Goal: Information Seeking & Learning: Find specific fact

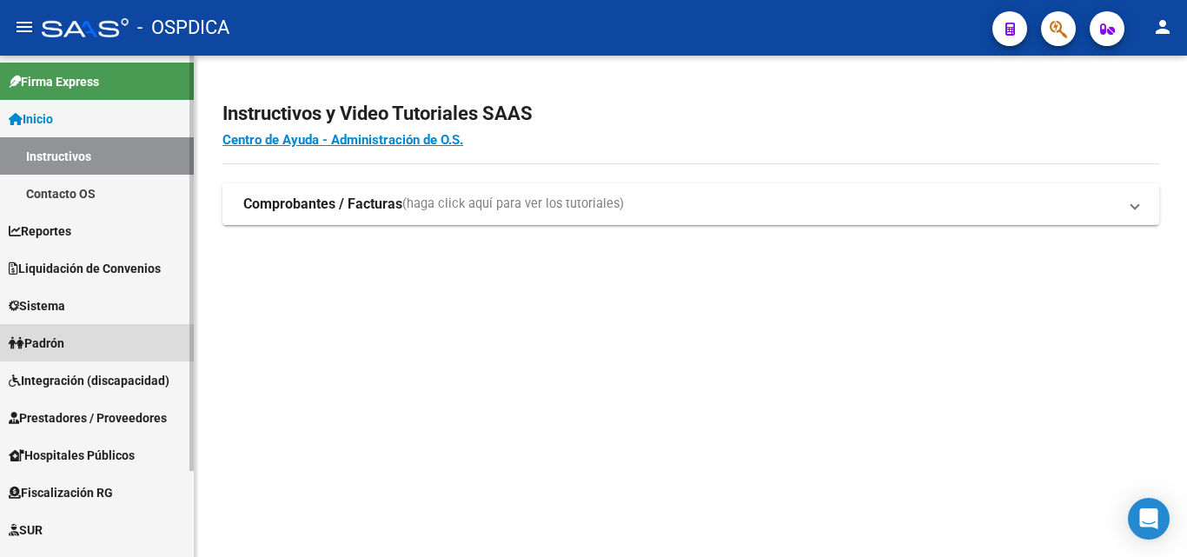
click at [56, 334] on span "Padrón" at bounding box center [37, 343] width 56 height 19
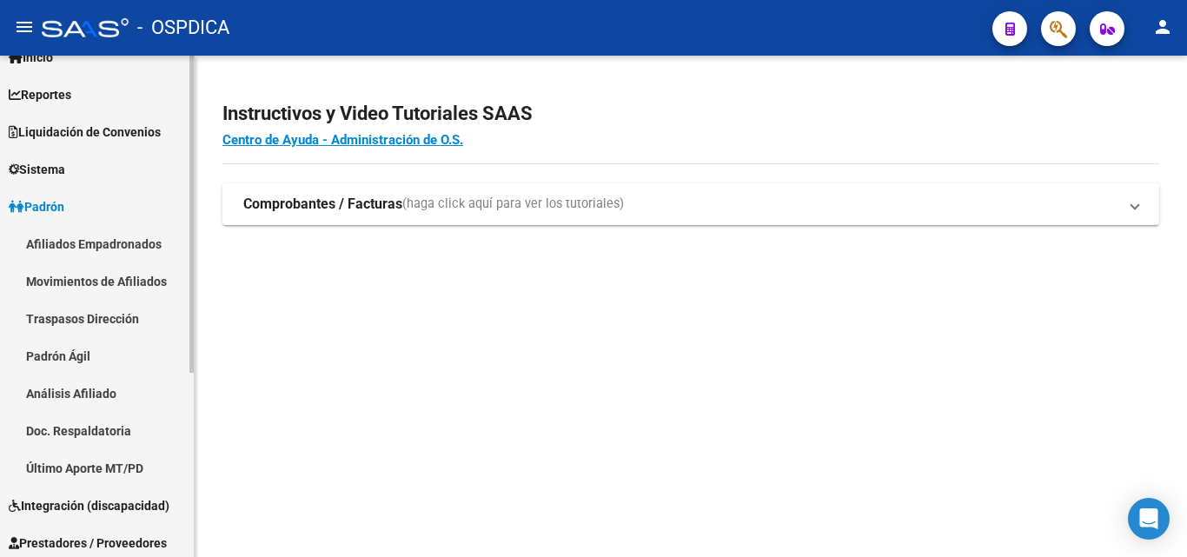
scroll to position [116, 0]
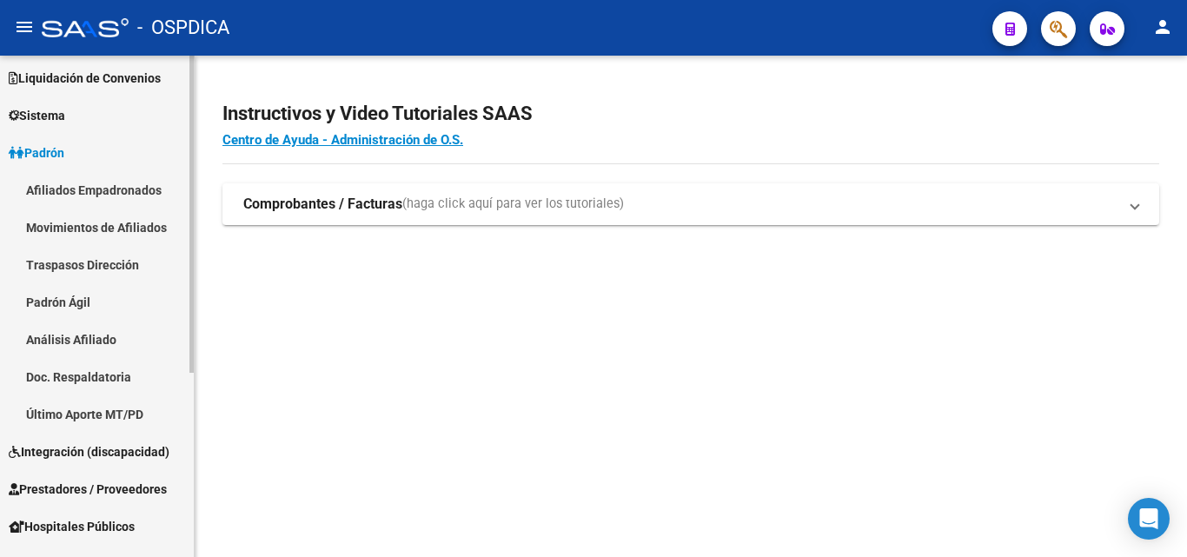
click at [123, 233] on link "Movimientos de Afiliados" at bounding box center [97, 227] width 194 height 37
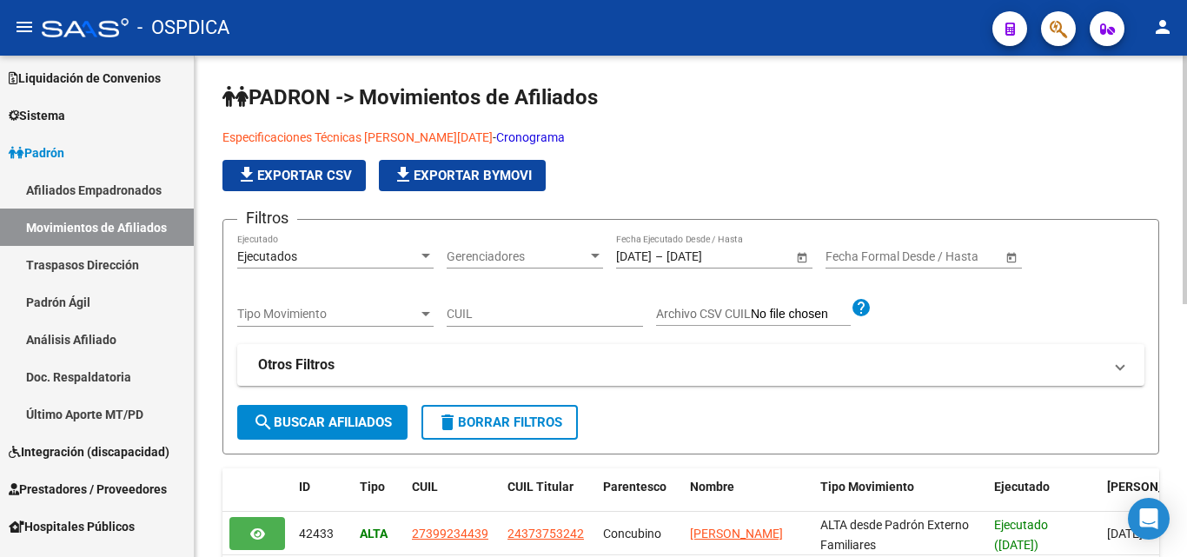
click at [314, 176] on span "file_download Exportar CSV" at bounding box center [294, 176] width 116 height 16
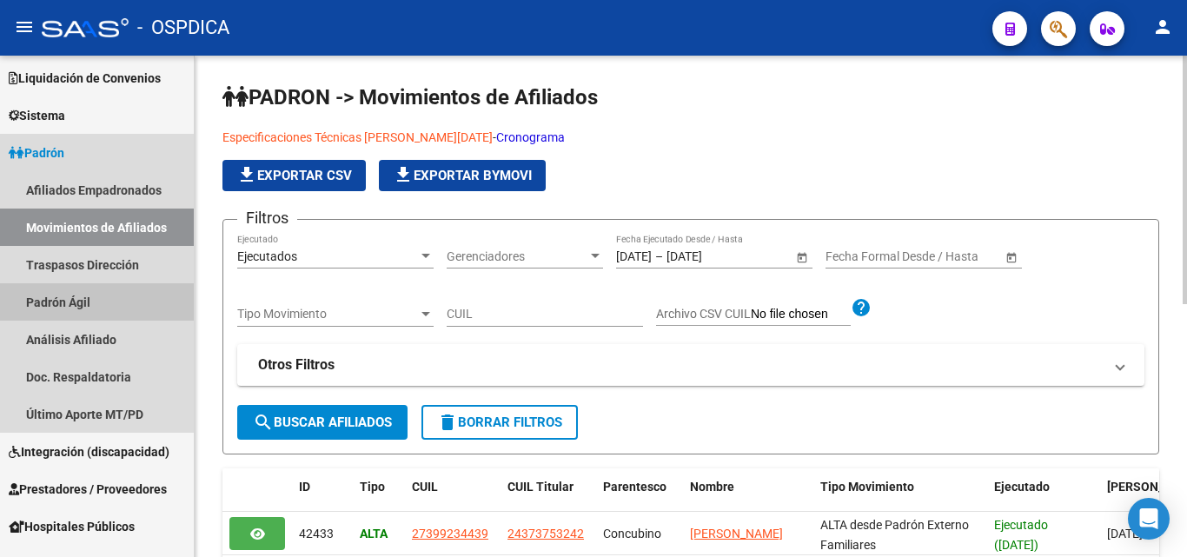
drag, startPoint x: 89, startPoint y: 297, endPoint x: 216, endPoint y: 321, distance: 129.0
click at [90, 296] on link "Padrón Ágil" at bounding box center [97, 301] width 194 height 37
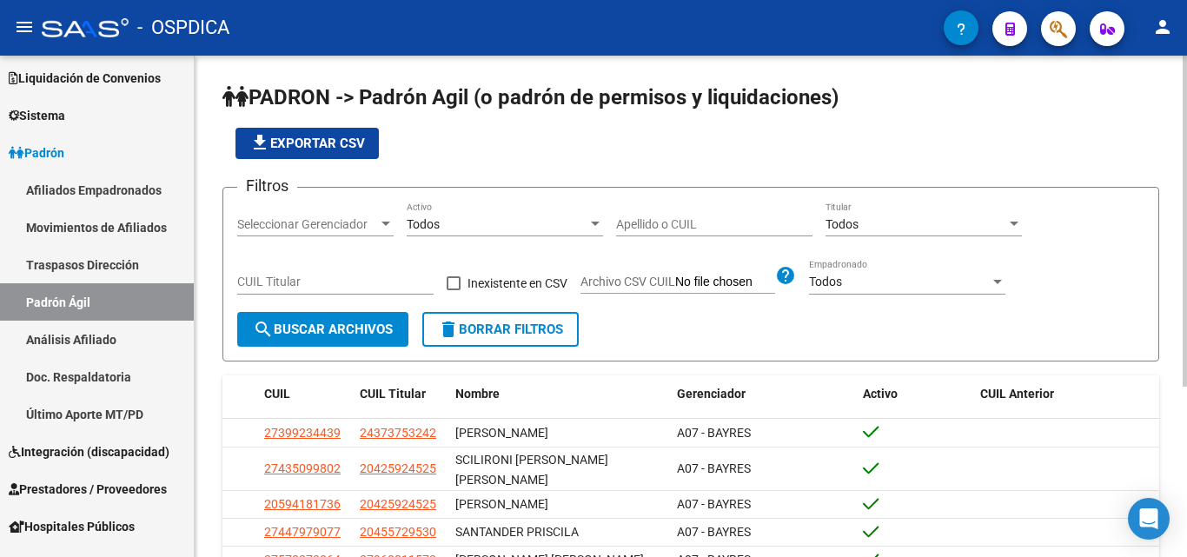
click at [670, 231] on input "Apellido o CUIL" at bounding box center [714, 224] width 196 height 15
drag, startPoint x: 675, startPoint y: 232, endPoint x: 653, endPoint y: 221, distance: 25.3
click at [653, 221] on input "Apellido o CUIL" at bounding box center [714, 224] width 196 height 15
paste input "20399586217"
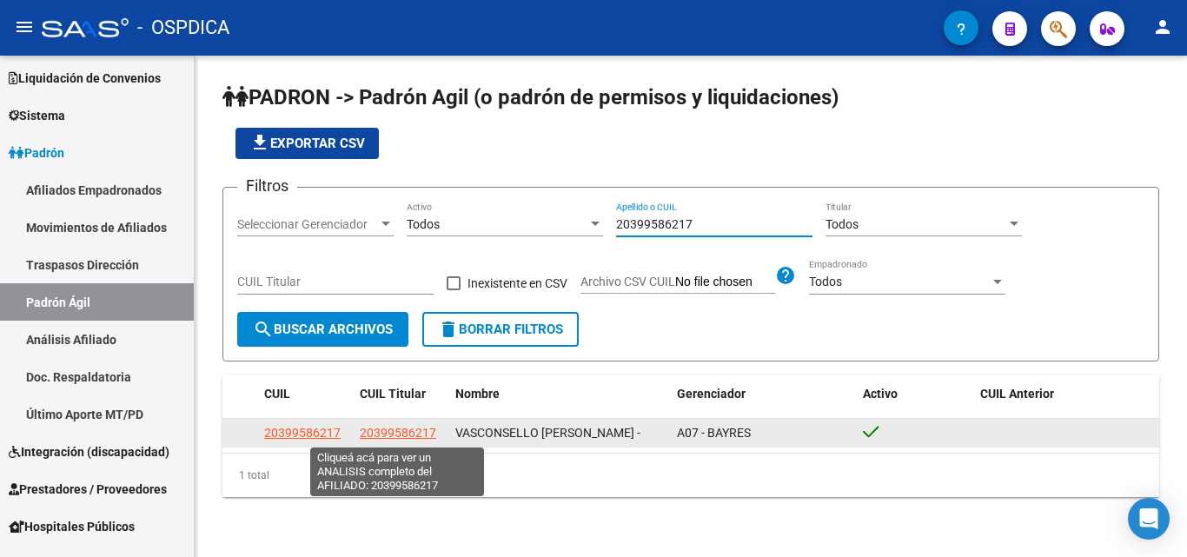
click at [412, 430] on span "20399586217" at bounding box center [398, 433] width 76 height 14
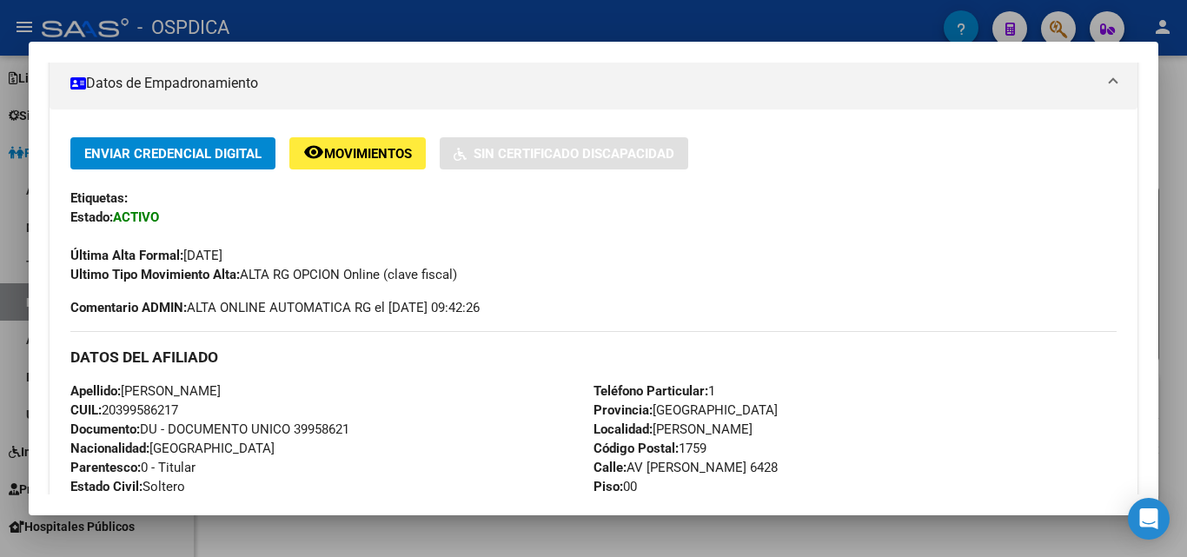
scroll to position [291, 0]
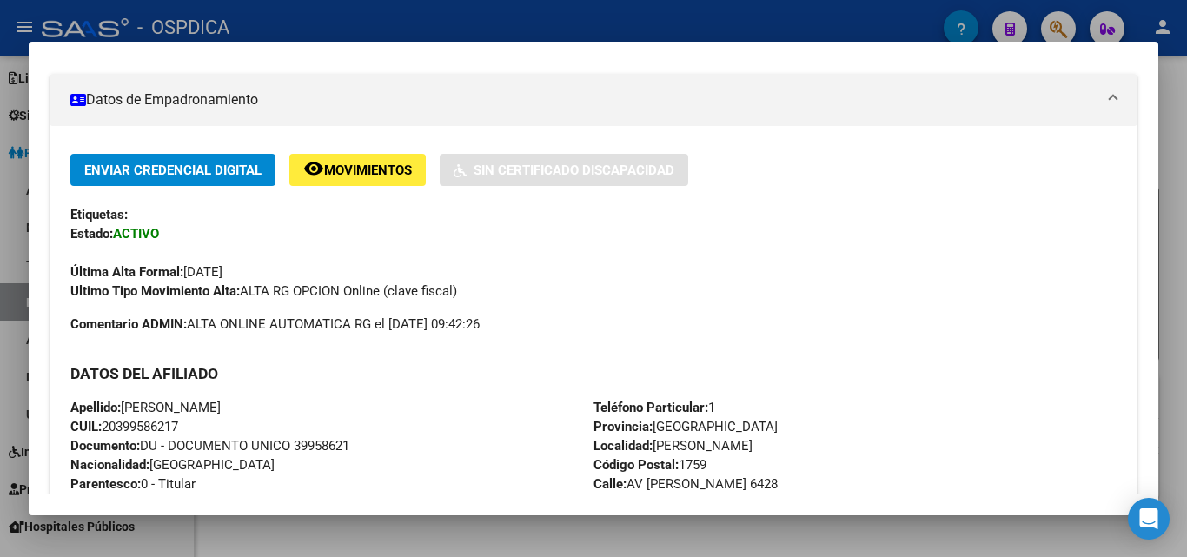
click at [379, 26] on div at bounding box center [593, 278] width 1187 height 557
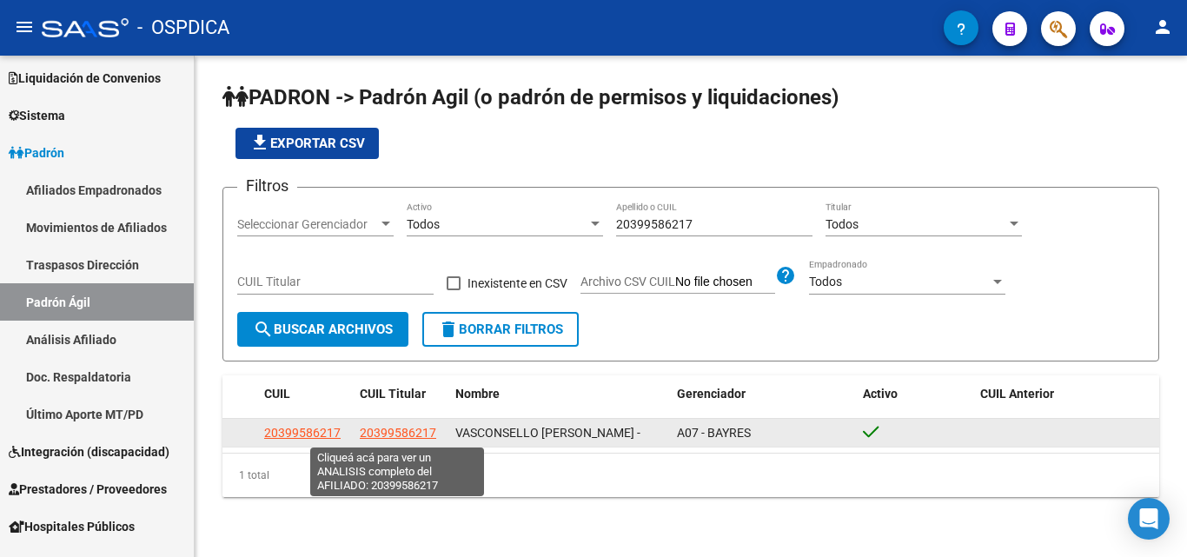
click at [386, 428] on span "20399586217" at bounding box center [398, 433] width 76 height 14
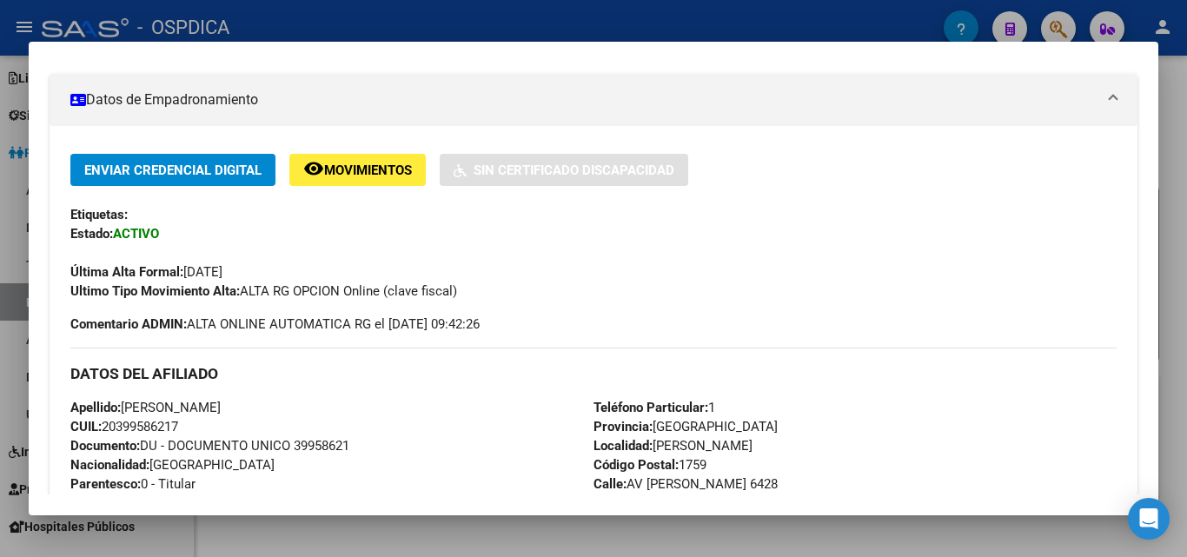
drag, startPoint x: 124, startPoint y: 425, endPoint x: 163, endPoint y: 424, distance: 38.3
click at [163, 424] on span "CUIL: 20399586217" at bounding box center [124, 427] width 108 height 16
drag, startPoint x: 122, startPoint y: 430, endPoint x: 178, endPoint y: 422, distance: 57.2
click at [178, 422] on span "CUIL: 20399586217" at bounding box center [124, 427] width 108 height 16
copy span "39958621"
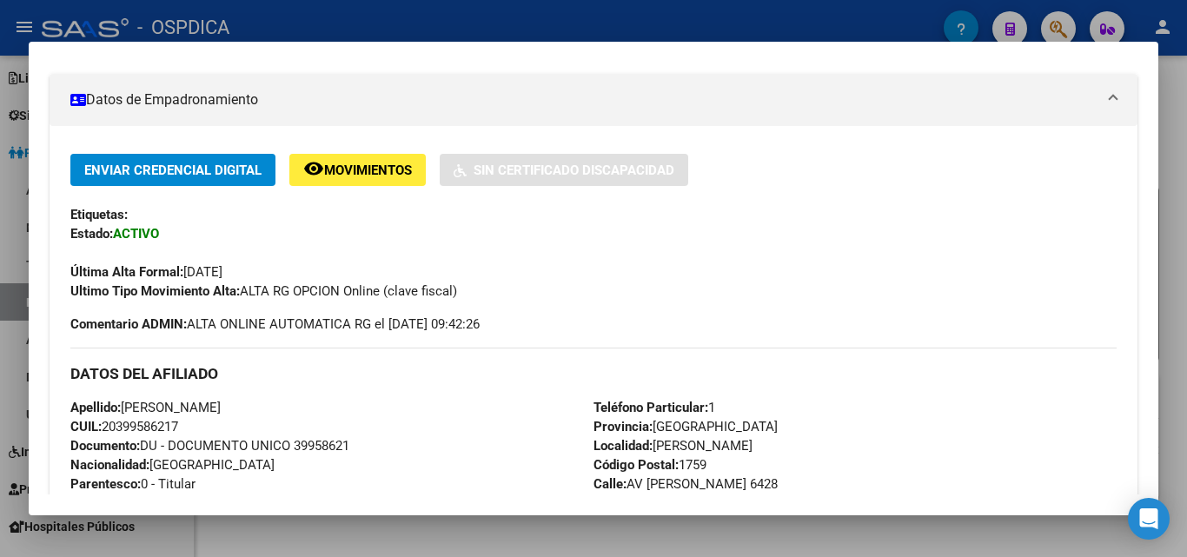
click at [616, 12] on div at bounding box center [593, 278] width 1187 height 557
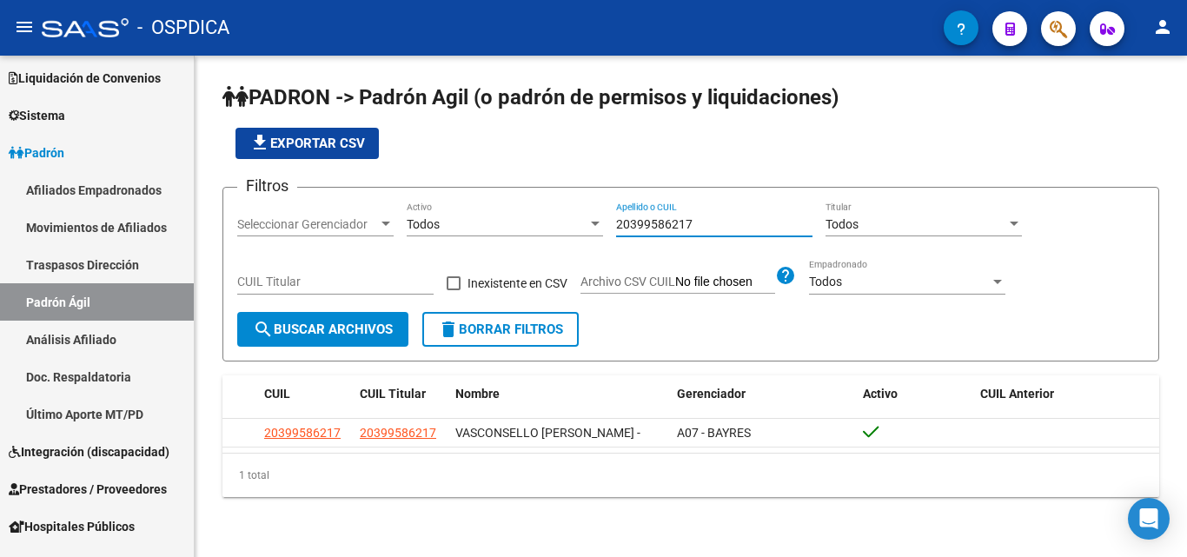
drag, startPoint x: 720, startPoint y: 227, endPoint x: 477, endPoint y: 233, distance: 242.6
click at [477, 233] on div "Filtros Seleccionar Gerenciador Seleccionar Gerenciador Todos Activo 2039958621…" at bounding box center [690, 257] width 907 height 110
paste input "9796801"
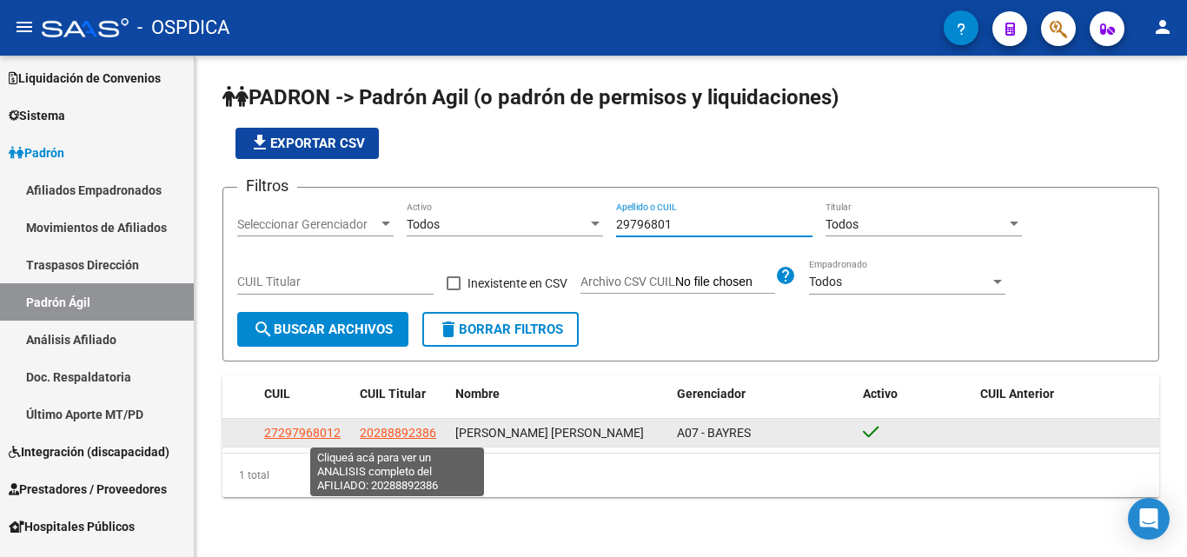
type input "29796801"
click at [396, 428] on span "20288892386" at bounding box center [398, 433] width 76 height 14
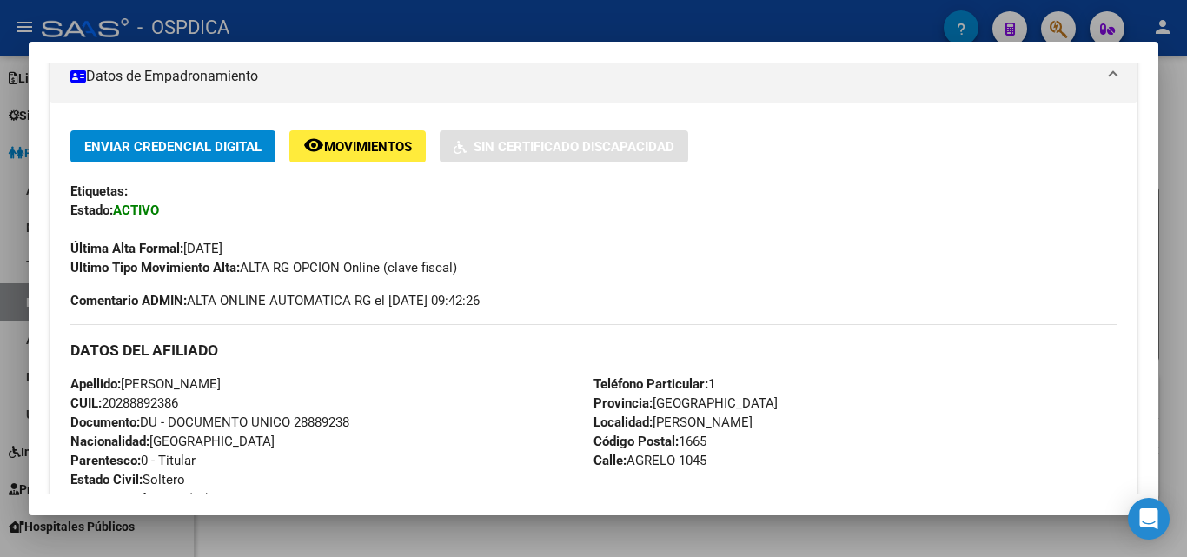
scroll to position [348, 0]
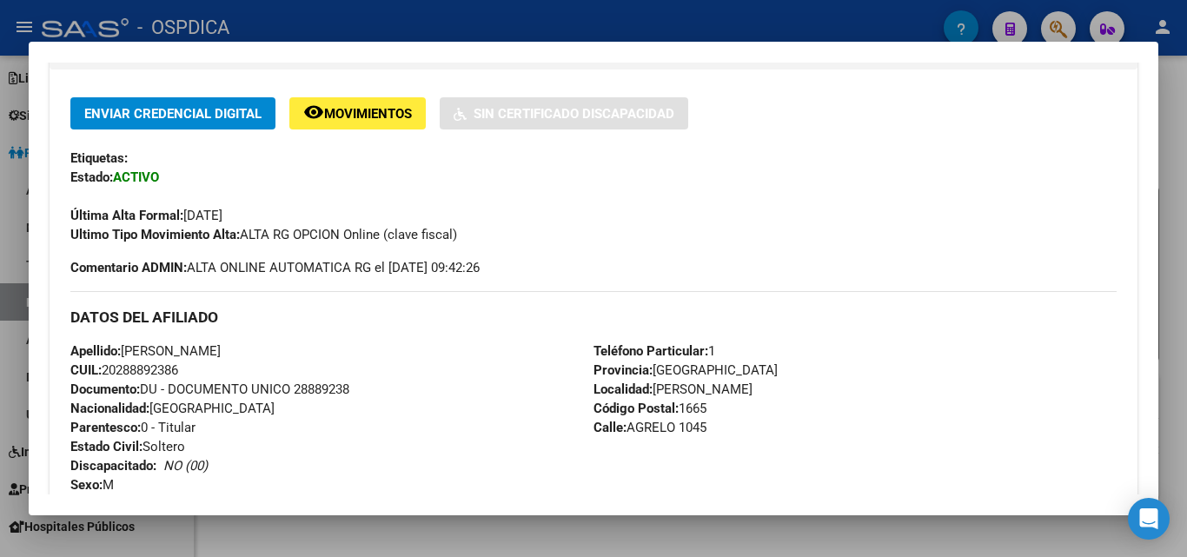
click at [125, 368] on span "CUIL: 20288892386" at bounding box center [124, 370] width 108 height 16
drag, startPoint x: 117, startPoint y: 369, endPoint x: 180, endPoint y: 367, distance: 62.6
click at [178, 367] on span "CUIL: 20288892386" at bounding box center [124, 370] width 108 height 16
copy span "28889238"
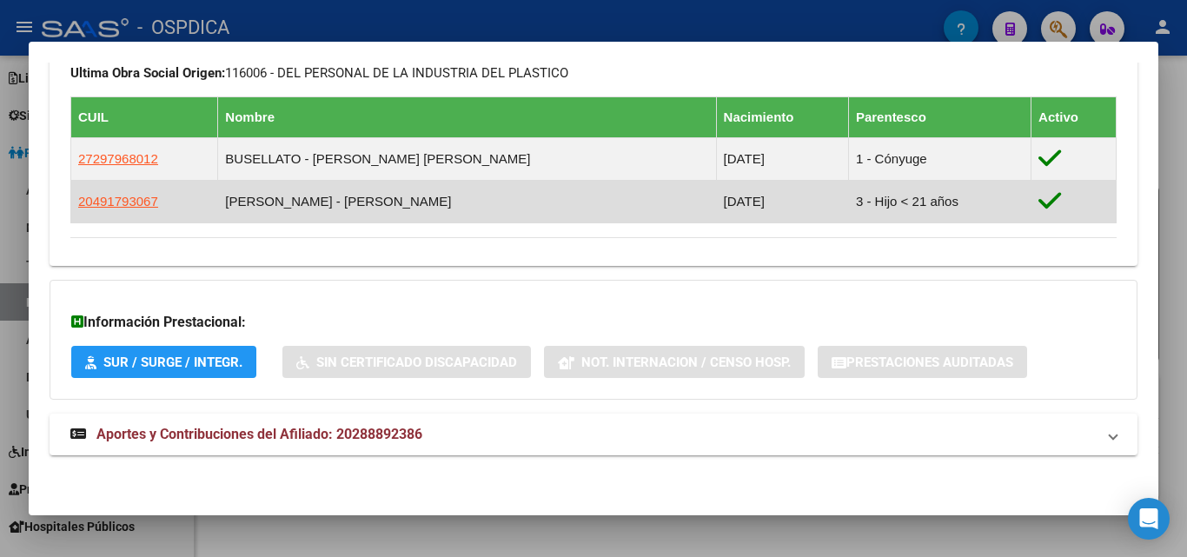
click at [418, 203] on td "GAMARRA - LEANDRO GABRIEL" at bounding box center [467, 202] width 498 height 43
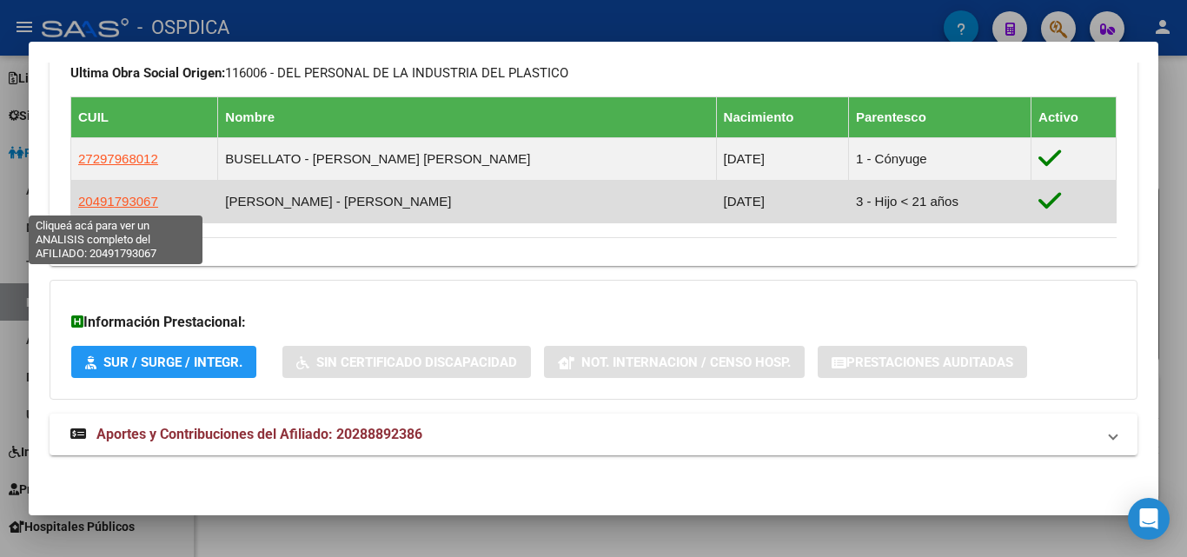
click at [124, 196] on span "20491793067" at bounding box center [118, 201] width 80 height 15
type textarea "20491793067"
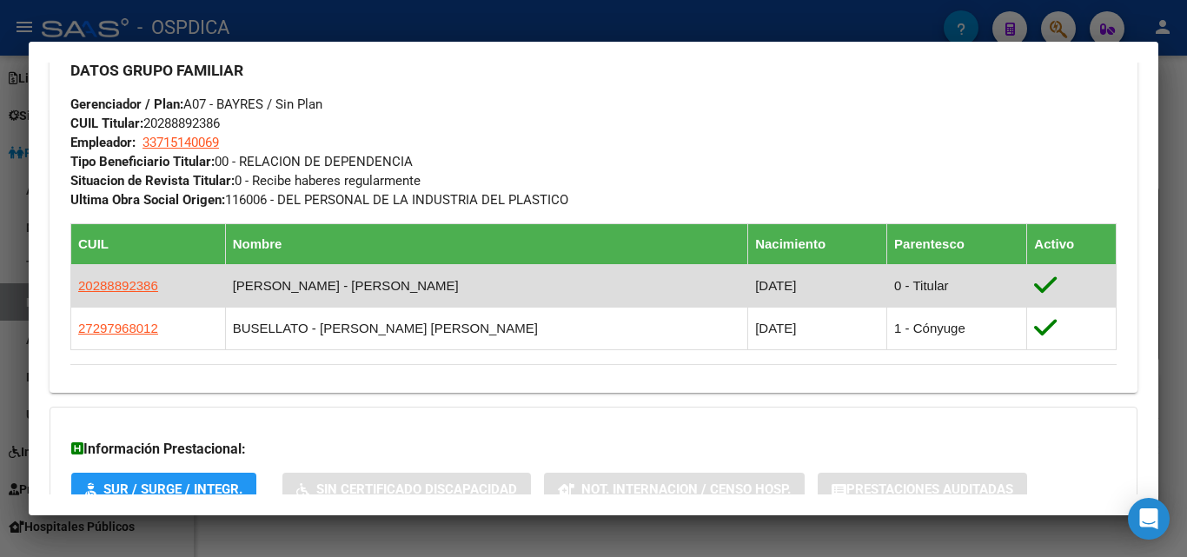
scroll to position [811, 0]
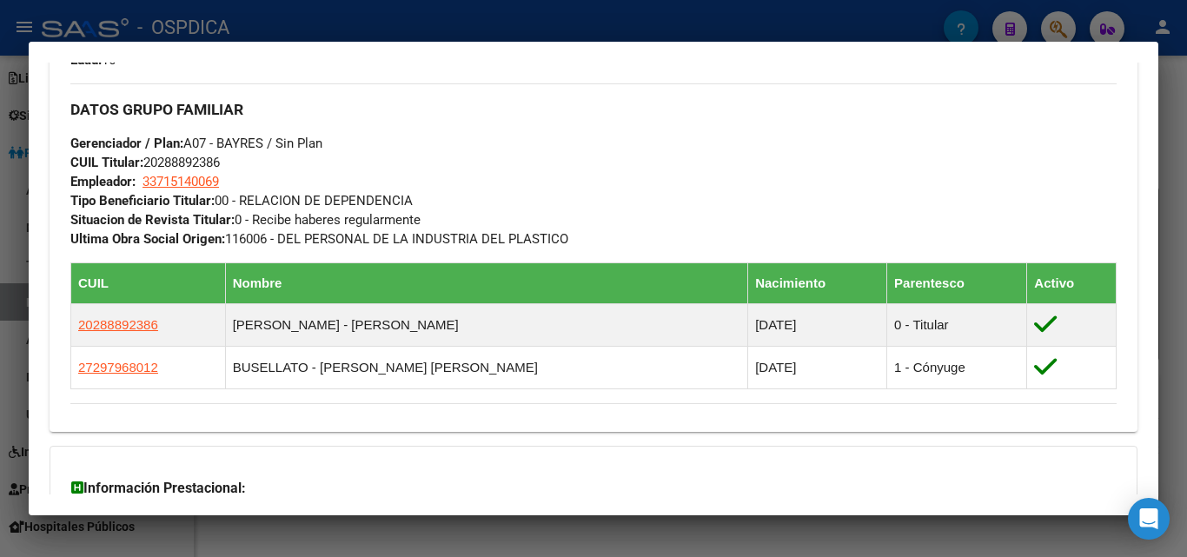
click at [552, 10] on div at bounding box center [593, 278] width 1187 height 557
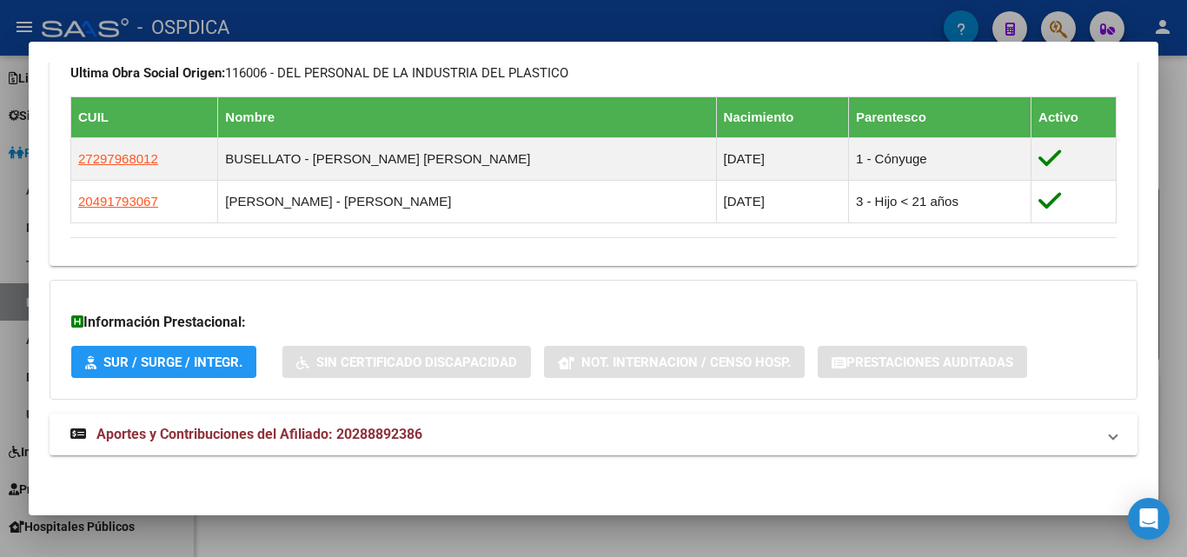
click at [506, 11] on div at bounding box center [593, 278] width 1187 height 557
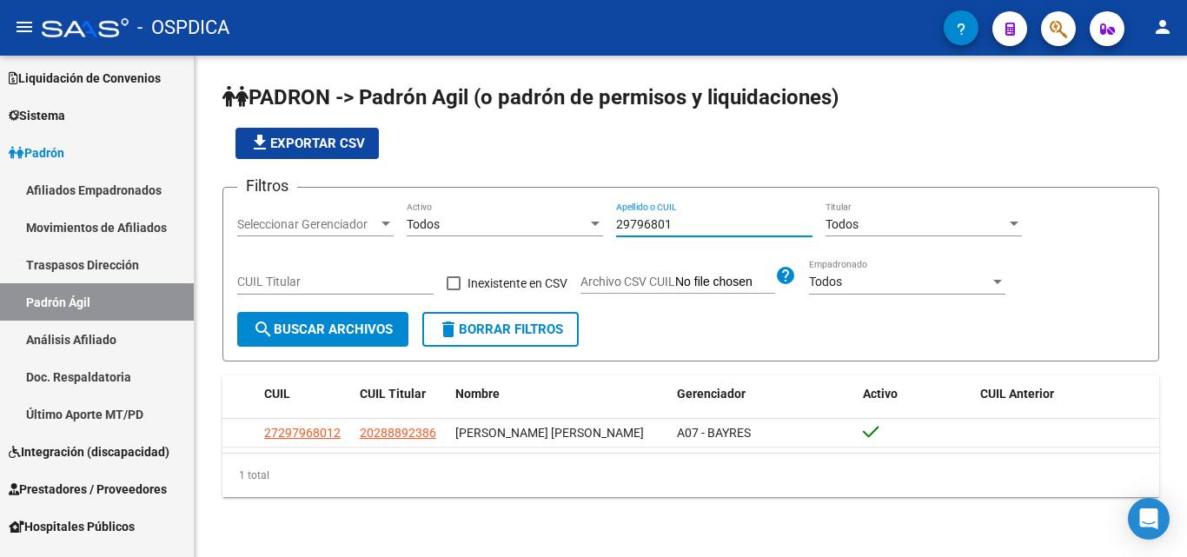
drag, startPoint x: 686, startPoint y: 224, endPoint x: 590, endPoint y: 223, distance: 95.6
click at [590, 223] on div "Filtros Seleccionar Gerenciador Seleccionar Gerenciador Todos Activo 29796801 A…" at bounding box center [690, 257] width 907 height 110
paste input "4824110"
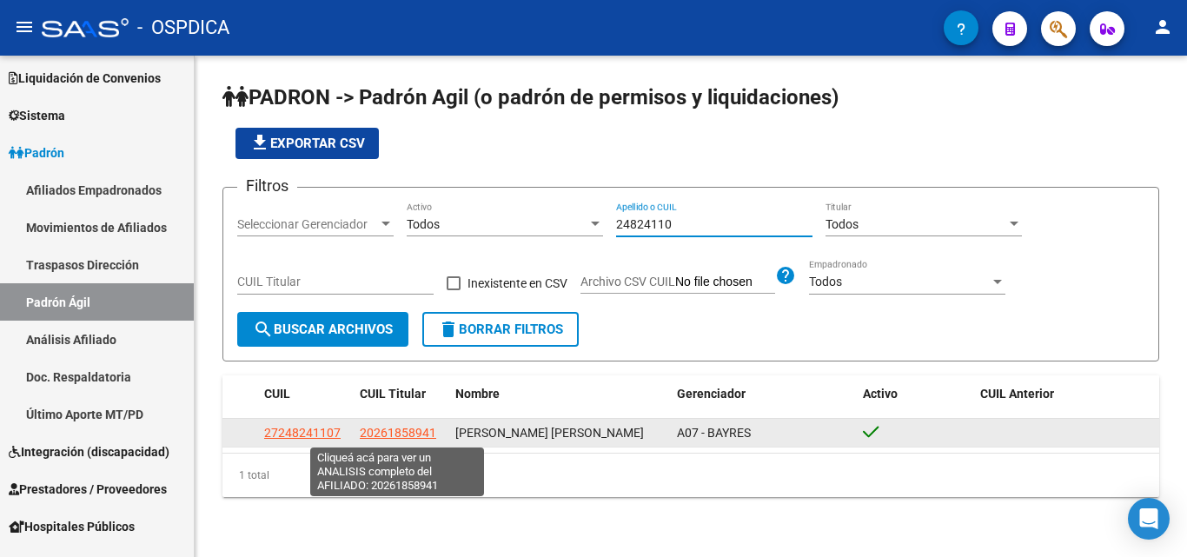
type input "24824110"
click at [382, 438] on span "20261858941" at bounding box center [398, 433] width 76 height 14
type textarea "20261858941"
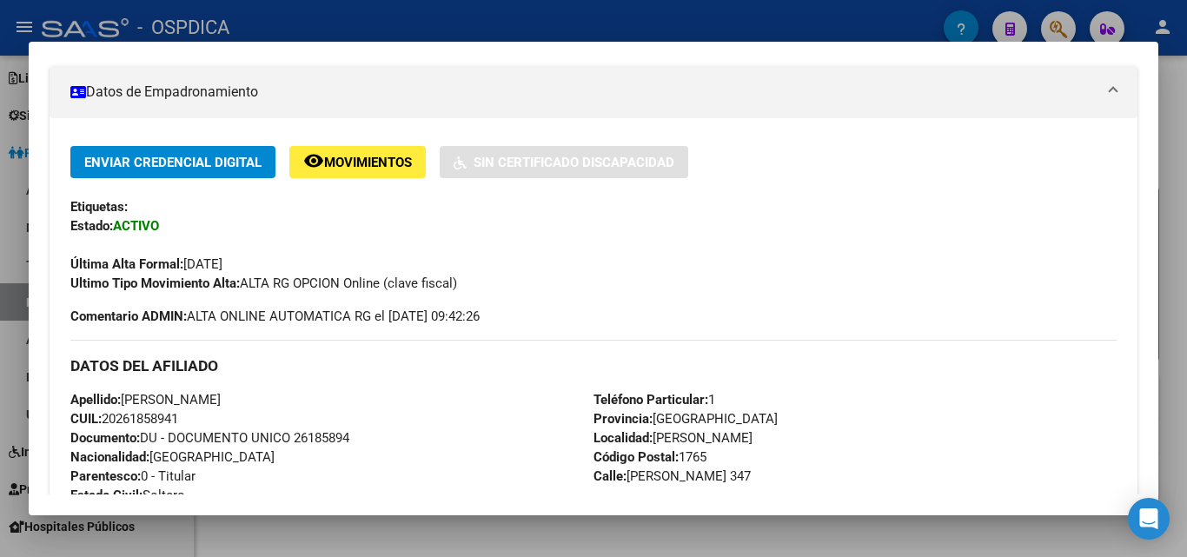
scroll to position [354, 0]
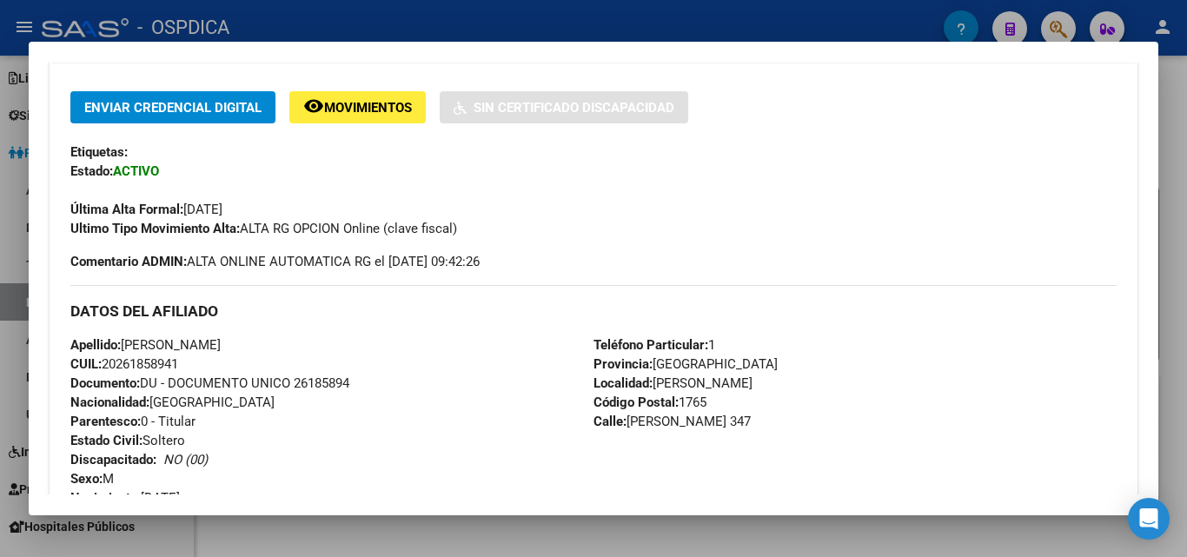
drag, startPoint x: 117, startPoint y: 358, endPoint x: 180, endPoint y: 365, distance: 63.0
click at [178, 365] on span "CUIL: 20261858941" at bounding box center [124, 364] width 108 height 16
copy span "26185894"
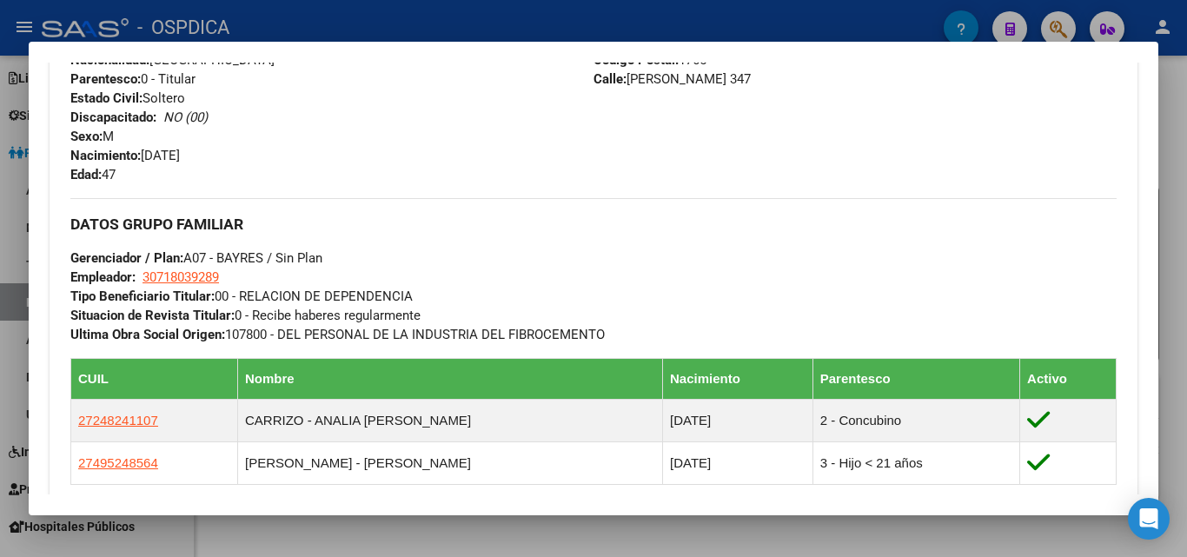
scroll to position [933, 0]
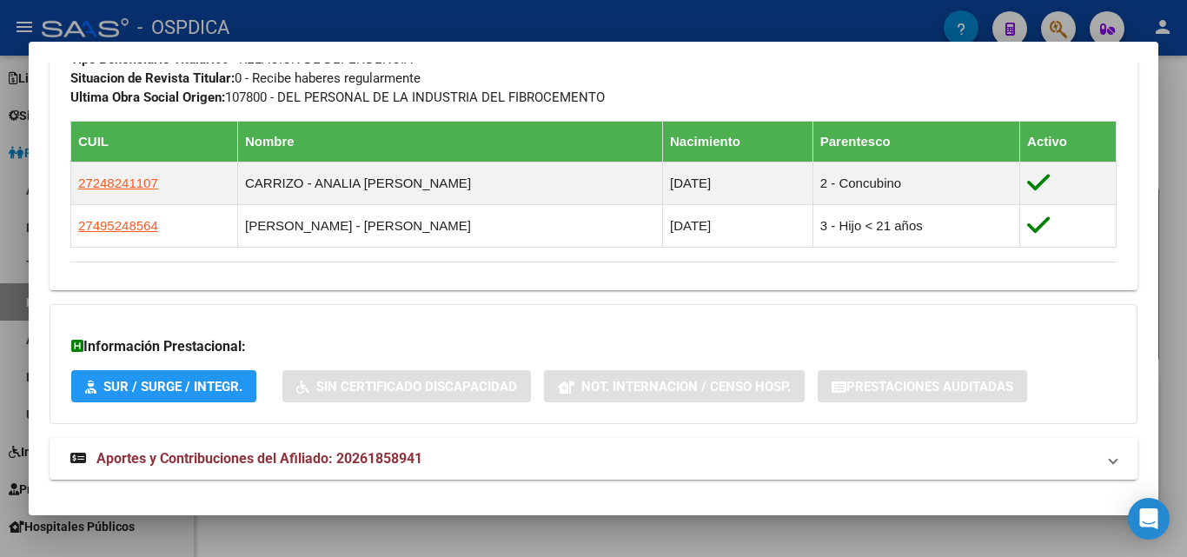
click at [823, 34] on div at bounding box center [593, 278] width 1187 height 557
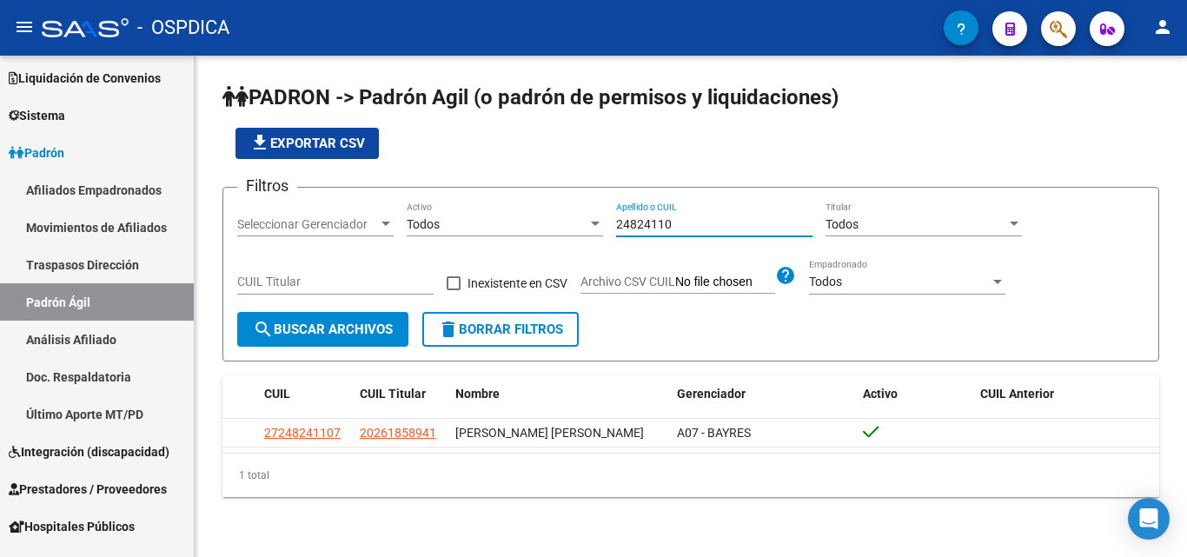
drag, startPoint x: 676, startPoint y: 218, endPoint x: 589, endPoint y: 234, distance: 88.3
click at [525, 225] on div "Filtros Seleccionar Gerenciador Seleccionar Gerenciador Todos Activo 24824110 A…" at bounding box center [690, 257] width 907 height 110
paste input "5815452"
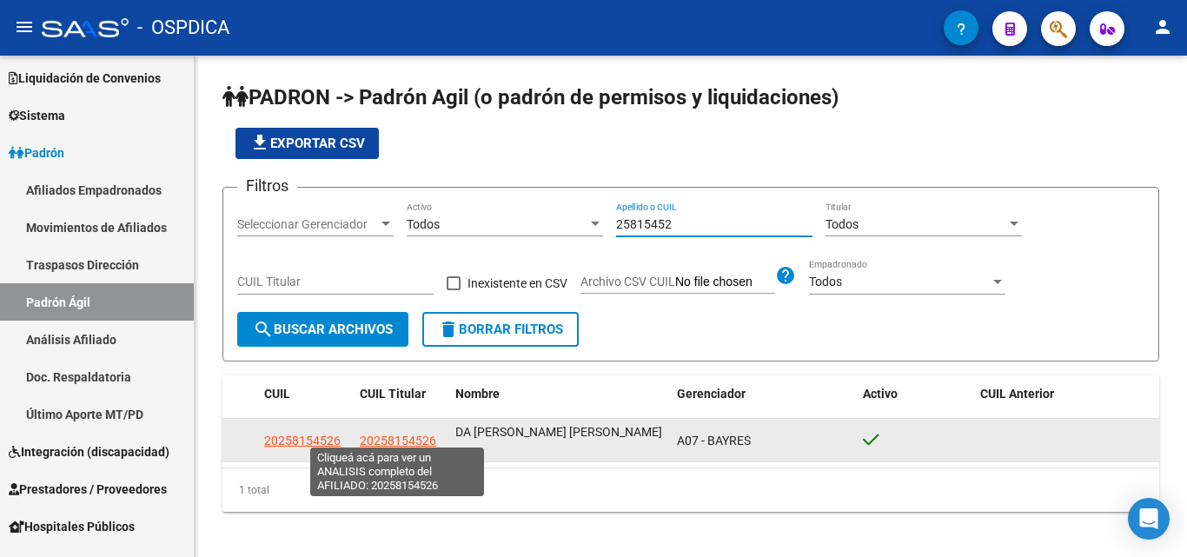
type input "25815452"
click at [365, 434] on span "20258154526" at bounding box center [398, 441] width 76 height 14
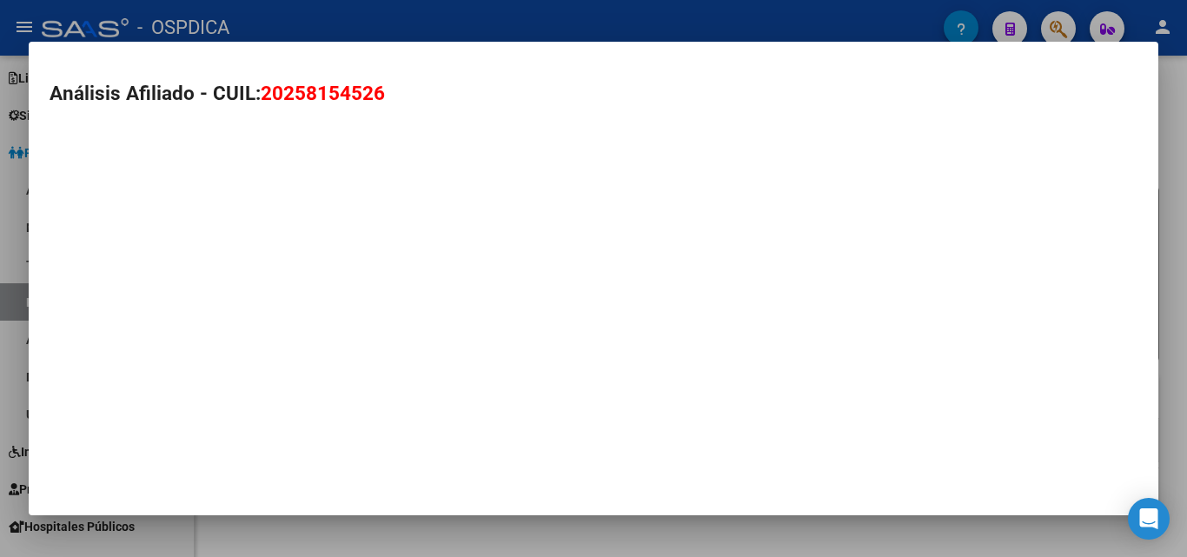
type textarea "20258154526"
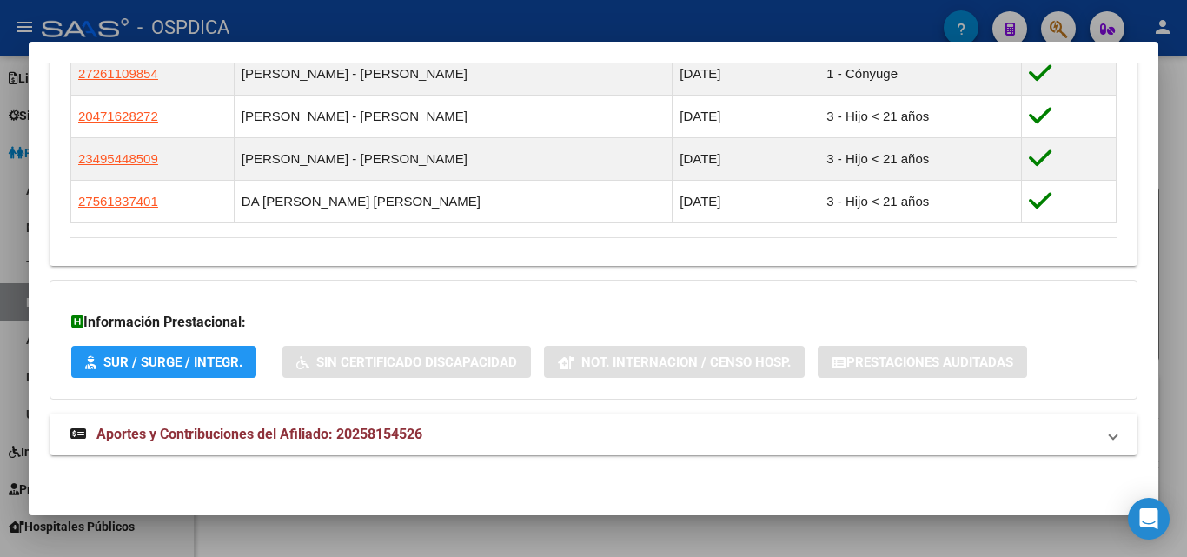
scroll to position [927, 0]
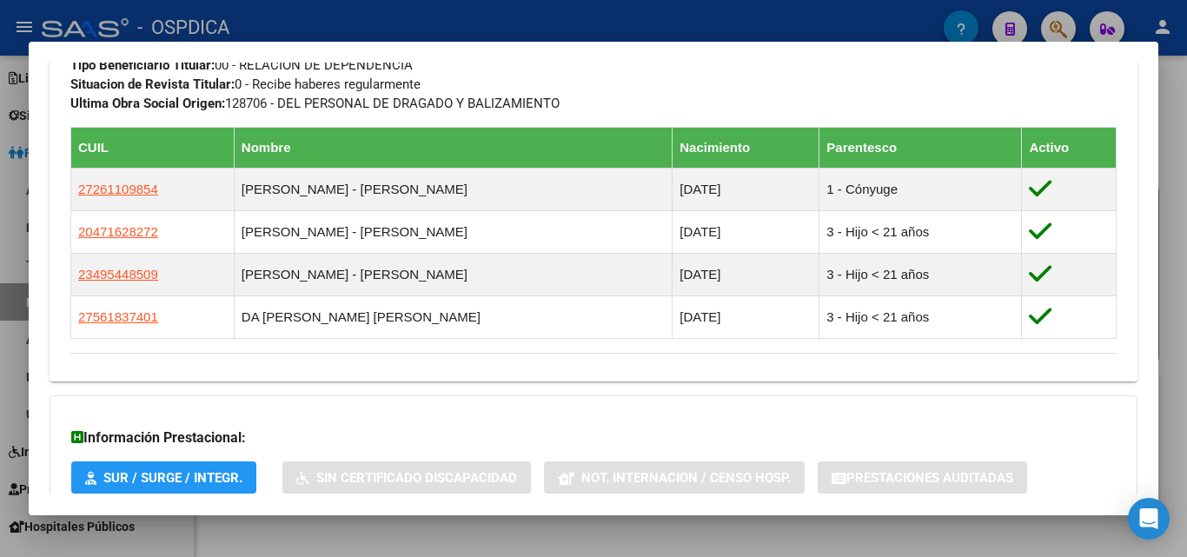
click at [689, 436] on h3 "Información Prestacional:" at bounding box center [593, 438] width 1045 height 21
click at [515, 20] on div at bounding box center [593, 278] width 1187 height 557
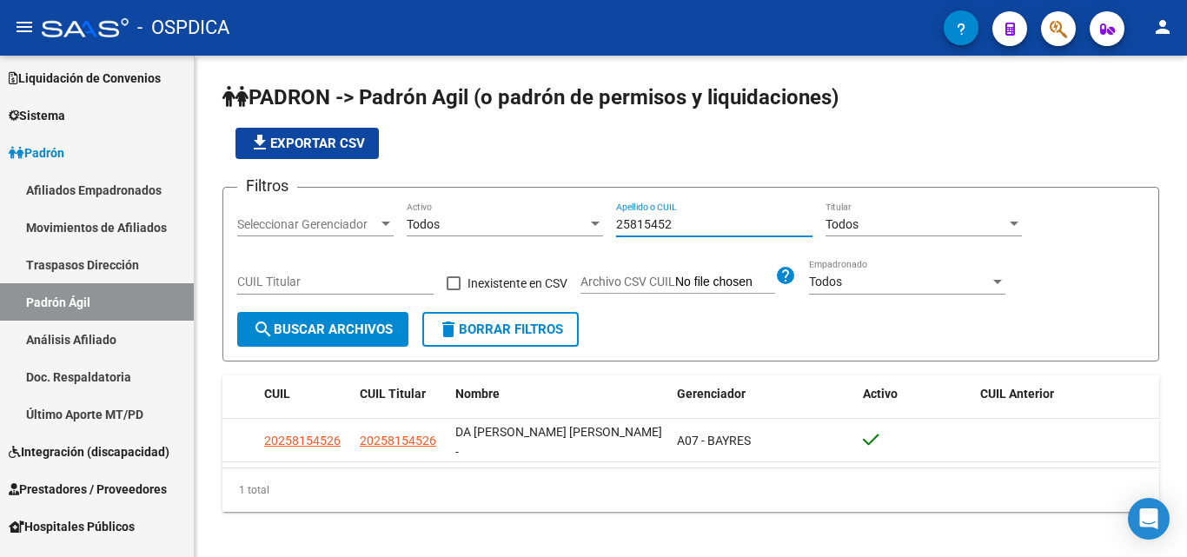
drag, startPoint x: 703, startPoint y: 229, endPoint x: 507, endPoint y: 209, distance: 197.4
click at [507, 209] on div "Filtros Seleccionar Gerenciador Seleccionar Gerenciador Todos Activo 25815452 A…" at bounding box center [690, 257] width 907 height 110
paste input "44597175"
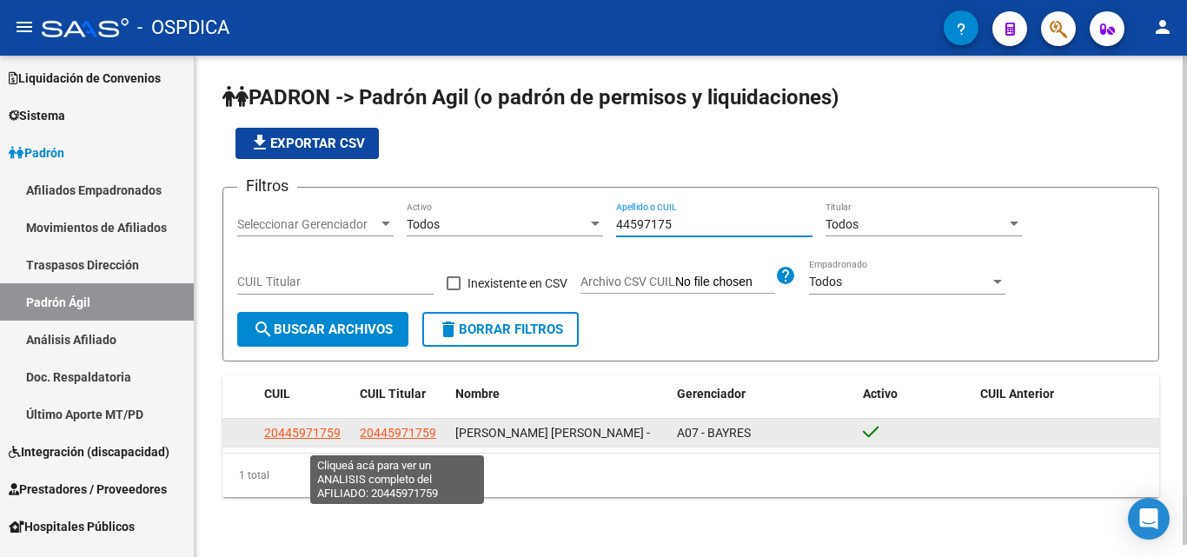
type input "44597175"
click at [383, 440] on span "20445971759" at bounding box center [398, 433] width 76 height 14
type textarea "20445971759"
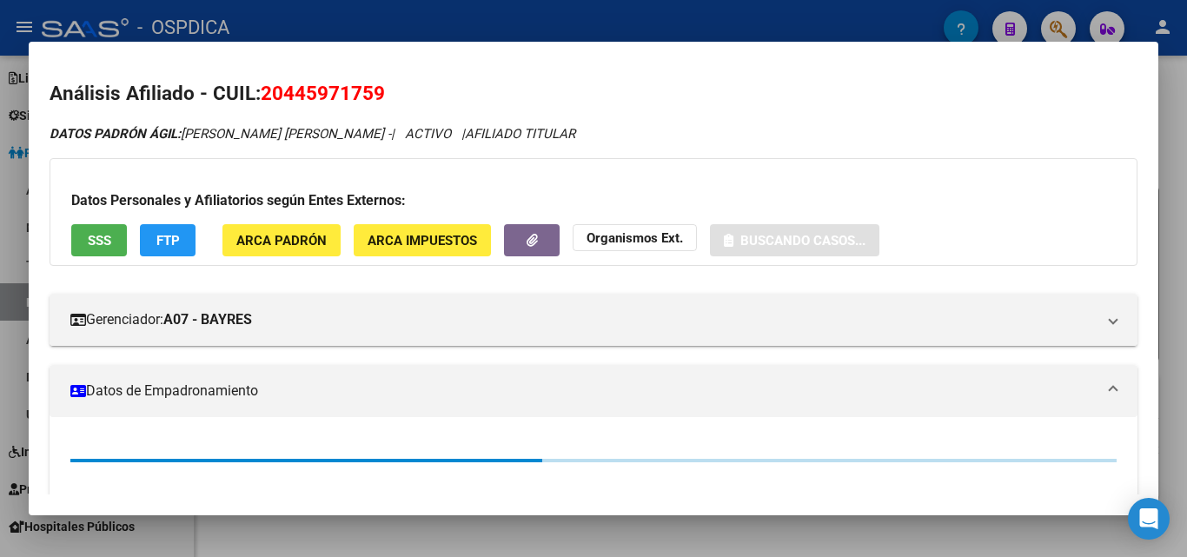
click at [626, 17] on div at bounding box center [593, 278] width 1187 height 557
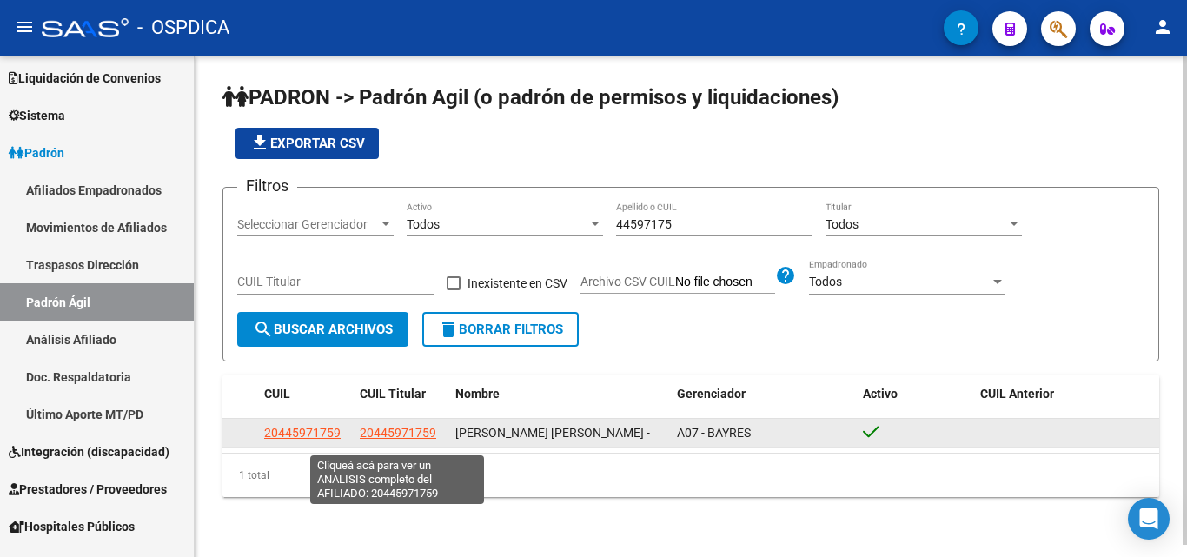
click at [426, 437] on span "20445971759" at bounding box center [398, 433] width 76 height 14
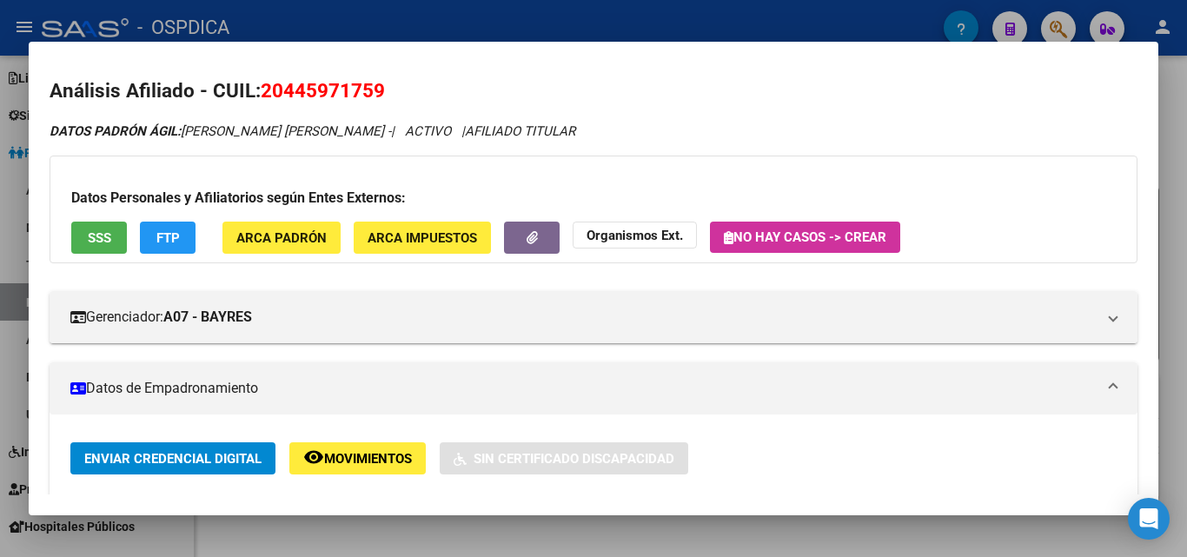
scroll to position [0, 0]
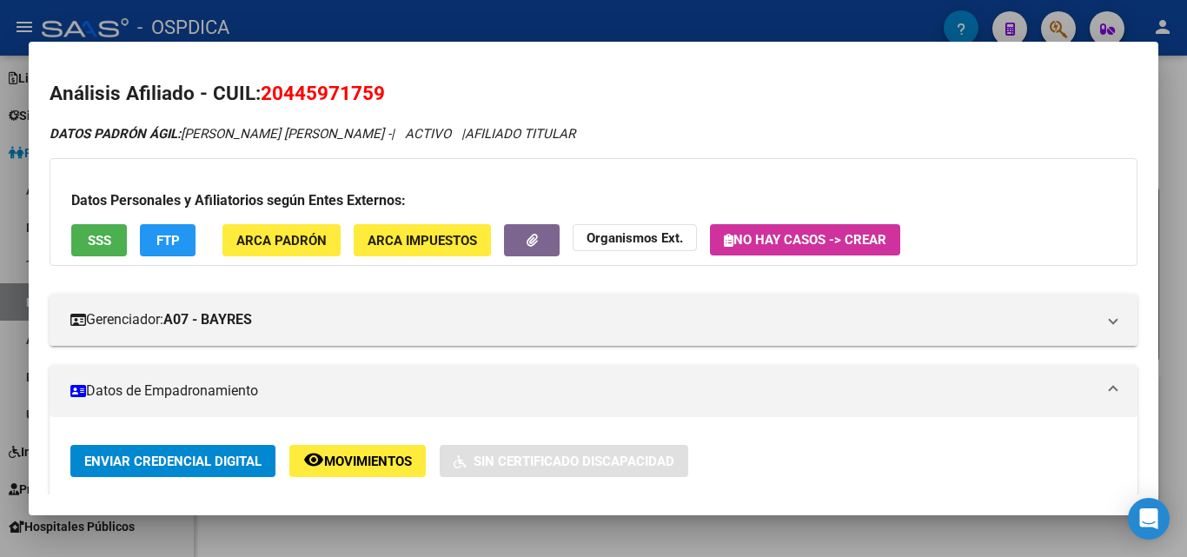
click at [521, 38] on div at bounding box center [593, 278] width 1187 height 557
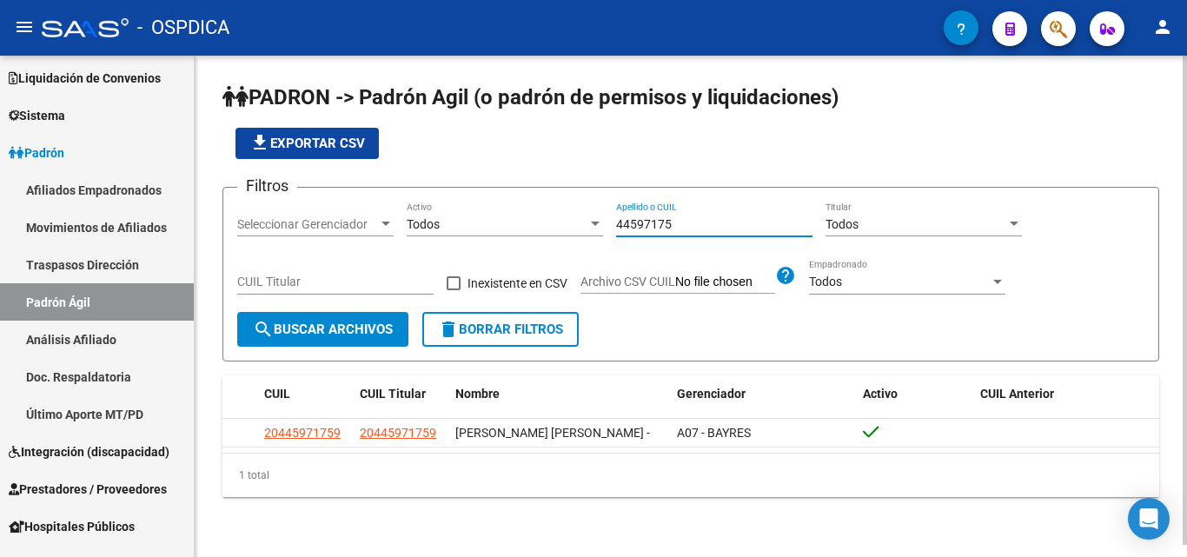
drag, startPoint x: 725, startPoint y: 223, endPoint x: 532, endPoint y: 246, distance: 194.4
click at [532, 246] on div "Filtros Seleccionar Gerenciador Seleccionar Gerenciador Todos Activo 44597175 A…" at bounding box center [690, 257] width 907 height 110
paste input "38545898"
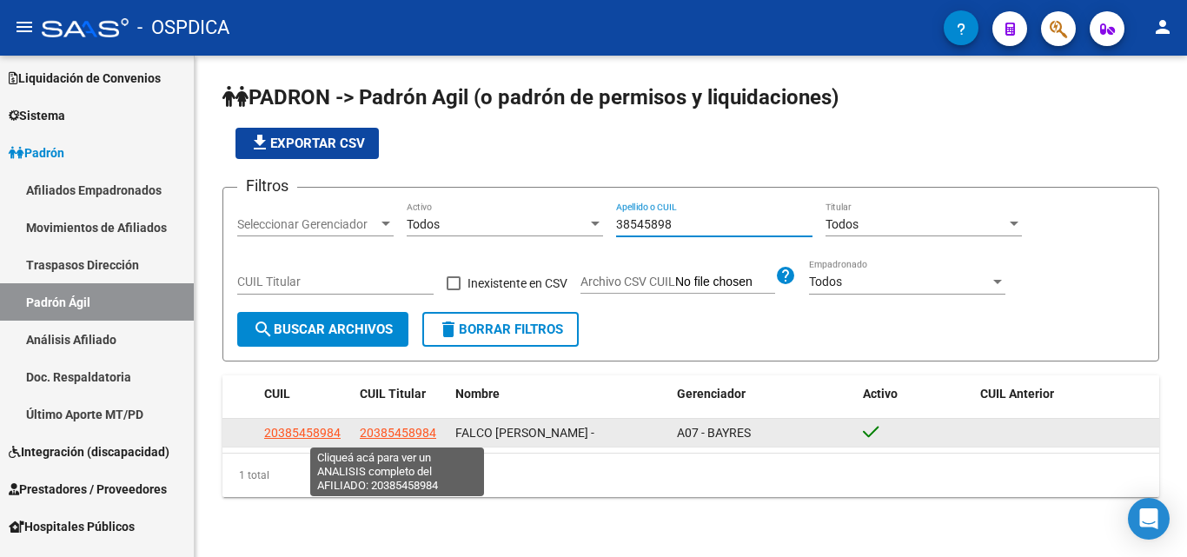
type input "38545898"
click at [409, 429] on span "20385458984" at bounding box center [398, 433] width 76 height 14
type textarea "20385458984"
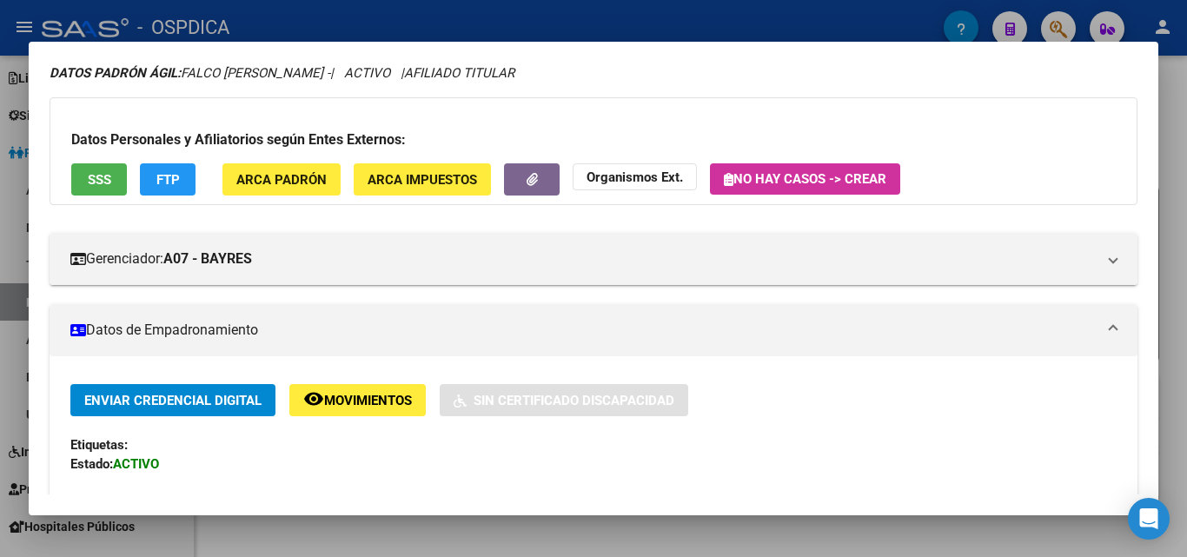
scroll to position [60, 0]
click at [484, 22] on div at bounding box center [593, 278] width 1187 height 557
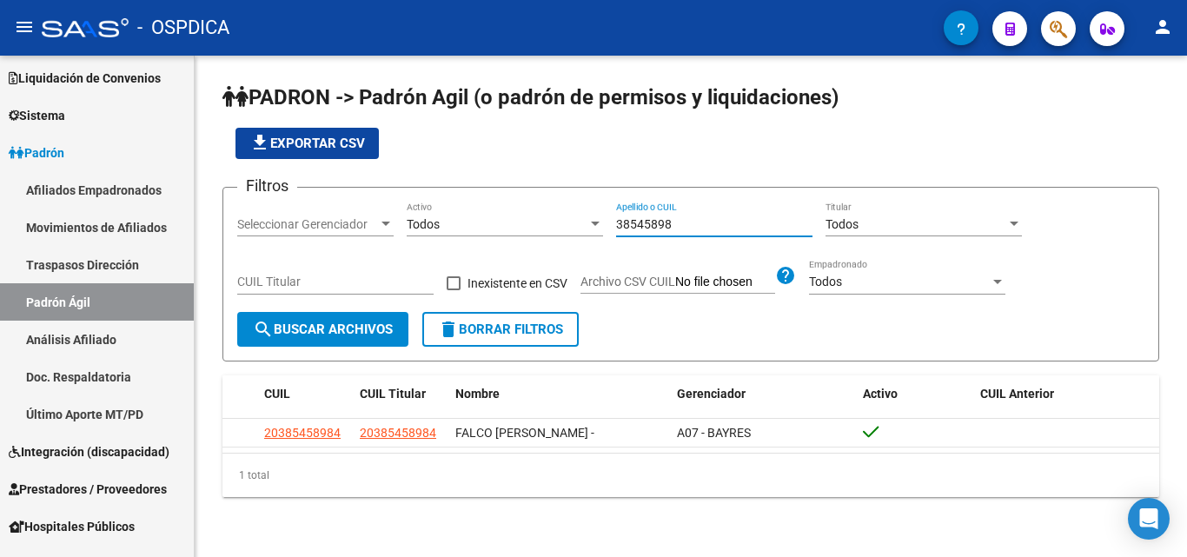
drag, startPoint x: 689, startPoint y: 226, endPoint x: 479, endPoint y: 228, distance: 210.3
click at [479, 228] on div "Filtros Seleccionar Gerenciador Seleccionar Gerenciador Todos Activo 38545898 A…" at bounding box center [690, 257] width 907 height 110
paste input "6714695"
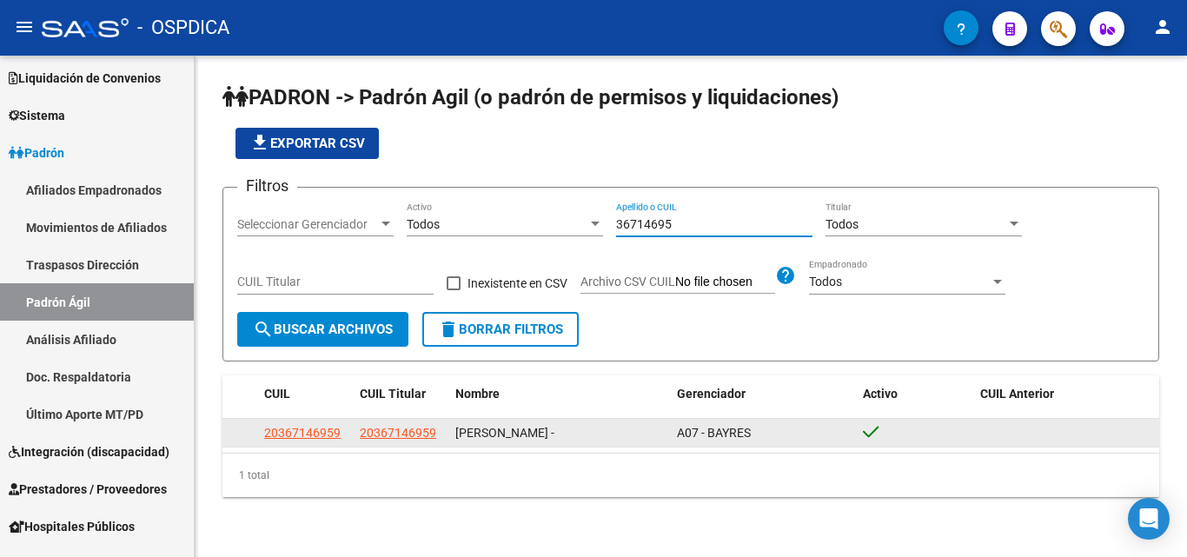
type input "36714695"
click at [399, 423] on datatable-body-cell "20367146959" at bounding box center [401, 432] width 96 height 27
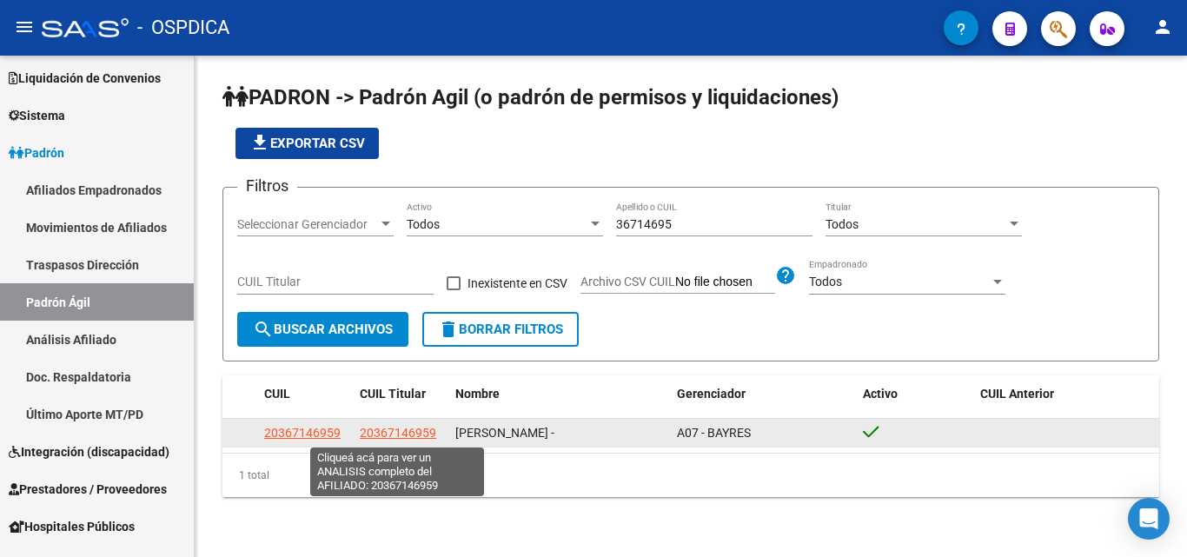
click at [396, 430] on span "20367146959" at bounding box center [398, 433] width 76 height 14
type textarea "20367146959"
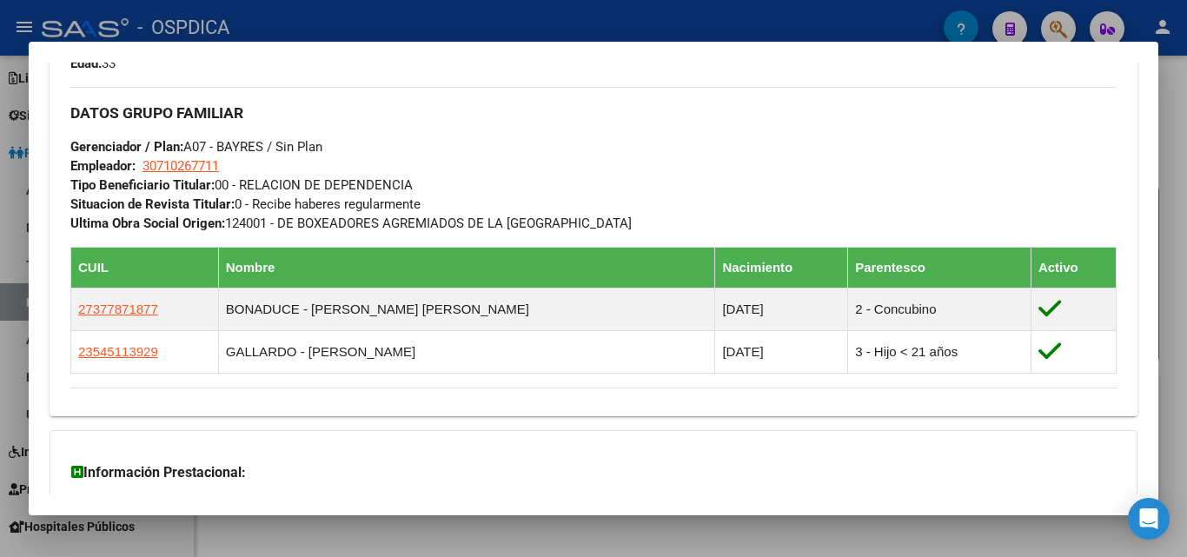
scroll to position [811, 0]
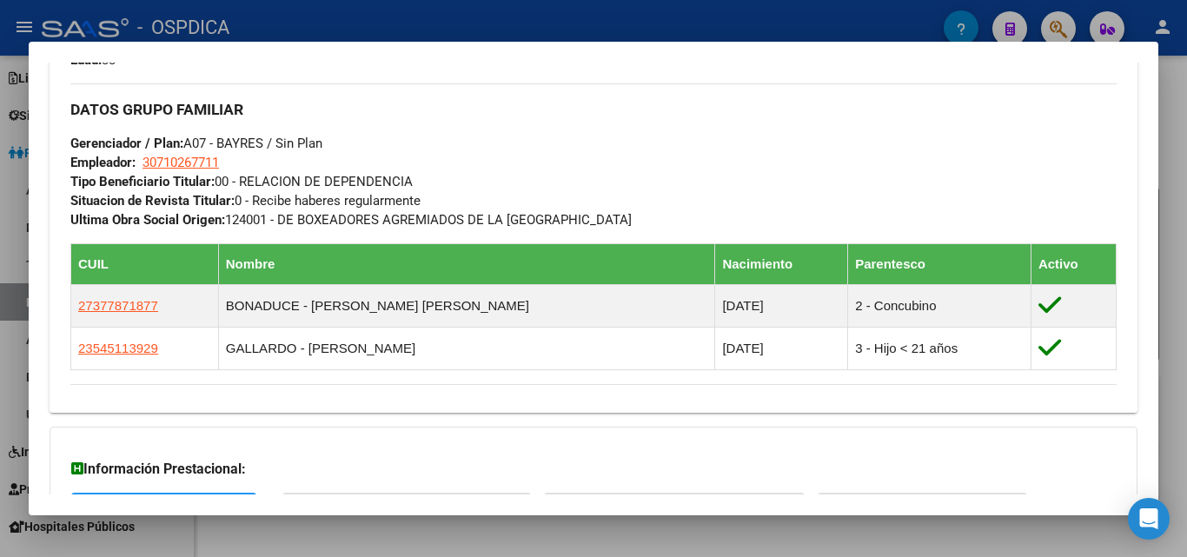
click at [513, 5] on div at bounding box center [593, 278] width 1187 height 557
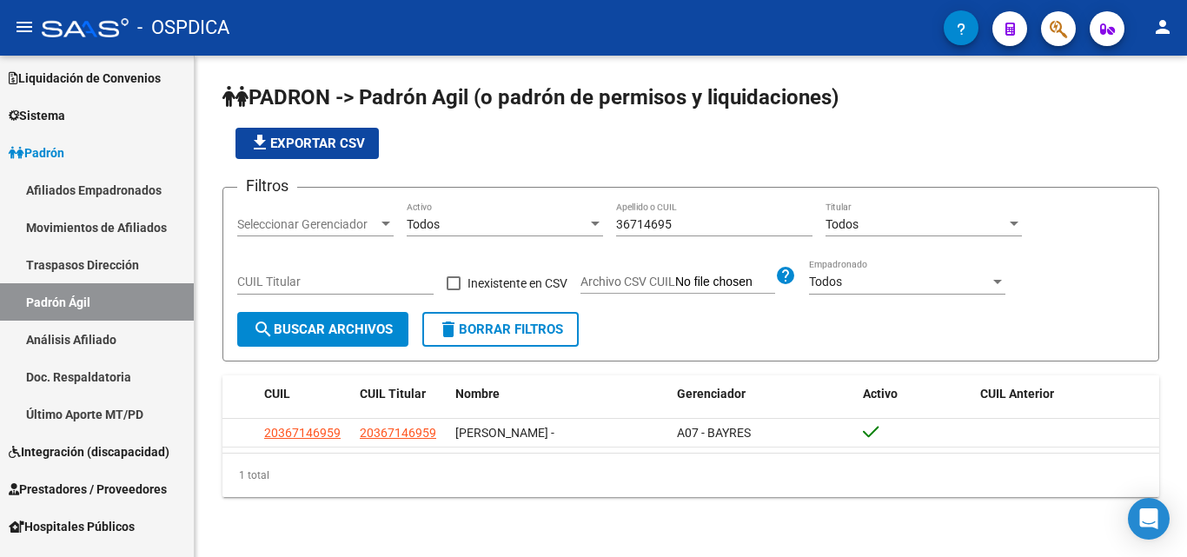
drag, startPoint x: 662, startPoint y: 236, endPoint x: 623, endPoint y: 238, distance: 39.2
click at [623, 238] on div "36714695 Apellido o CUIL" at bounding box center [714, 227] width 196 height 50
drag, startPoint x: 728, startPoint y: 225, endPoint x: 548, endPoint y: 216, distance: 180.1
click at [548, 216] on div "Filtros Seleccionar Gerenciador Seleccionar Gerenciador Todos Activo 36714695 A…" at bounding box center [690, 257] width 907 height 110
paste input "31116518"
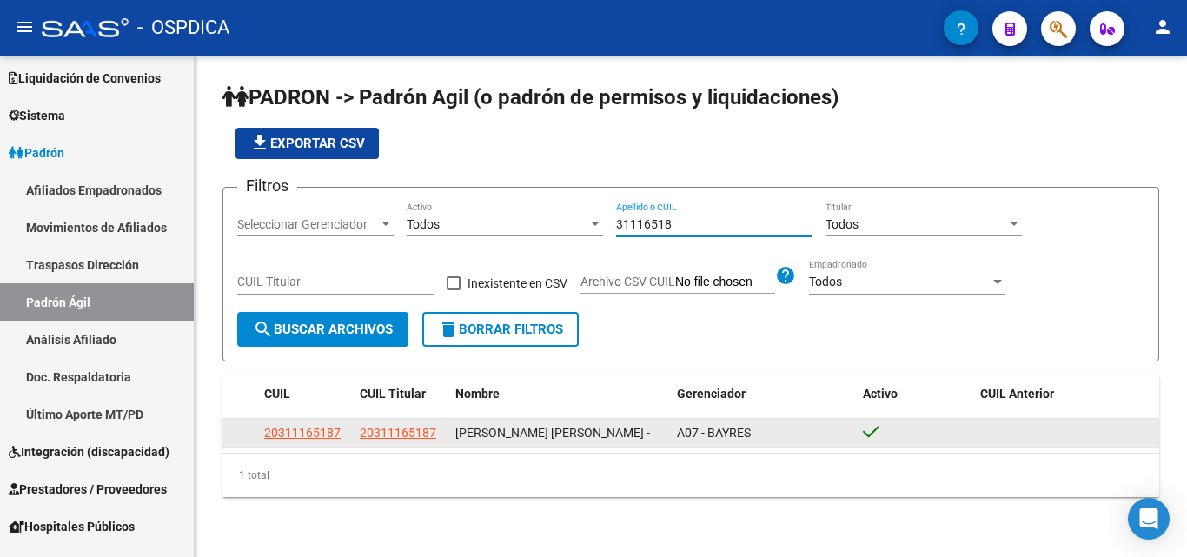
type input "31116518"
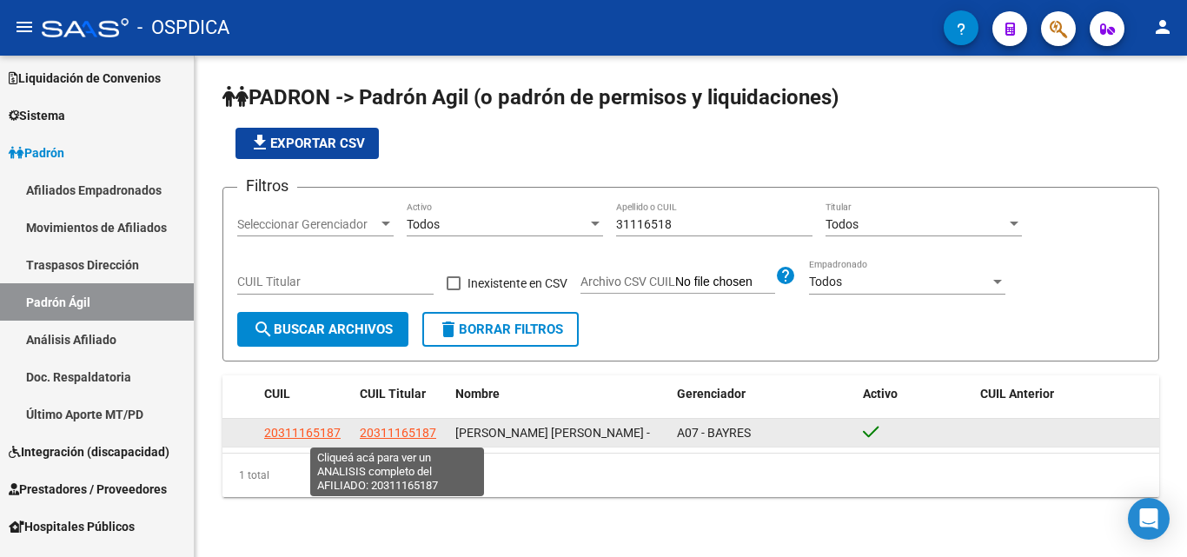
click at [389, 430] on span "20311165187" at bounding box center [398, 433] width 76 height 14
type textarea "20311165187"
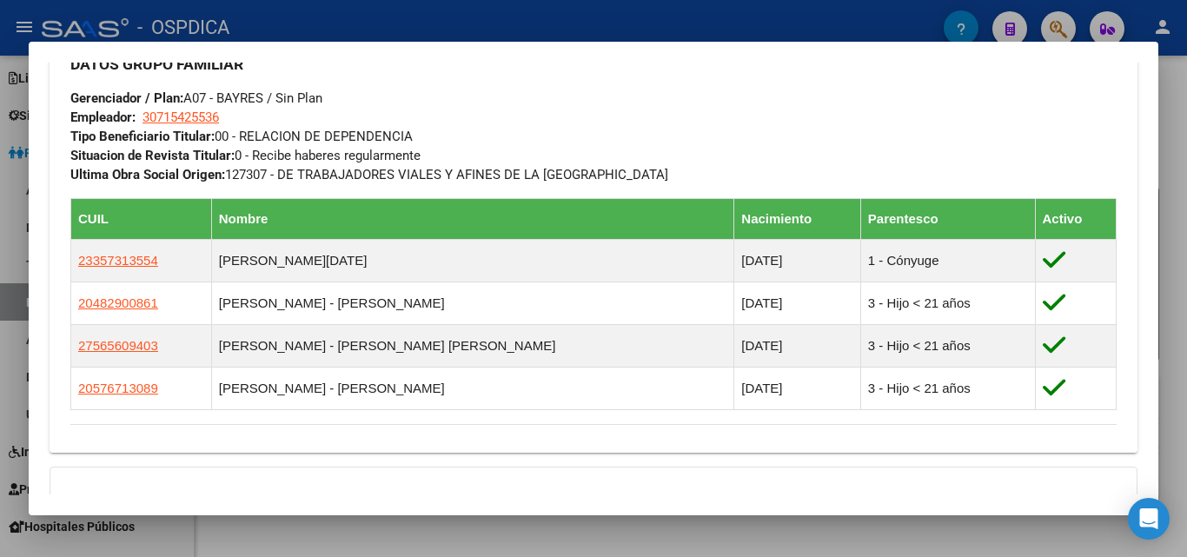
scroll to position [927, 0]
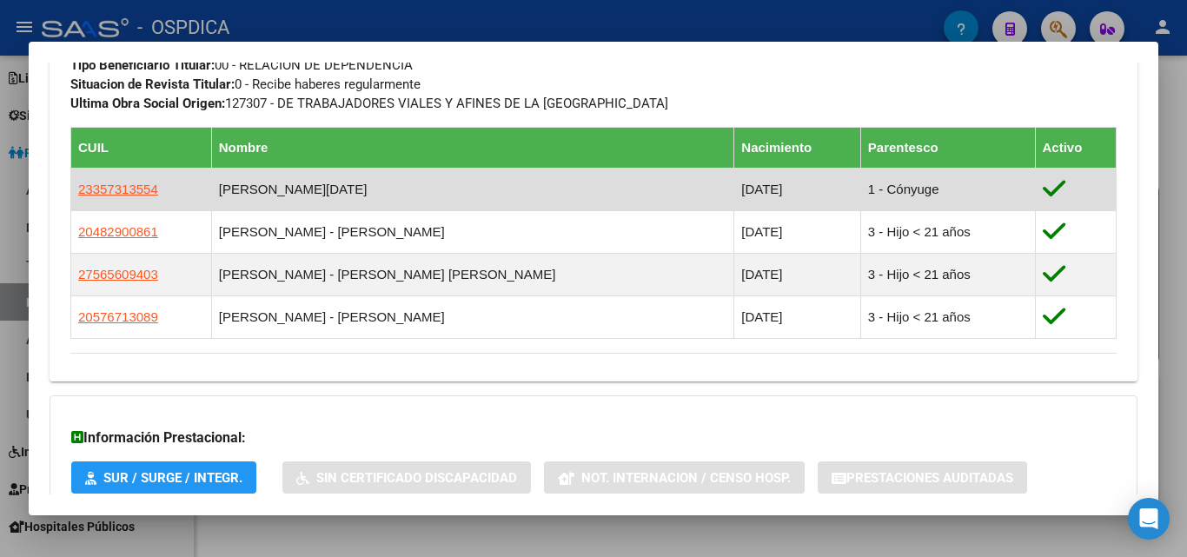
click at [362, 183] on td "MISANTONE - LUCIA DAIANA" at bounding box center [472, 190] width 523 height 43
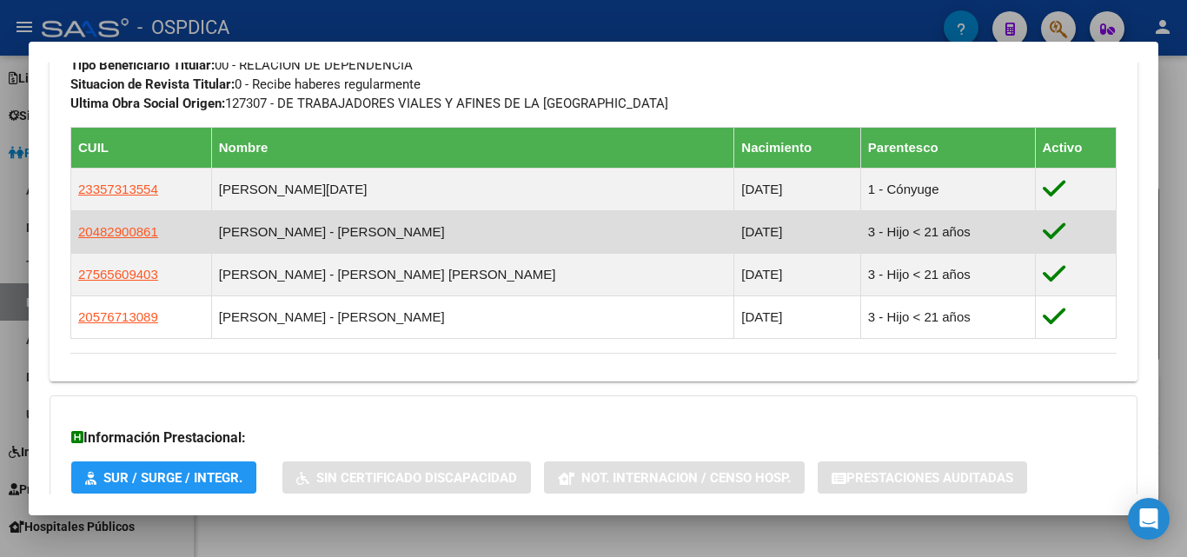
click at [354, 231] on td "GODOY - THIAGO JEREMIAS" at bounding box center [472, 232] width 523 height 43
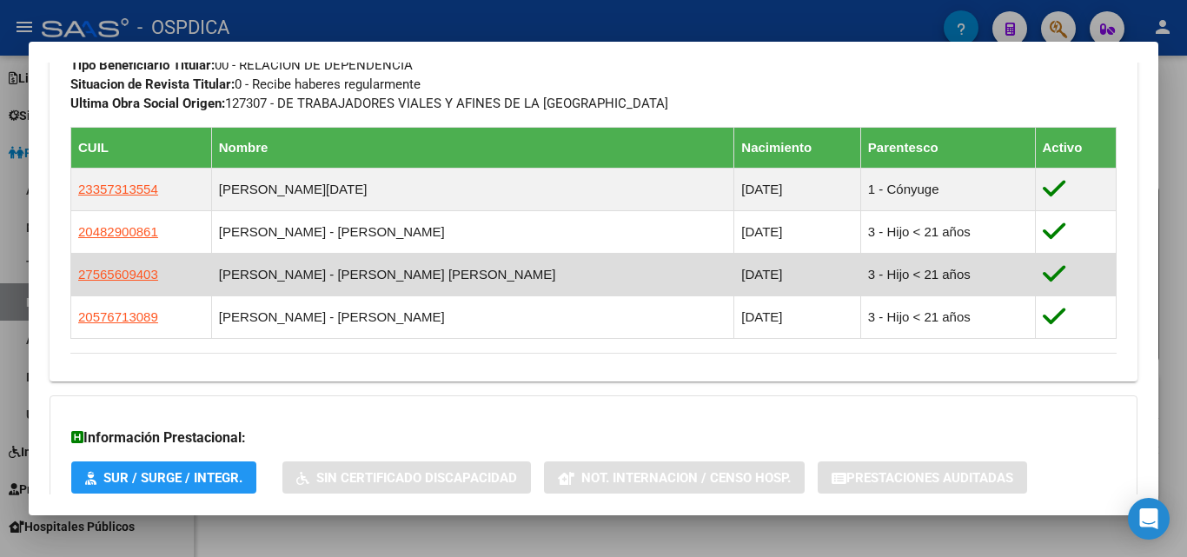
click at [354, 280] on td "GODOY - NICOLE ABIGAIL" at bounding box center [472, 275] width 523 height 43
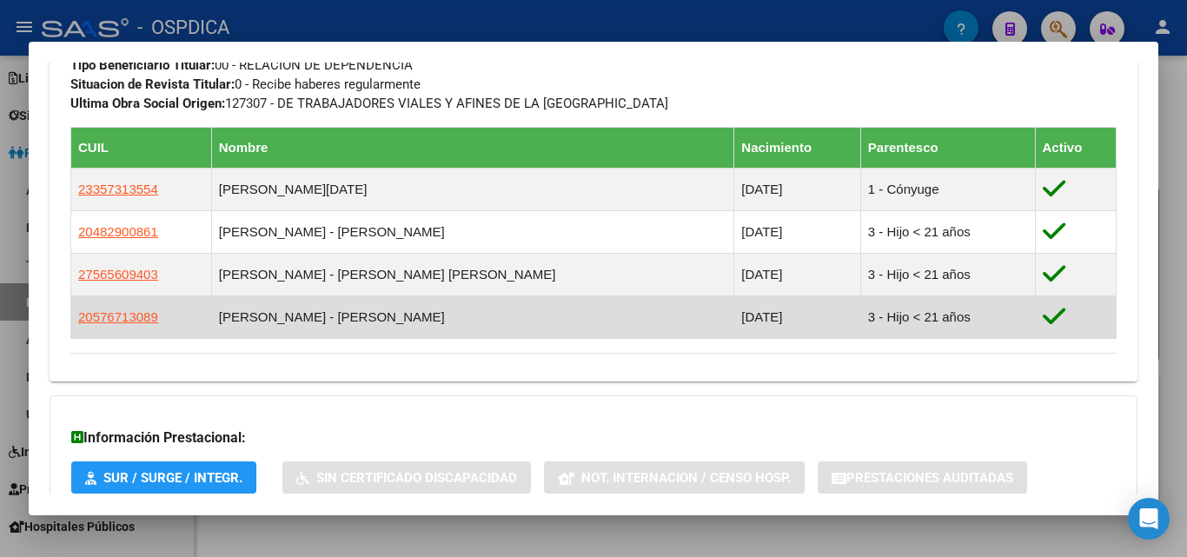
click at [352, 320] on td "GODOY - FELIPE JOAQUIN" at bounding box center [472, 317] width 523 height 43
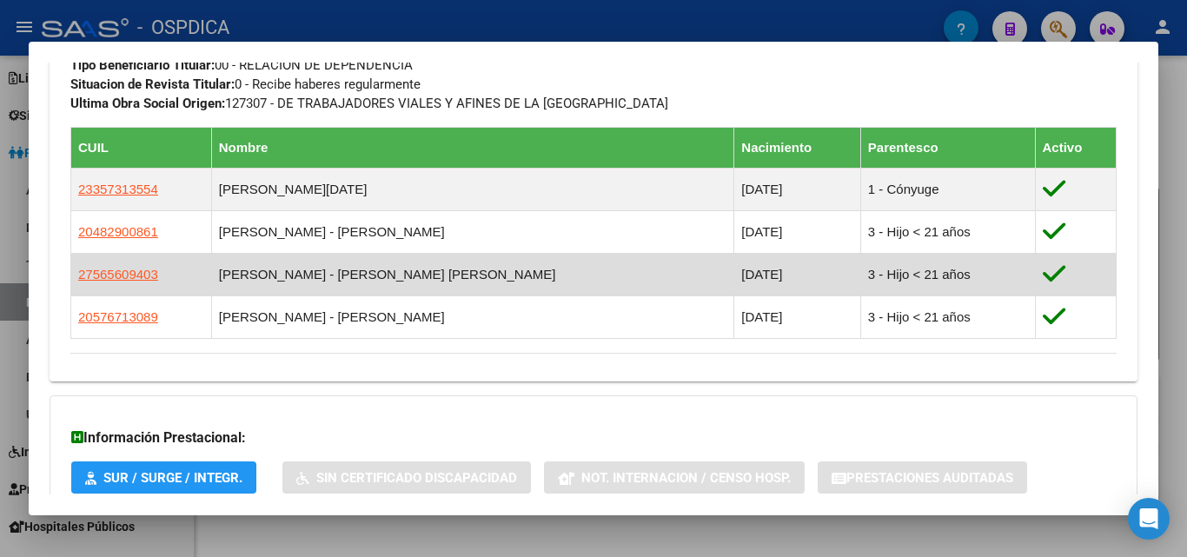
click at [355, 276] on td "GODOY - NICOLE ABIGAIL" at bounding box center [472, 275] width 523 height 43
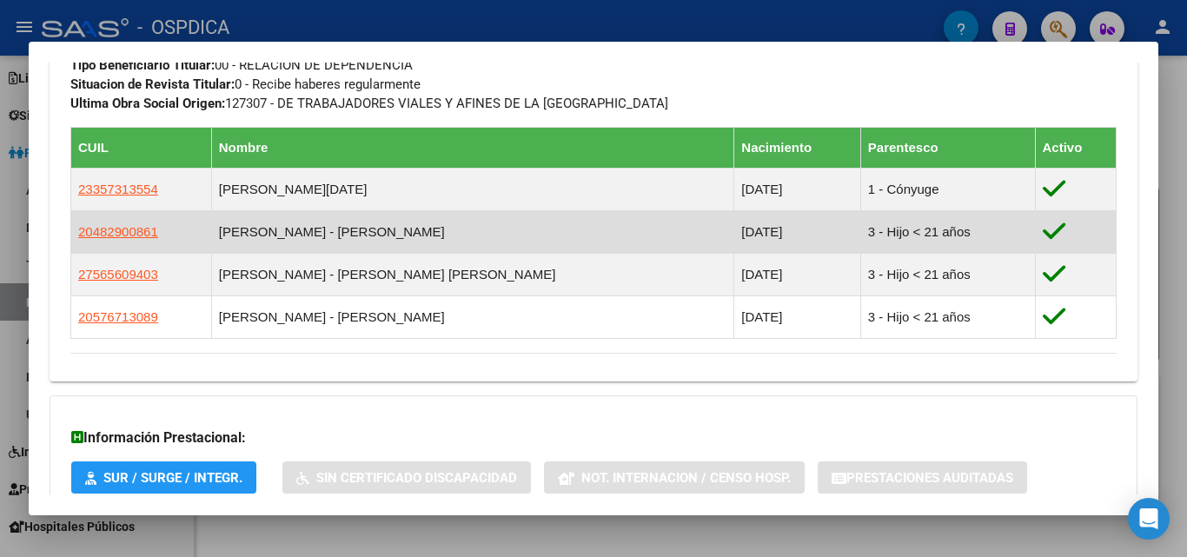
drag, startPoint x: 364, startPoint y: 238, endPoint x: 371, endPoint y: 211, distance: 27.8
click at [364, 235] on td "GODOY - THIAGO JEREMIAS" at bounding box center [472, 232] width 523 height 43
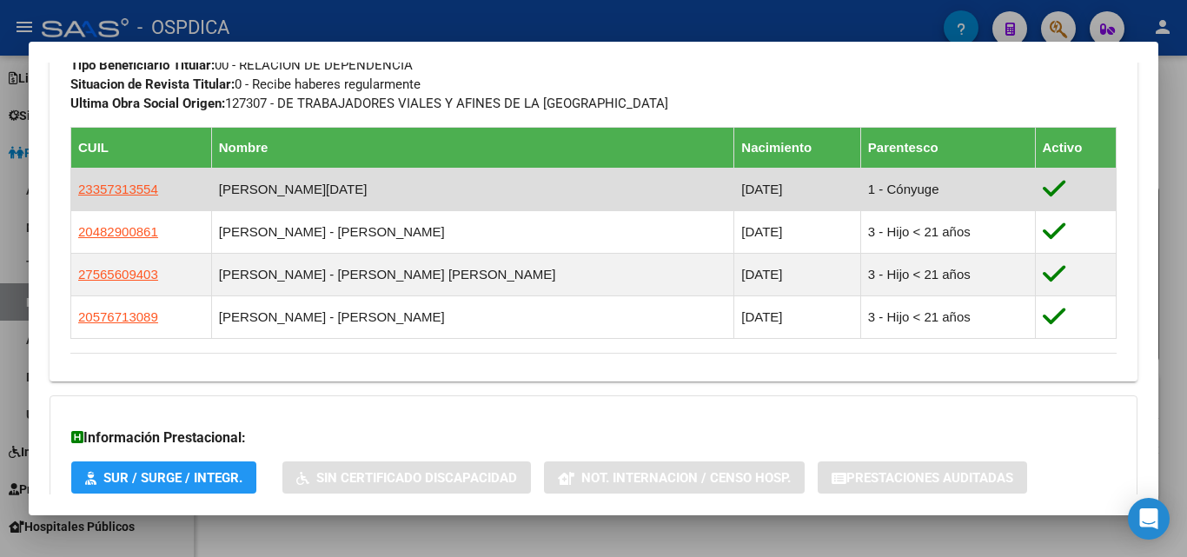
click at [375, 186] on td "MISANTONE - LUCIA DAIANA" at bounding box center [472, 190] width 523 height 43
click at [496, 202] on td "MISANTONE - LUCIA DAIANA" at bounding box center [472, 190] width 523 height 43
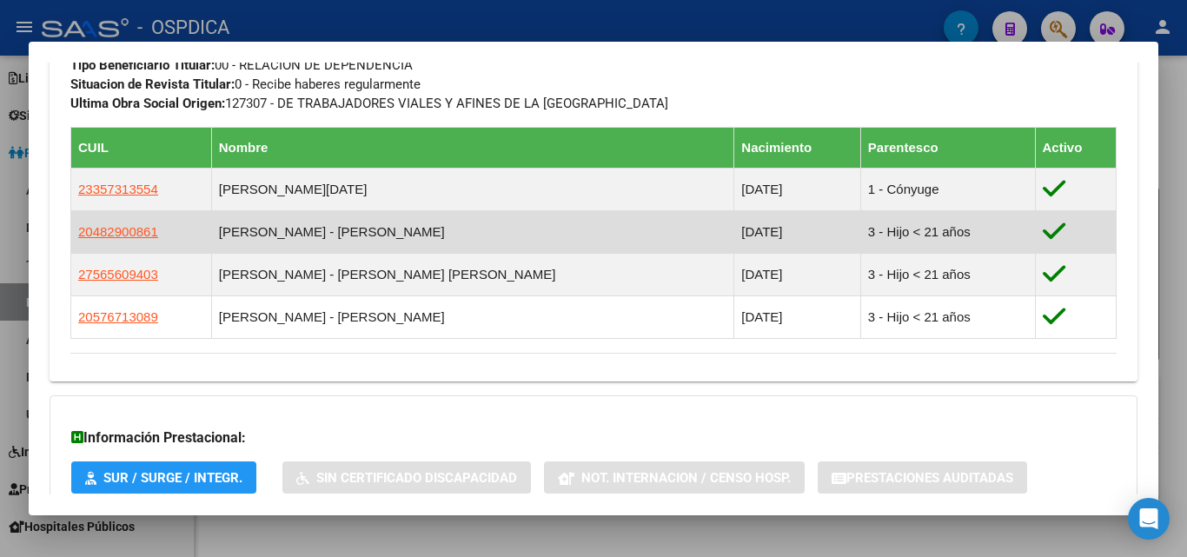
click at [464, 231] on td "GODOY - THIAGO JEREMIAS" at bounding box center [472, 232] width 523 height 43
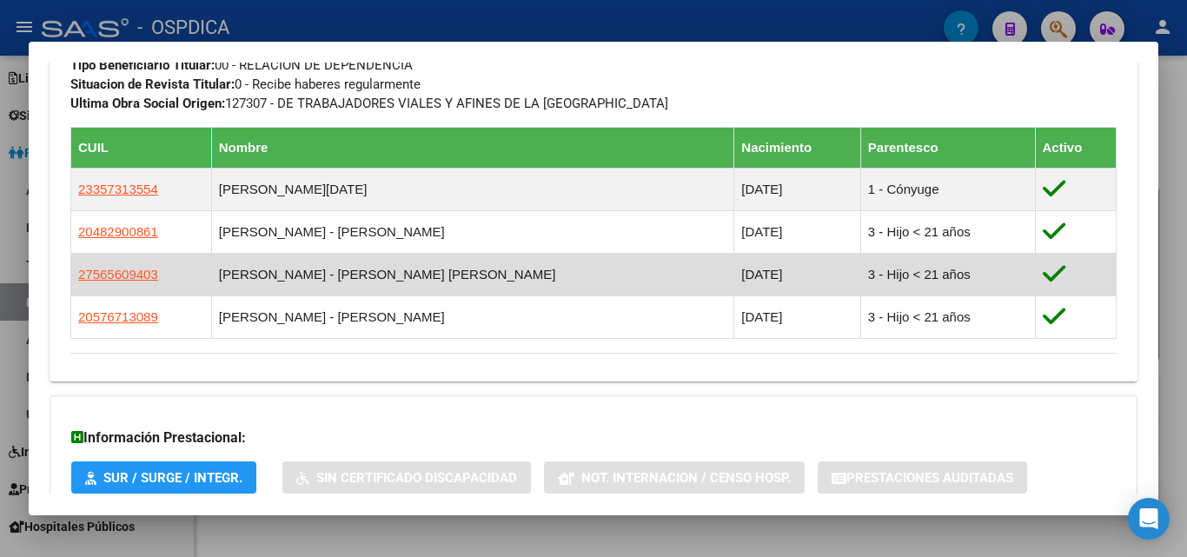
click at [463, 281] on td "GODOY - NICOLE ABIGAIL" at bounding box center [472, 275] width 523 height 43
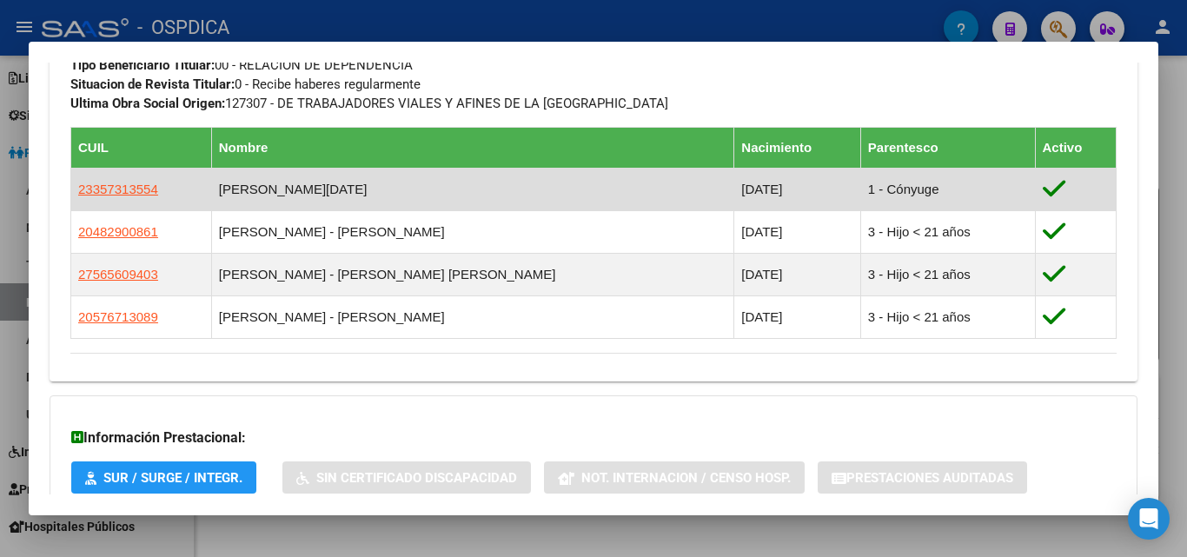
click at [475, 195] on td "MISANTONE - LUCIA DAIANA" at bounding box center [472, 190] width 523 height 43
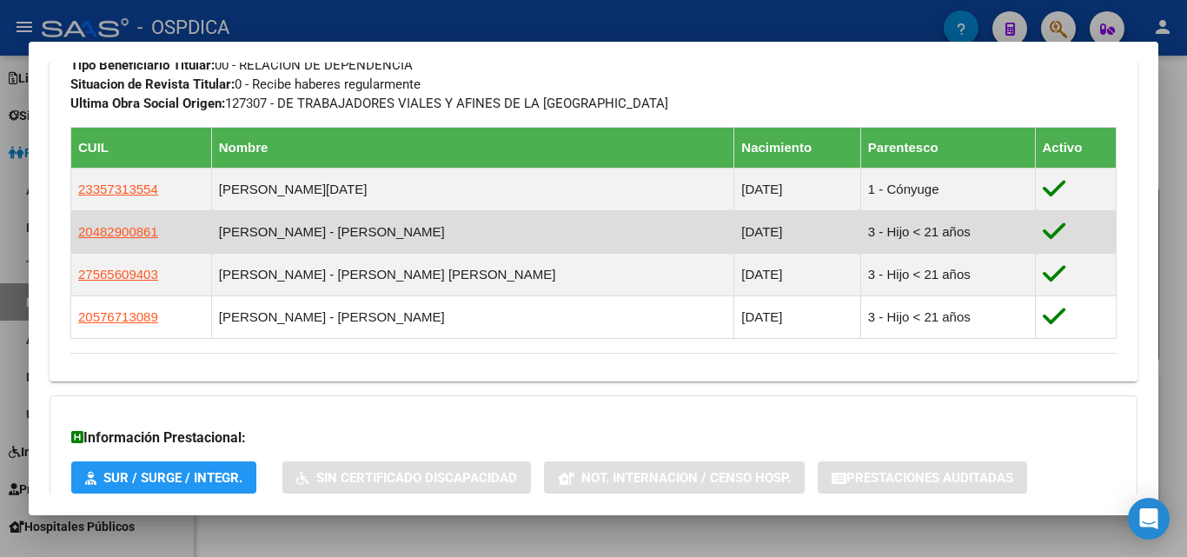
click at [464, 229] on td "GODOY - THIAGO JEREMIAS" at bounding box center [472, 232] width 523 height 43
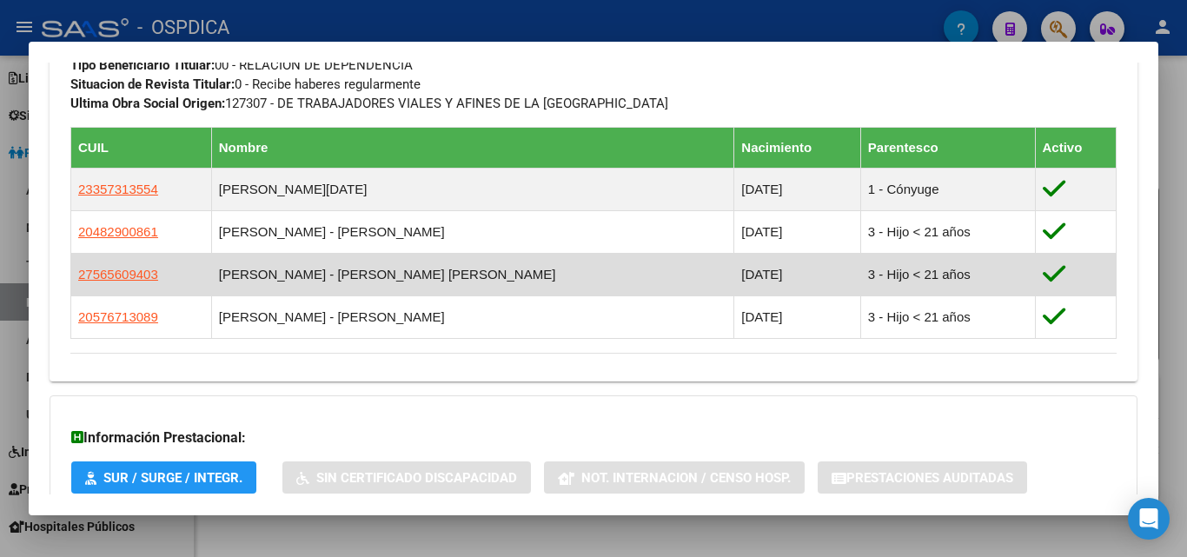
click at [469, 271] on td "GODOY - NICOLE ABIGAIL" at bounding box center [472, 275] width 523 height 43
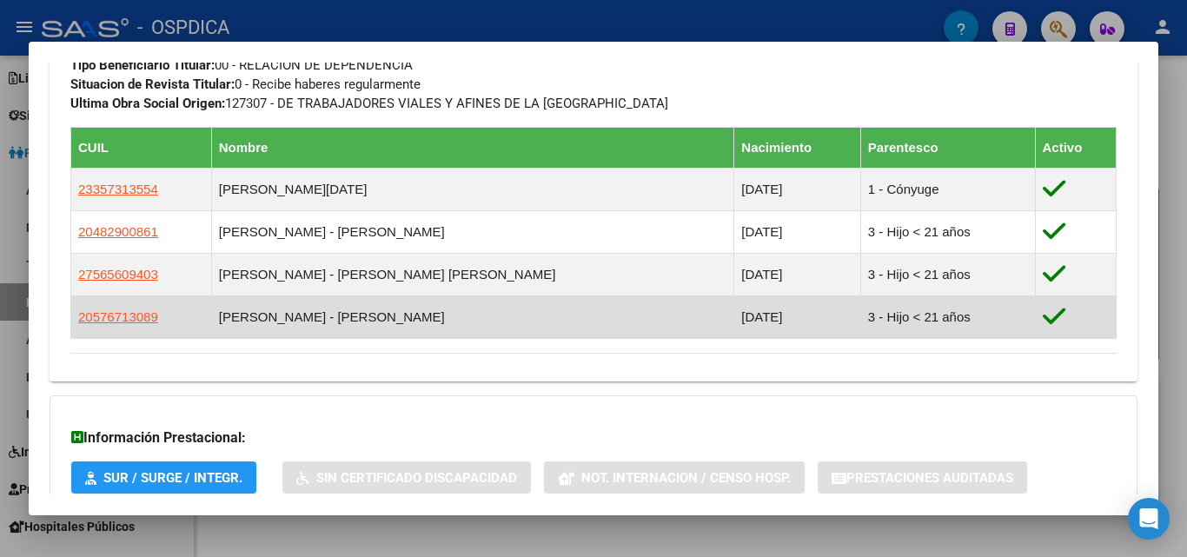
click at [479, 313] on td "GODOY - FELIPE JOAQUIN" at bounding box center [472, 317] width 523 height 43
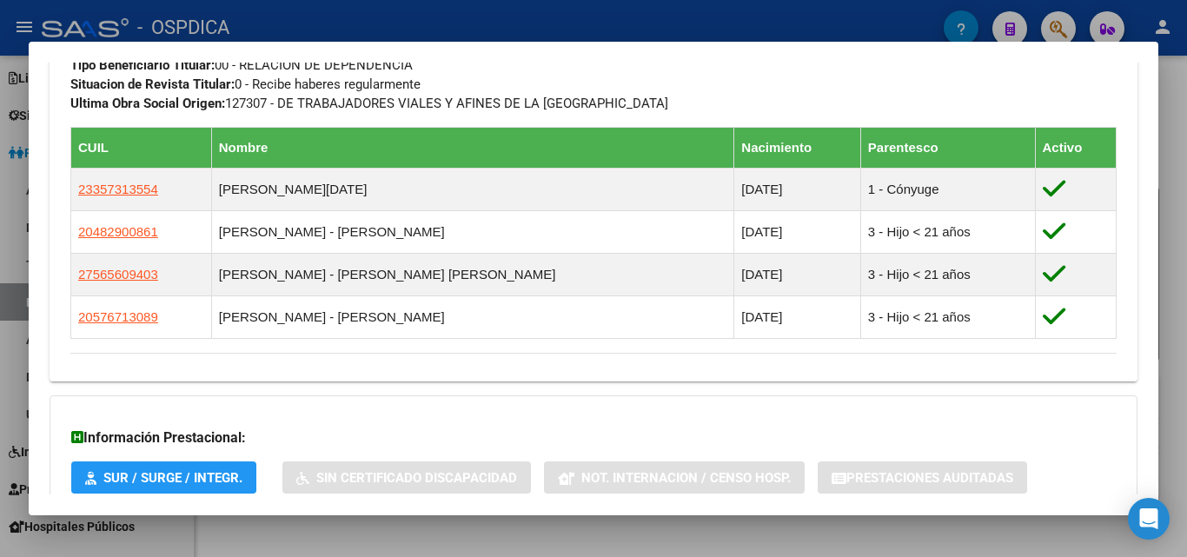
click at [526, 32] on div at bounding box center [593, 278] width 1187 height 557
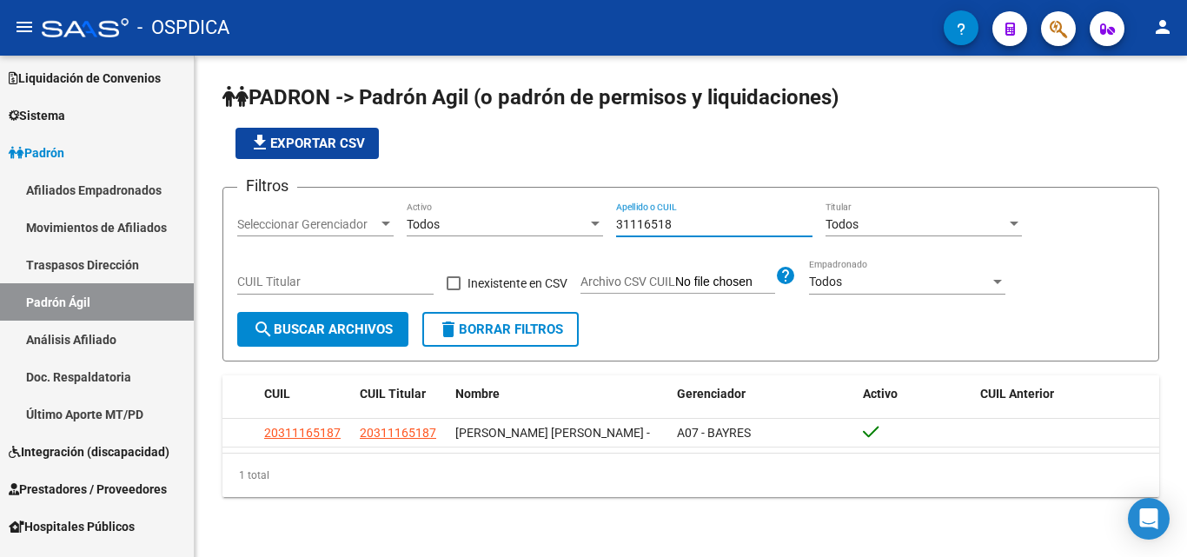
drag, startPoint x: 711, startPoint y: 228, endPoint x: 465, endPoint y: 219, distance: 246.1
click at [465, 219] on div "Filtros Seleccionar Gerenciador Seleccionar Gerenciador Todos Activo 31116518 A…" at bounding box center [690, 257] width 907 height 110
paste input "52985911"
drag, startPoint x: 582, startPoint y: 200, endPoint x: 434, endPoint y: 209, distance: 148.9
click at [434, 209] on div "Filtros Seleccionar Gerenciador Seleccionar Gerenciador Todos Activo 52985911 A…" at bounding box center [690, 257] width 907 height 110
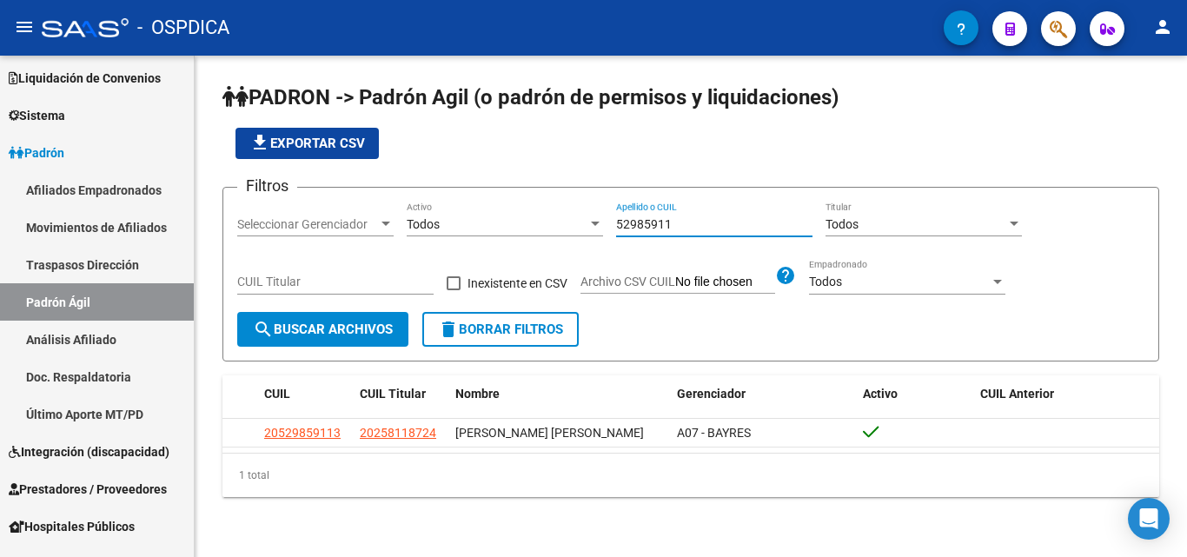
paste input "43173708"
drag, startPoint x: 686, startPoint y: 224, endPoint x: 475, endPoint y: 206, distance: 212.0
click at [475, 206] on div "Filtros Seleccionar Gerenciador Seleccionar Gerenciador Todos Activo 43173708 A…" at bounding box center [690, 257] width 907 height 110
paste input "7551185"
drag, startPoint x: 685, startPoint y: 222, endPoint x: 521, endPoint y: 230, distance: 164.5
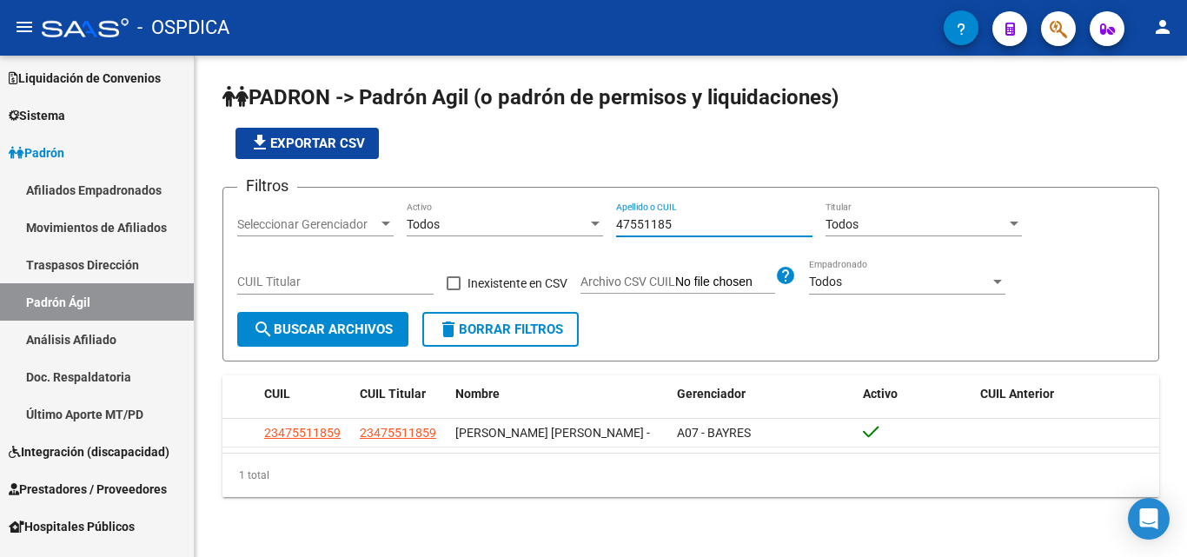
click at [521, 230] on div "Filtros Seleccionar Gerenciador Seleccionar Gerenciador Todos Activo 47551185 A…" at bounding box center [690, 257] width 907 height 110
paste input "9699832"
drag, startPoint x: 641, startPoint y: 223, endPoint x: 472, endPoint y: 223, distance: 168.6
click at [471, 223] on div "Filtros Seleccionar Gerenciador Seleccionar Gerenciador Todos Activo 49699832 A…" at bounding box center [690, 257] width 907 height 110
paste input "5036410"
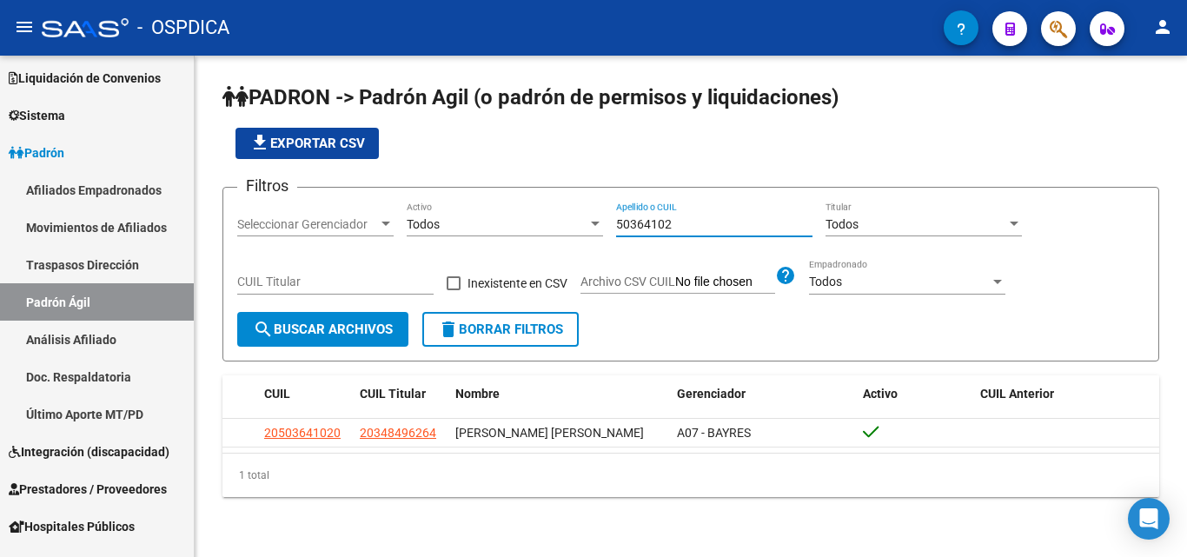
drag, startPoint x: 688, startPoint y: 225, endPoint x: 577, endPoint y: 237, distance: 111.1
click at [475, 215] on div "Filtros Seleccionar Gerenciador Seleccionar Gerenciador Todos Activo 50364102 A…" at bounding box center [690, 257] width 907 height 110
paste input "34849626"
drag, startPoint x: 690, startPoint y: 222, endPoint x: 419, endPoint y: 219, distance: 271.2
click at [419, 219] on div "Filtros Seleccionar Gerenciador Seleccionar Gerenciador Todos Activo 34849626 A…" at bounding box center [690, 257] width 907 height 110
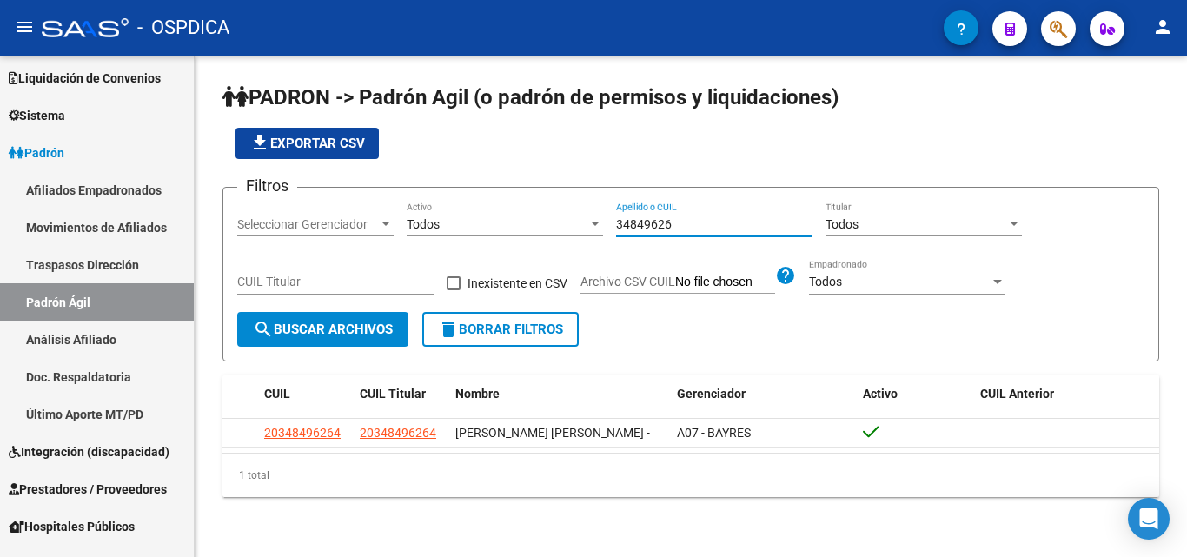
paste input "25219907"
type input "2"
click at [654, 143] on div "file_download Exportar CSV" at bounding box center [691, 143] width 937 height 31
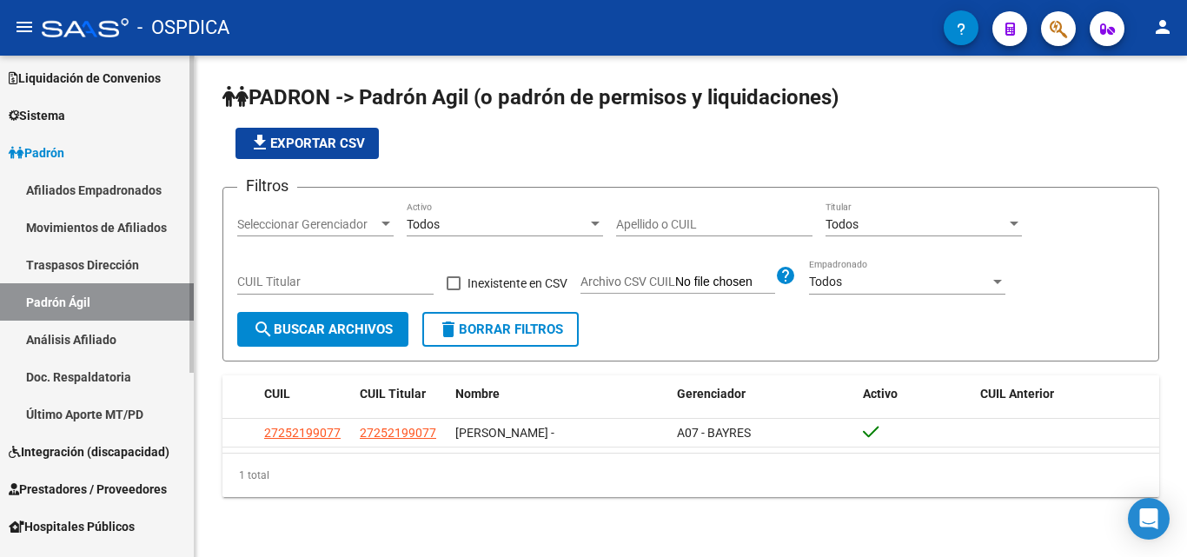
click at [90, 236] on link "Movimientos de Afiliados" at bounding box center [97, 227] width 194 height 37
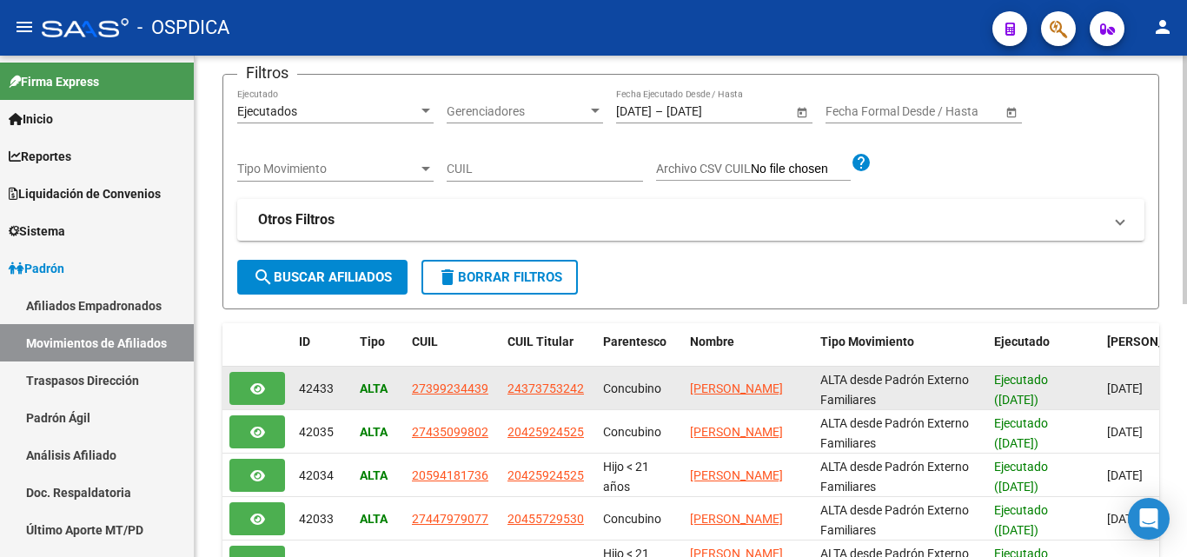
scroll to position [116, 0]
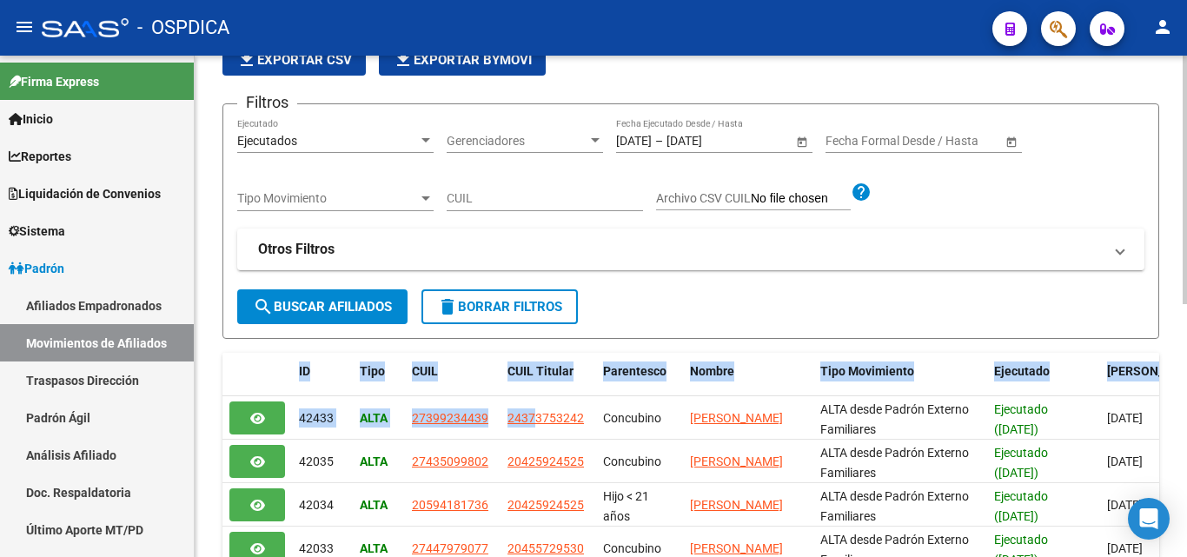
drag, startPoint x: 534, startPoint y: 417, endPoint x: 630, endPoint y: 296, distance: 154.6
click at [630, 296] on div "PADRON -> Movimientos de Afiliados Especificaciones Técnicas PADRON - [DATE] - …" at bounding box center [691, 424] width 937 height 913
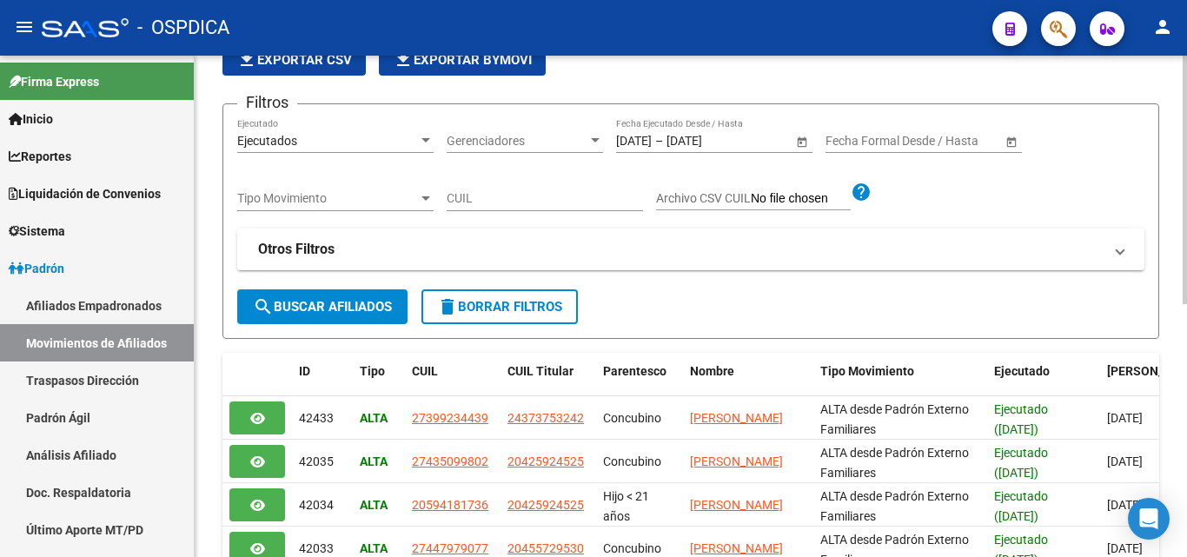
click at [634, 282] on div "Filtros Ejecutados Ejecutado Gerenciadores Gerenciadores [DATE] [DATE] – [DATE]…" at bounding box center [690, 203] width 907 height 171
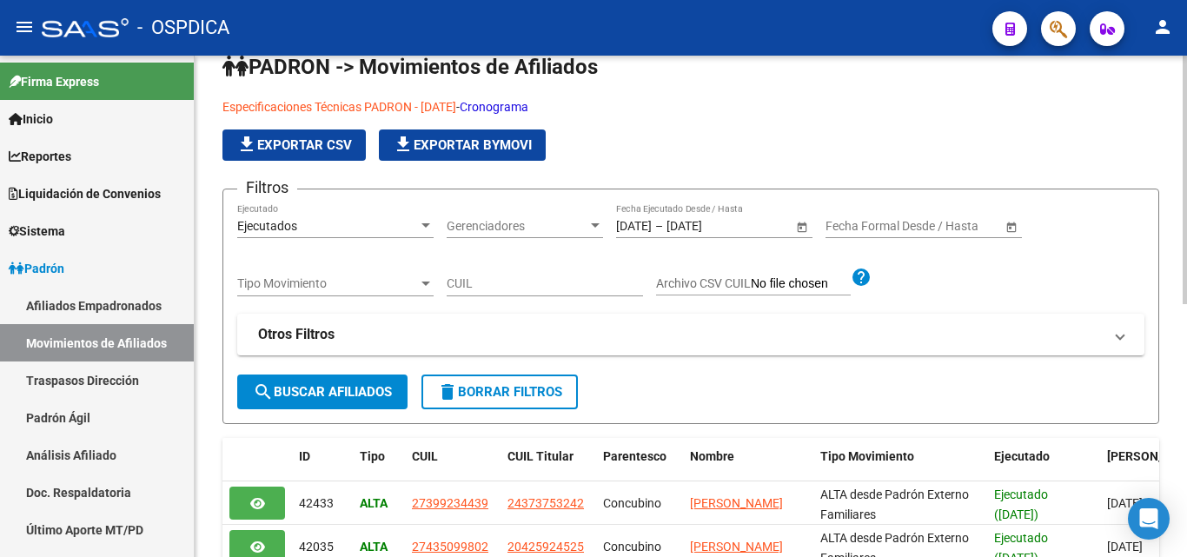
scroll to position [0, 0]
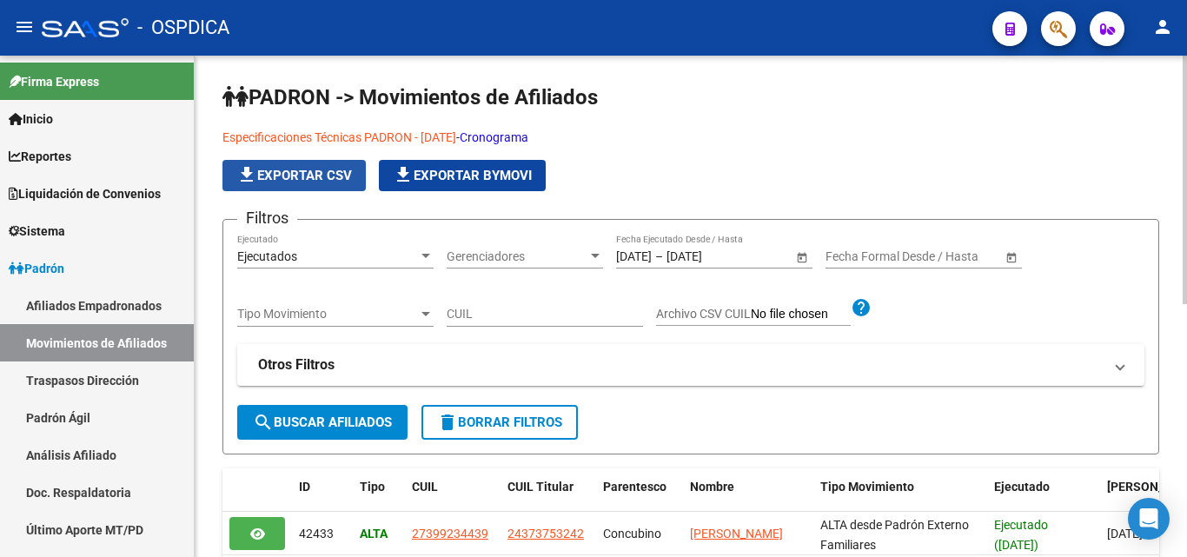
click at [301, 173] on span "file_download Exportar CSV" at bounding box center [294, 176] width 116 height 16
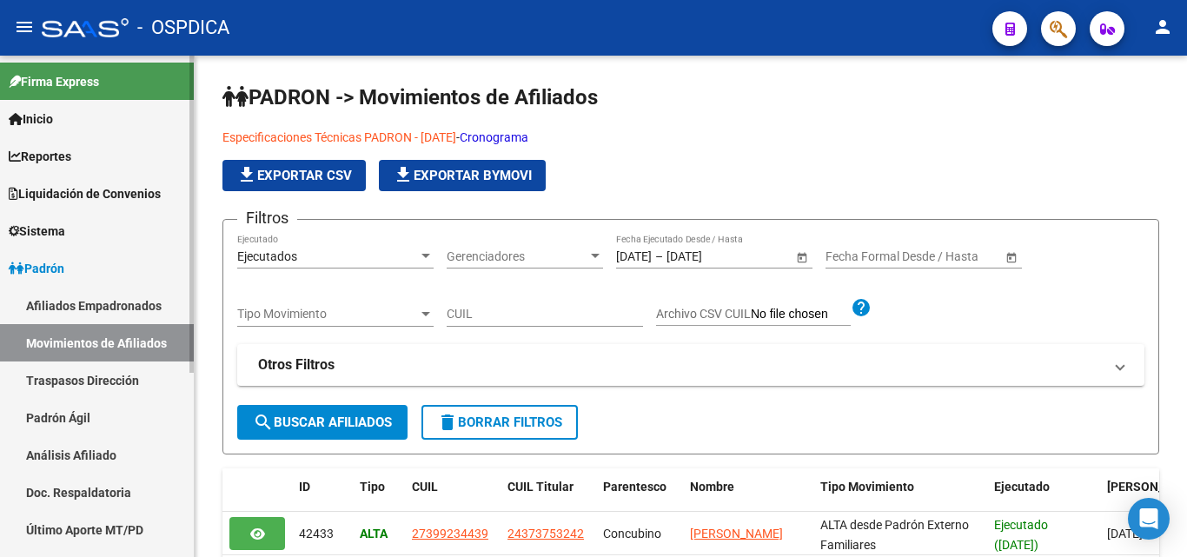
click at [69, 412] on link "Padrón Ágil" at bounding box center [97, 417] width 194 height 37
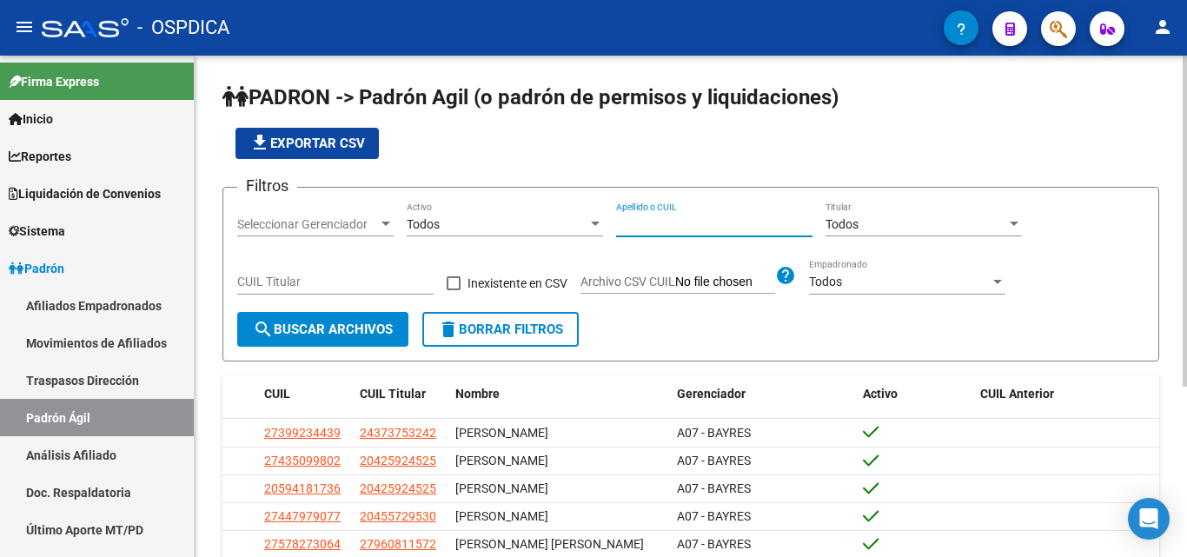
paste input "23199552"
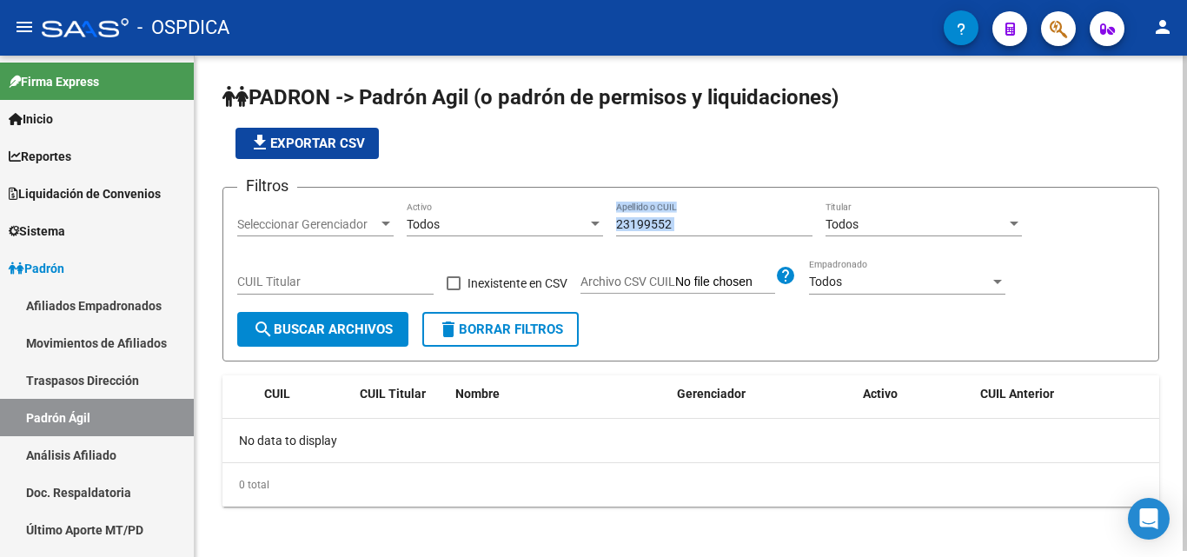
drag, startPoint x: 737, startPoint y: 236, endPoint x: 626, endPoint y: 235, distance: 111.3
click at [626, 235] on div "23199552 Apellido o CUIL" at bounding box center [714, 227] width 196 height 50
click at [774, 203] on div "23199552 Apellido o CUIL" at bounding box center [714, 219] width 196 height 35
drag, startPoint x: 731, startPoint y: 217, endPoint x: 570, endPoint y: 209, distance: 161.0
click at [570, 209] on div "Filtros Seleccionar Gerenciador Seleccionar Gerenciador Todos Activo 23199552 A…" at bounding box center [690, 257] width 907 height 110
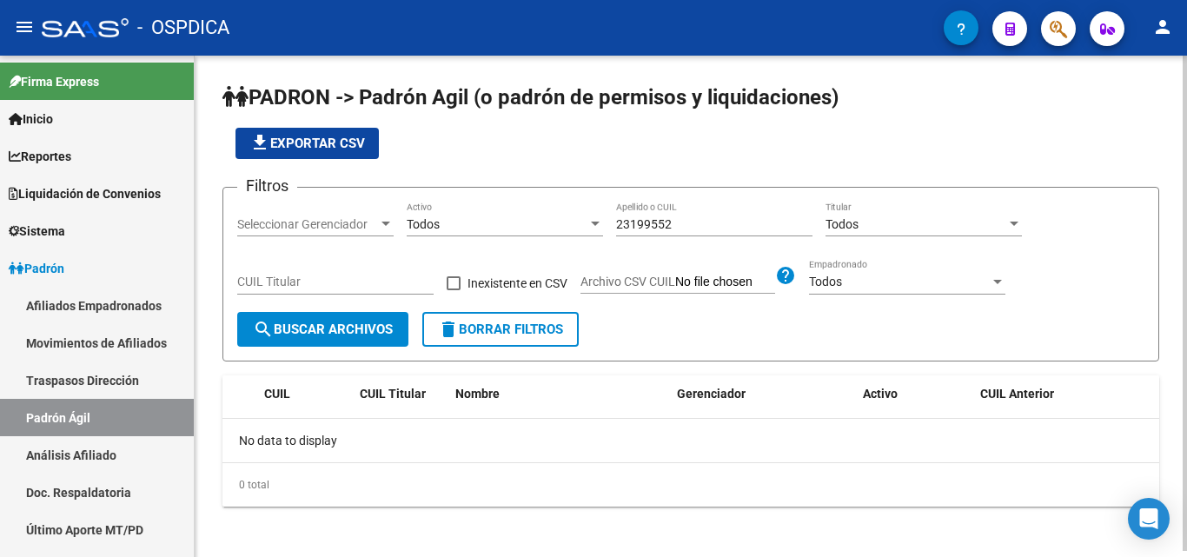
drag, startPoint x: 644, startPoint y: 216, endPoint x: 611, endPoint y: 213, distance: 33.1
click at [611, 213] on div "Filtros Seleccionar Gerenciador Seleccionar Gerenciador Todos Activo 23199552 A…" at bounding box center [690, 257] width 907 height 110
drag, startPoint x: 611, startPoint y: 213, endPoint x: 621, endPoint y: 220, distance: 11.8
click at [614, 215] on div "Filtros Seleccionar Gerenciador Seleccionar Gerenciador Todos Activo 23199552 A…" at bounding box center [690, 257] width 907 height 110
click at [632, 228] on input "23199552" at bounding box center [714, 224] width 196 height 15
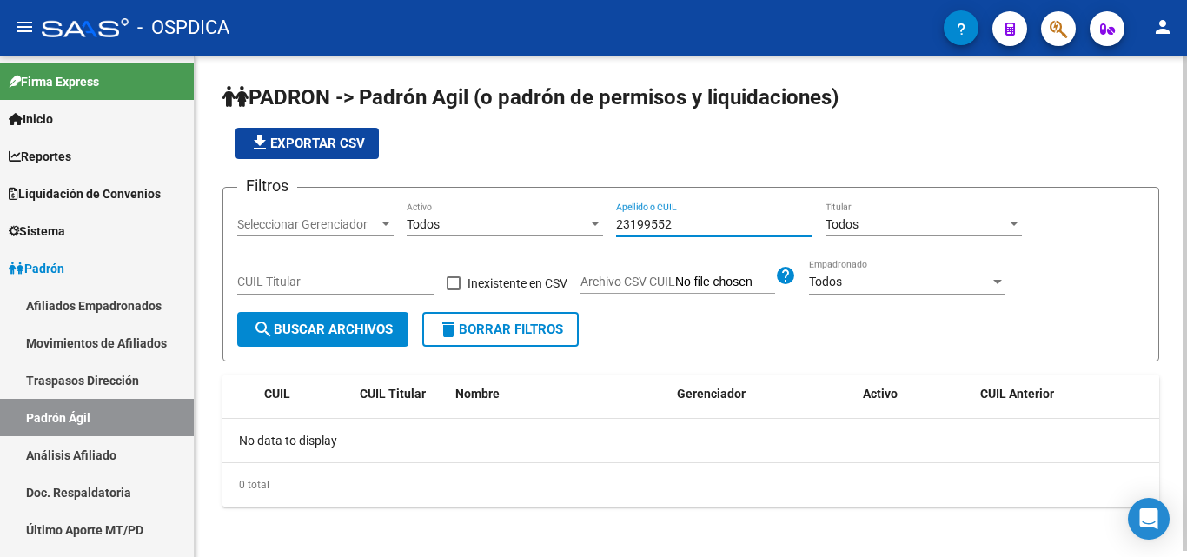
click at [633, 228] on input "23199552" at bounding box center [714, 224] width 196 height 15
paste input "44422799"
drag, startPoint x: 727, startPoint y: 223, endPoint x: 431, endPoint y: 223, distance: 296.4
click at [431, 223] on div "Filtros Seleccionar Gerenciador Seleccionar Gerenciador Todos Activo 44422799 A…" at bounding box center [690, 257] width 907 height 110
paste input "35395247"
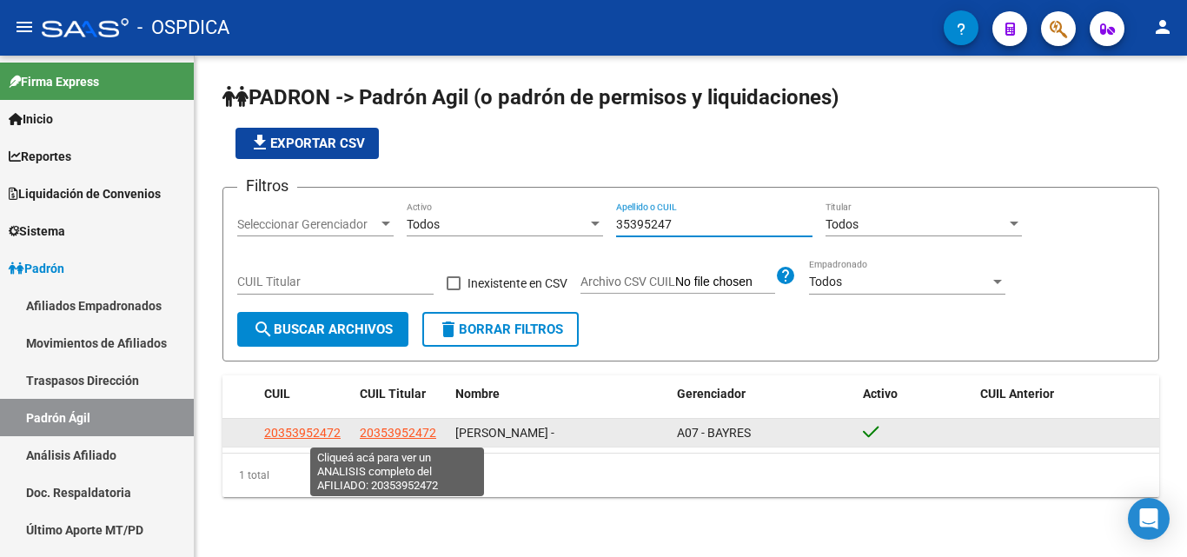
click at [369, 431] on span "20353952472" at bounding box center [398, 433] width 76 height 14
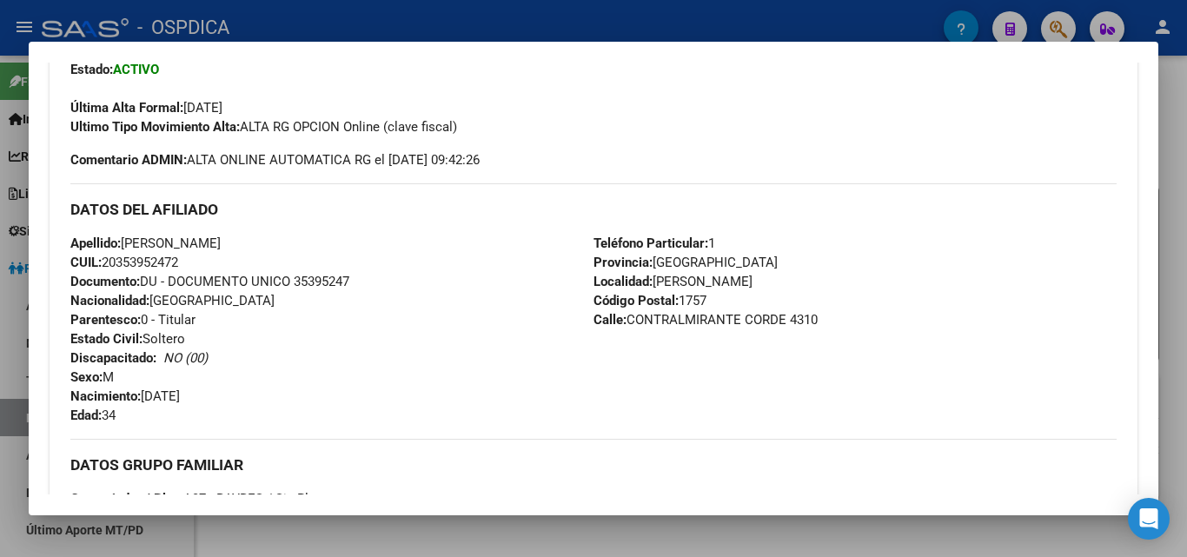
scroll to position [452, 0]
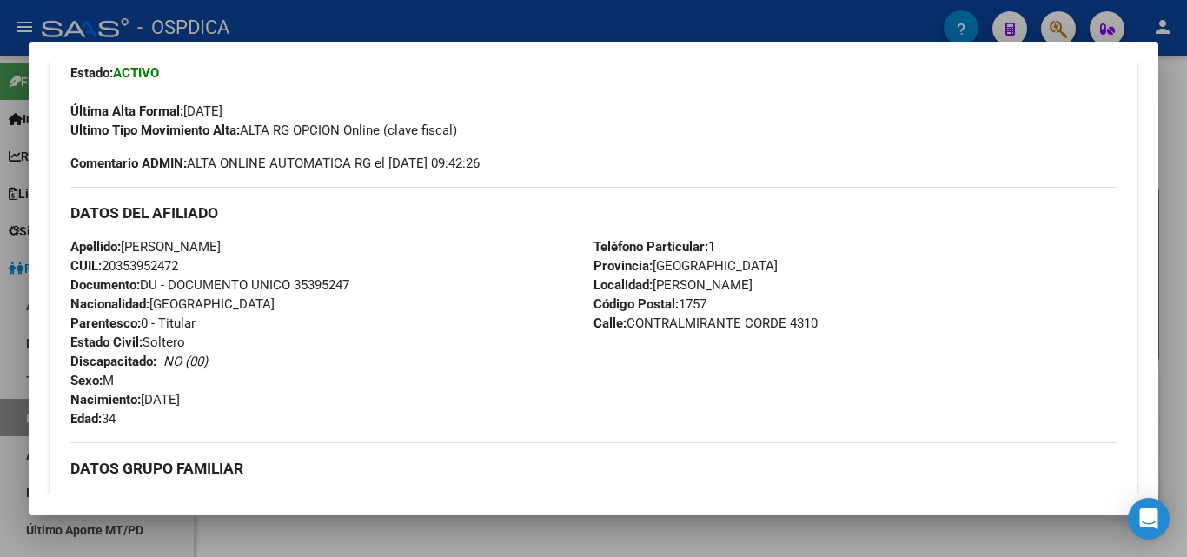
click at [479, 0] on div at bounding box center [593, 278] width 1187 height 557
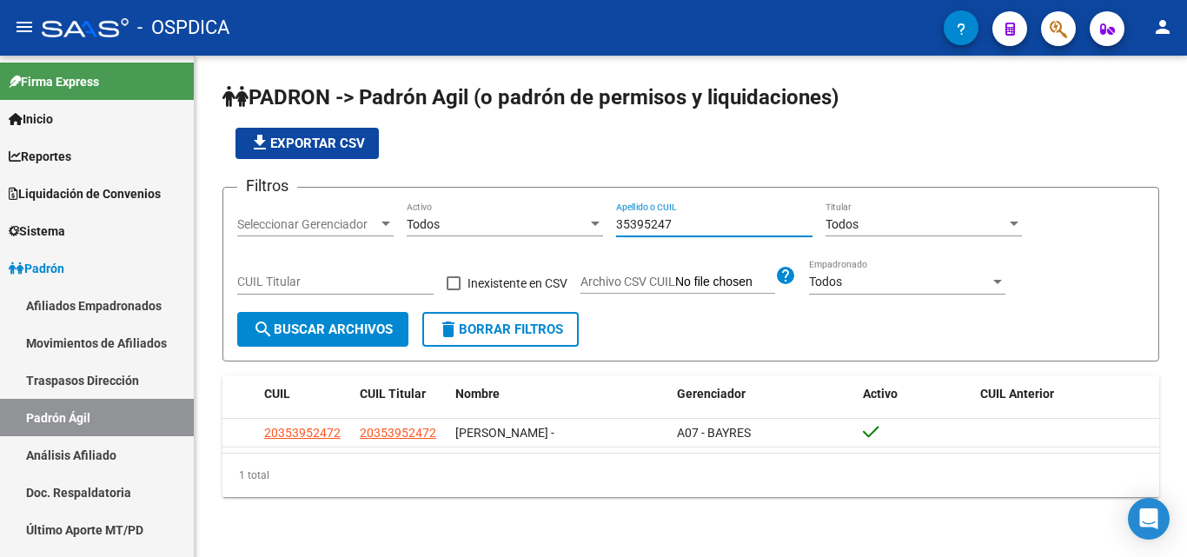
drag, startPoint x: 694, startPoint y: 226, endPoint x: 408, endPoint y: 236, distance: 287.0
click at [408, 236] on div "Filtros Seleccionar Gerenciador Seleccionar Gerenciador Todos Activo 35395247 A…" at bounding box center [690, 257] width 907 height 110
paste input "48438805"
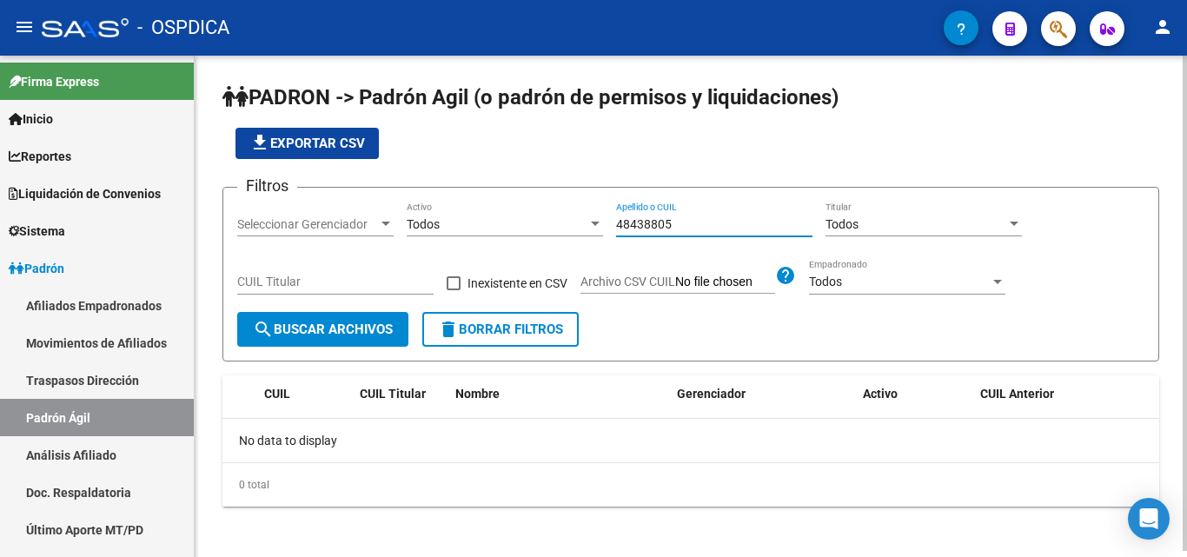
drag, startPoint x: 734, startPoint y: 225, endPoint x: 420, endPoint y: 234, distance: 314.8
click at [381, 229] on div "Filtros Seleccionar Gerenciador Seleccionar Gerenciador Todos Activo 48438805 A…" at bounding box center [690, 257] width 907 height 110
paste input "1714052"
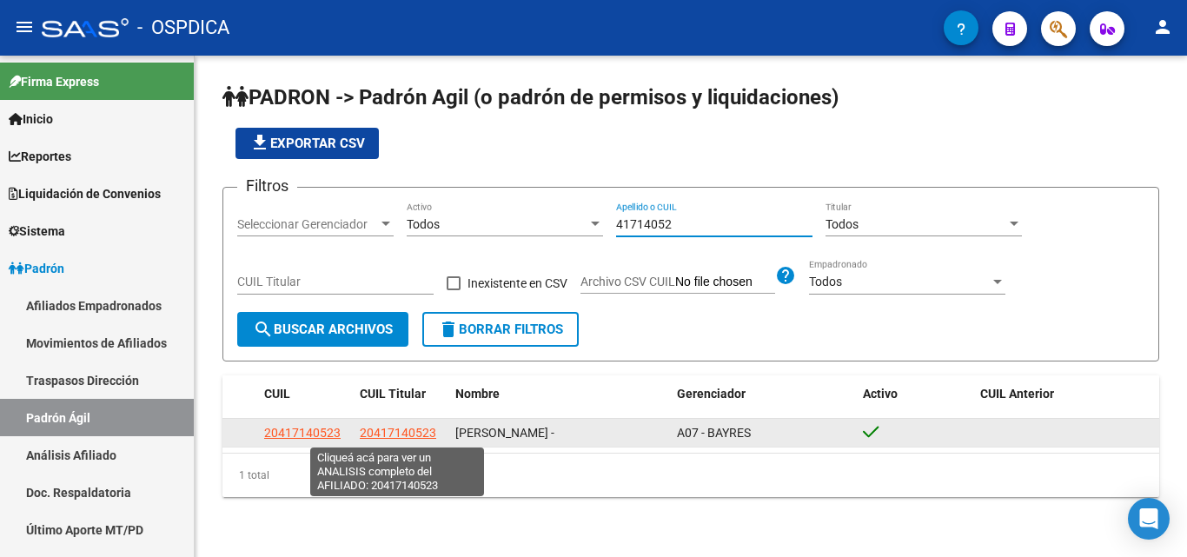
type input "41714052"
click at [392, 435] on span "20417140523" at bounding box center [398, 433] width 76 height 14
type textarea "20417140523"
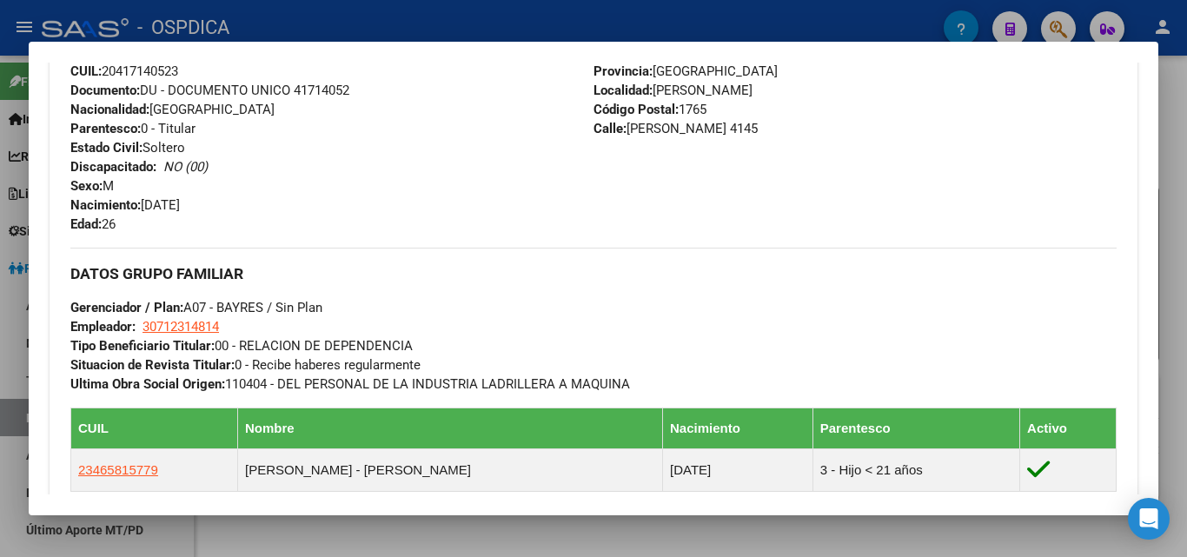
scroll to position [800, 0]
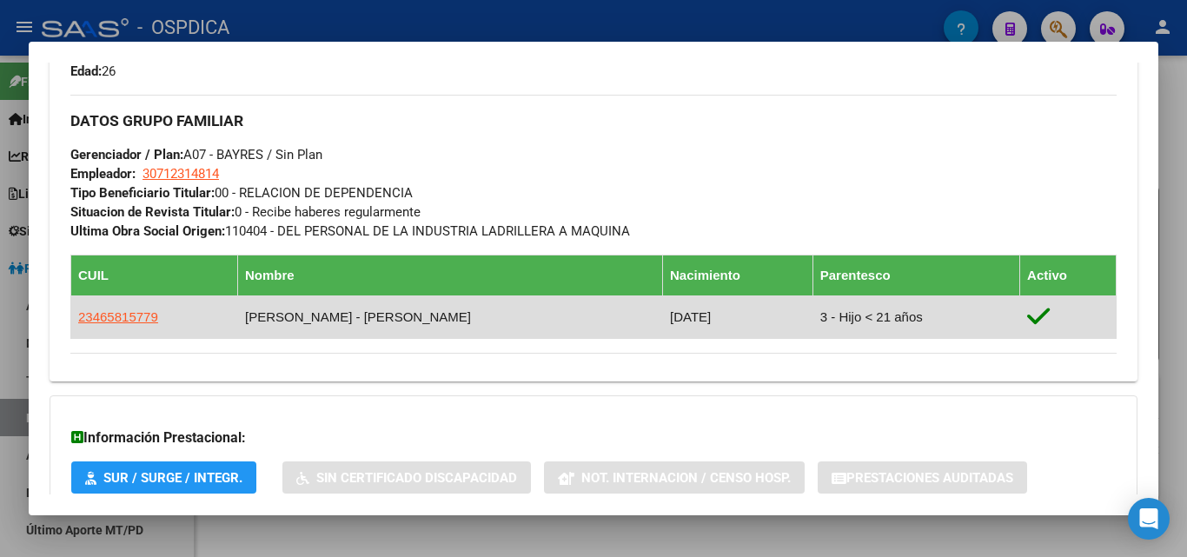
drag, startPoint x: 457, startPoint y: 312, endPoint x: 266, endPoint y: 300, distance: 191.6
click at [266, 300] on td "[PERSON_NAME] - [PERSON_NAME]" at bounding box center [449, 317] width 425 height 43
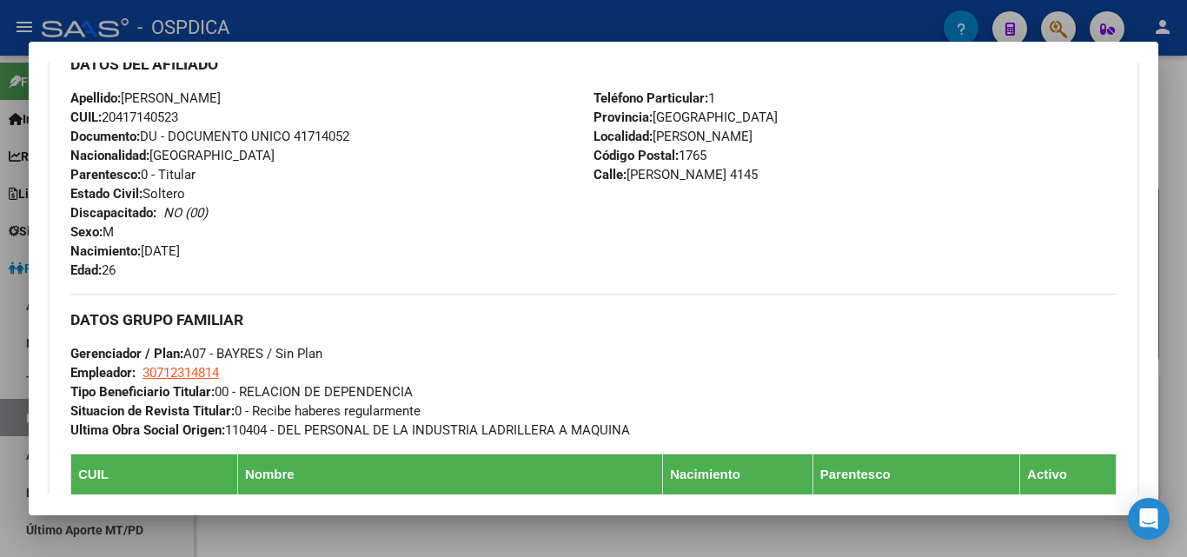
scroll to position [452, 0]
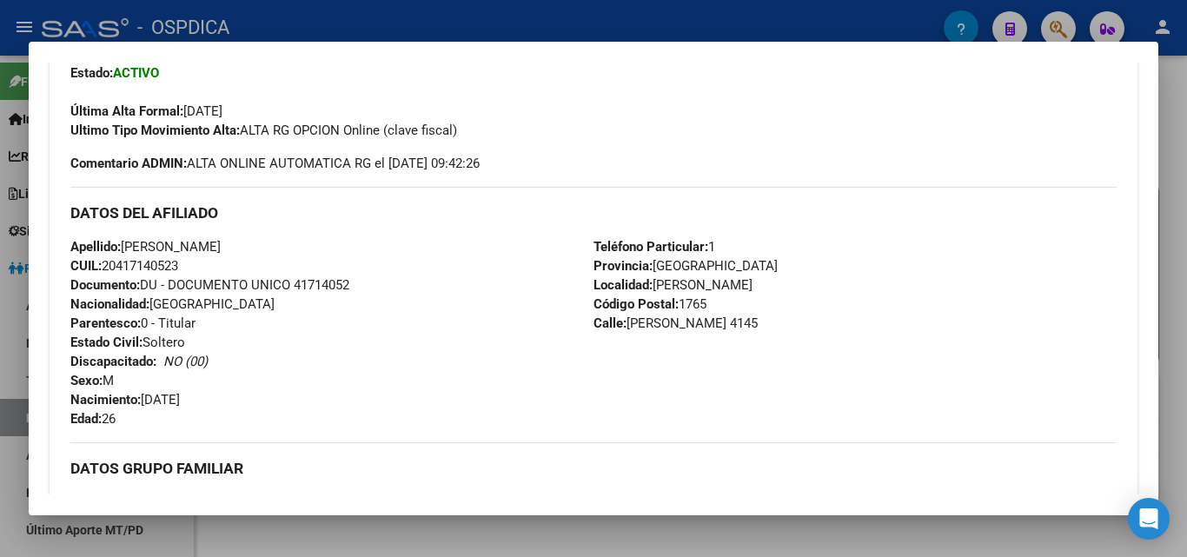
click at [540, 23] on div at bounding box center [593, 278] width 1187 height 557
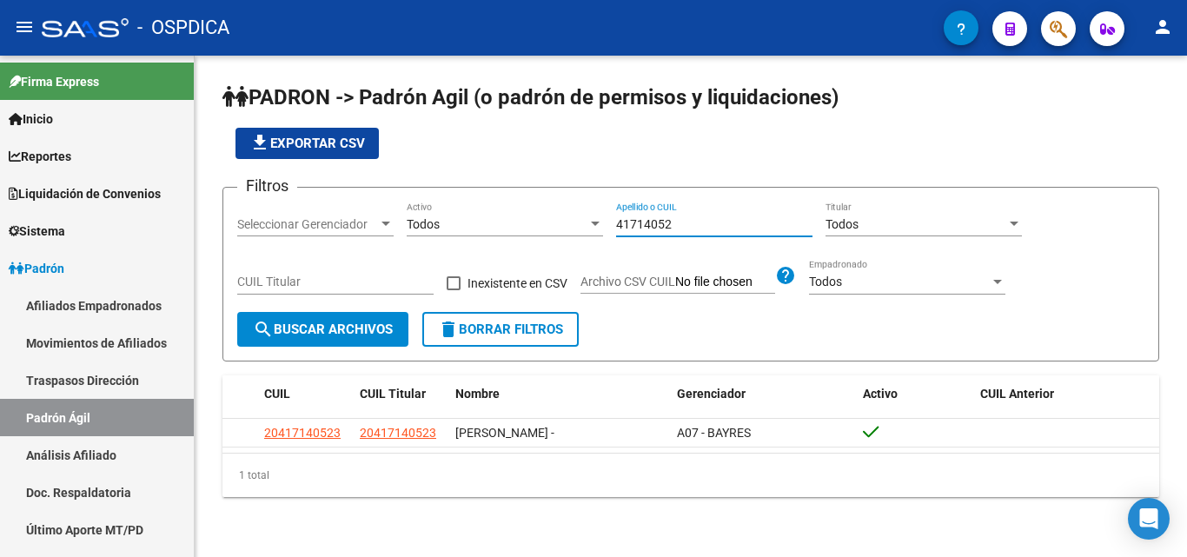
drag, startPoint x: 727, startPoint y: 223, endPoint x: 411, endPoint y: 233, distance: 316.5
click at [411, 233] on div "Filtros Seleccionar Gerenciador Seleccionar Gerenciador Todos Activo 41714052 A…" at bounding box center [690, 257] width 907 height 110
paste input "27535331"
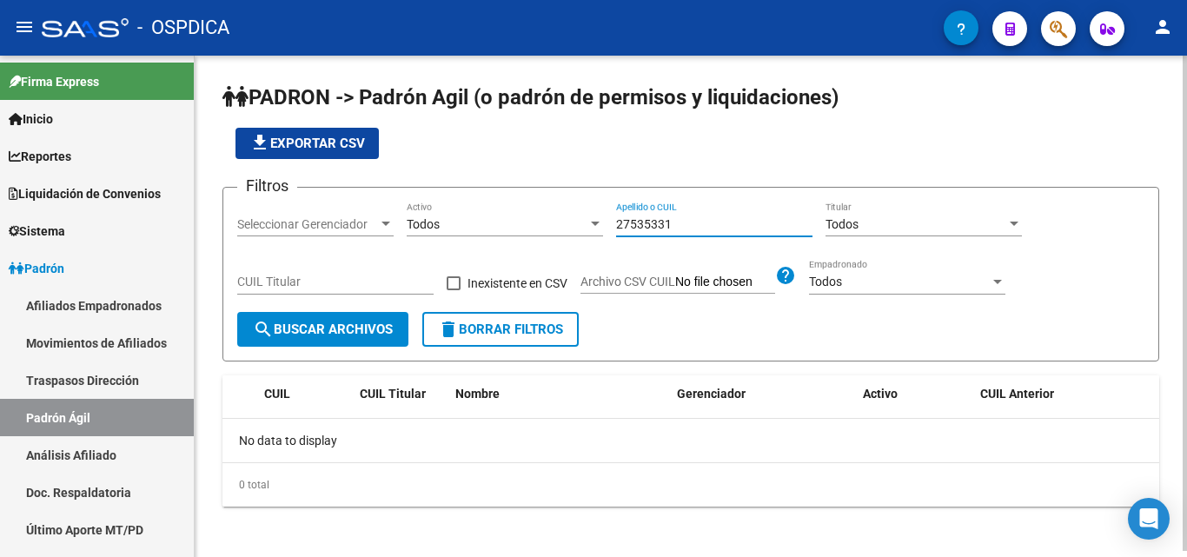
drag, startPoint x: 701, startPoint y: 218, endPoint x: 321, endPoint y: 217, distance: 380.7
click at [223, 232] on form "Filtros Seleccionar Gerenciador Seleccionar Gerenciador Todos Activo 27535331 A…" at bounding box center [691, 274] width 937 height 175
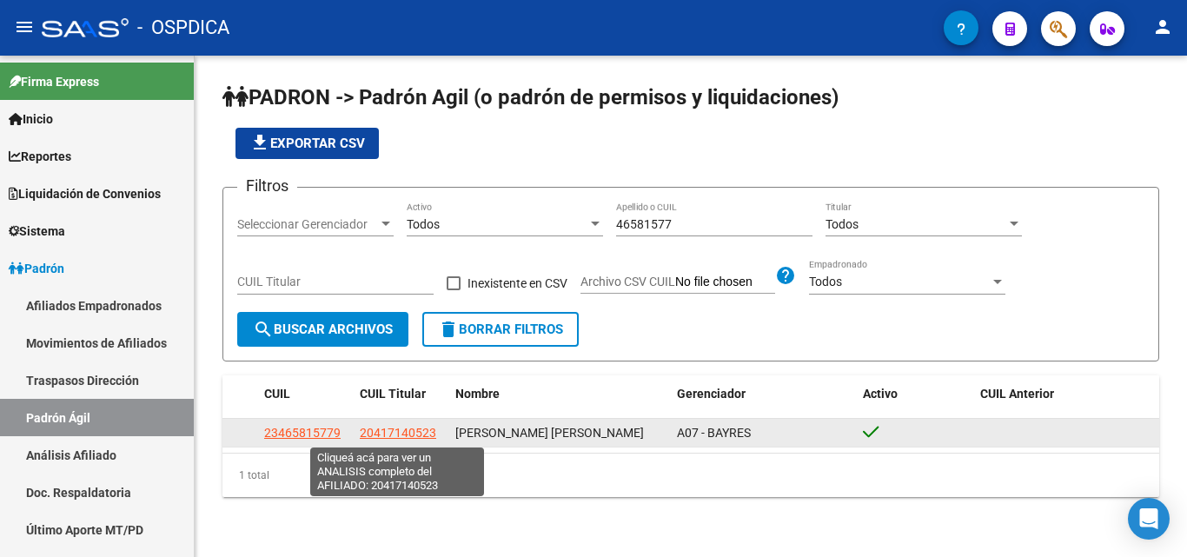
click at [398, 439] on span "20417140523" at bounding box center [398, 433] width 76 height 14
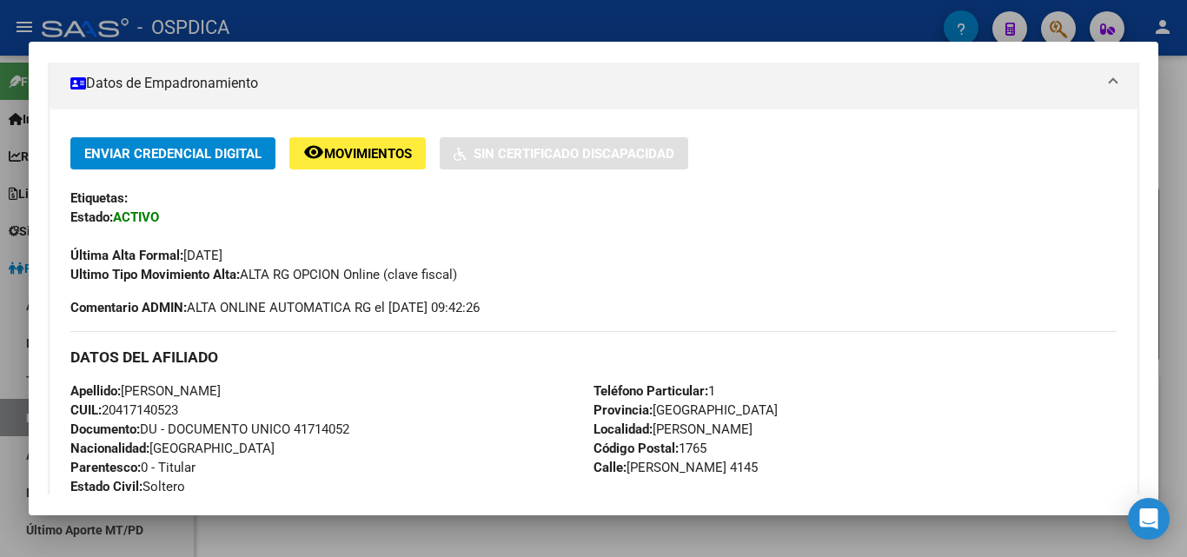
scroll to position [0, 0]
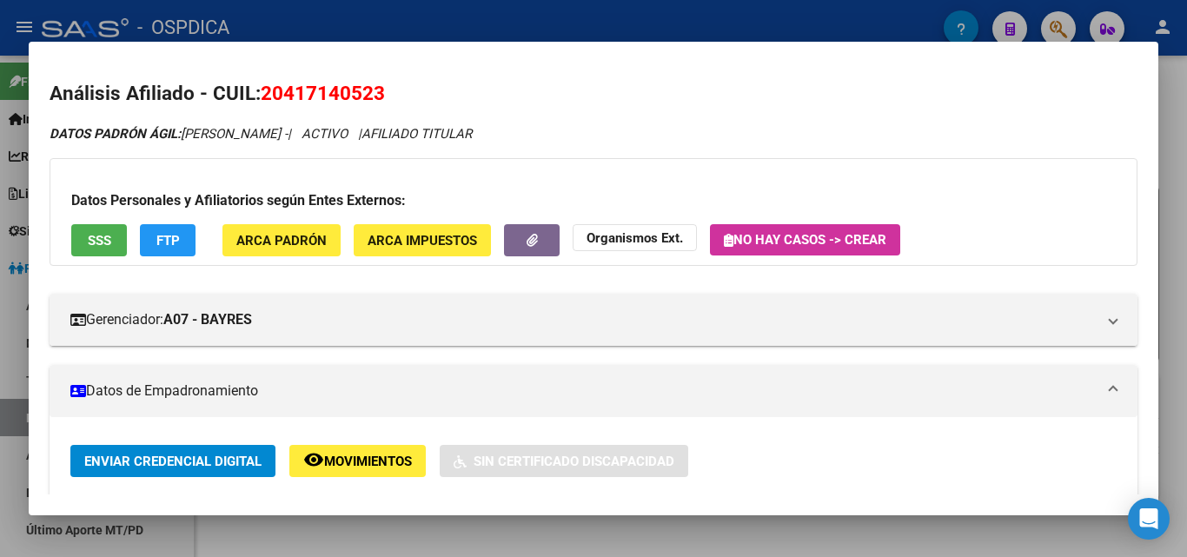
drag, startPoint x: 690, startPoint y: 20, endPoint x: 707, endPoint y: 69, distance: 51.7
click at [688, 17] on div at bounding box center [593, 278] width 1187 height 557
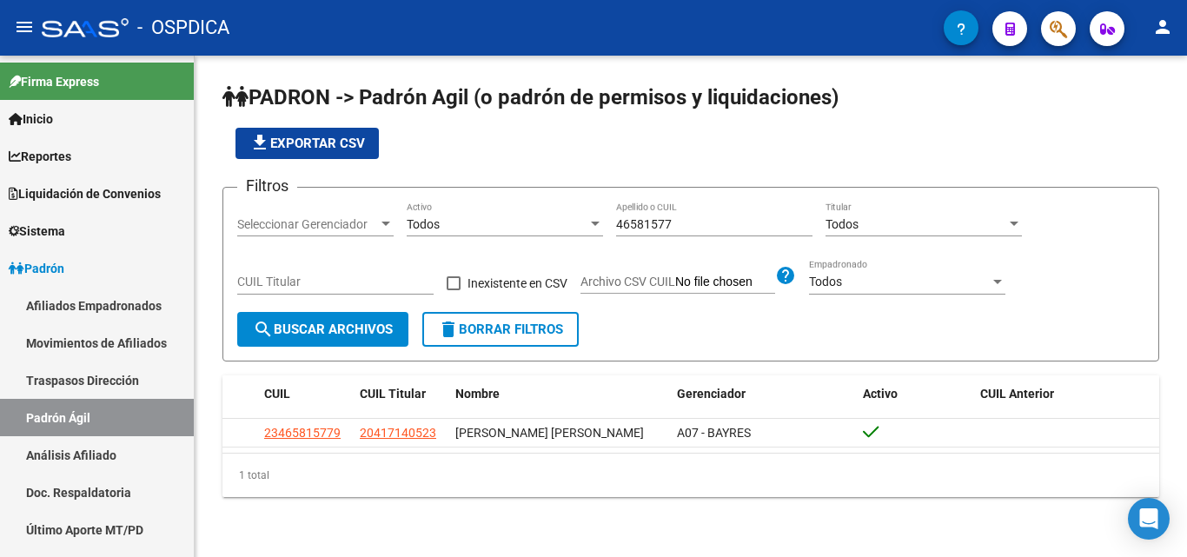
drag, startPoint x: 734, startPoint y: 232, endPoint x: 604, endPoint y: 216, distance: 131.4
click at [604, 216] on div "Filtros Seleccionar Gerenciador Seleccionar Gerenciador Todos Activo 46581577 A…" at bounding box center [690, 257] width 907 height 110
click at [690, 176] on app-list-header "PADRON -> Padrón Agil ([PERSON_NAME] de permisos y liquidaciones) file_download…" at bounding box center [691, 222] width 937 height 278
drag, startPoint x: 691, startPoint y: 218, endPoint x: 486, endPoint y: 216, distance: 205.1
click at [486, 216] on div "Filtros Seleccionar Gerenciador Seleccionar Gerenciador Todos Activo 46581577 A…" at bounding box center [690, 257] width 907 height 110
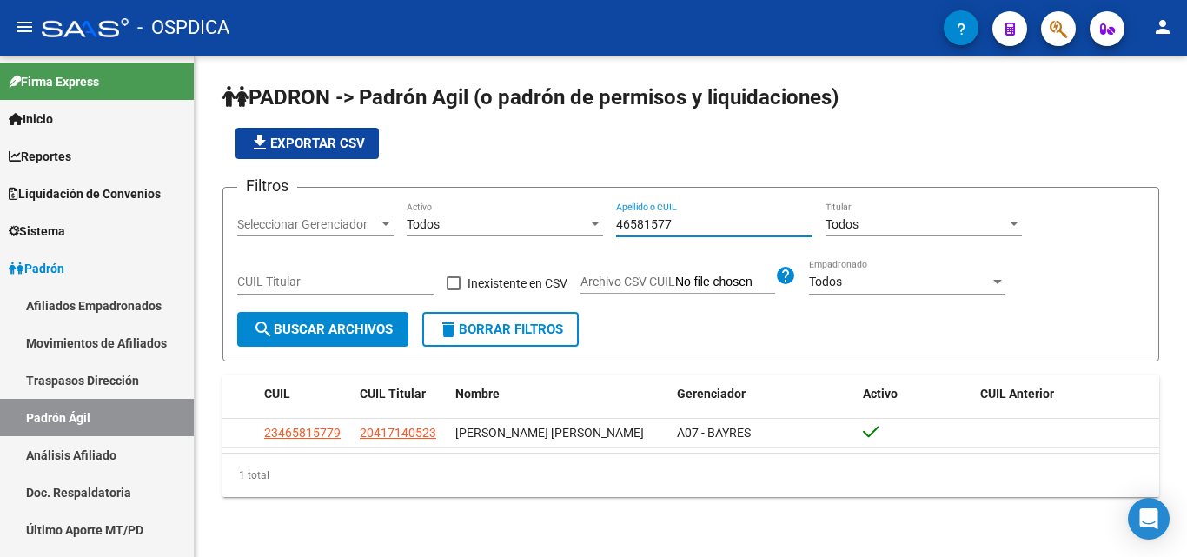
paste input "20326634345"
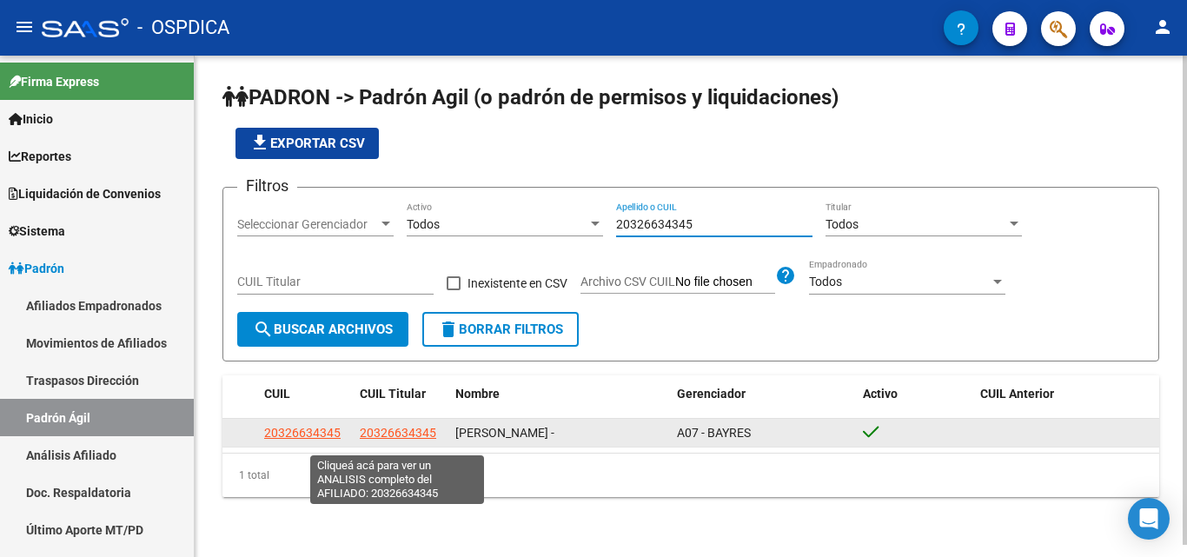
type input "20326634345"
click at [387, 440] on span "20326634345" at bounding box center [398, 433] width 76 height 14
type textarea "20326634345"
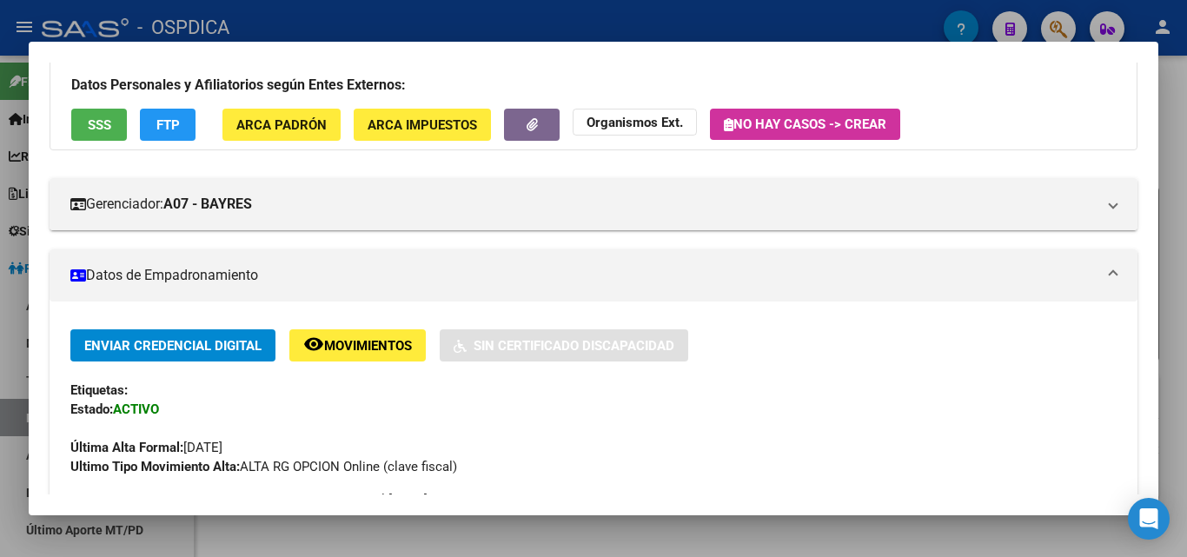
scroll to position [463, 0]
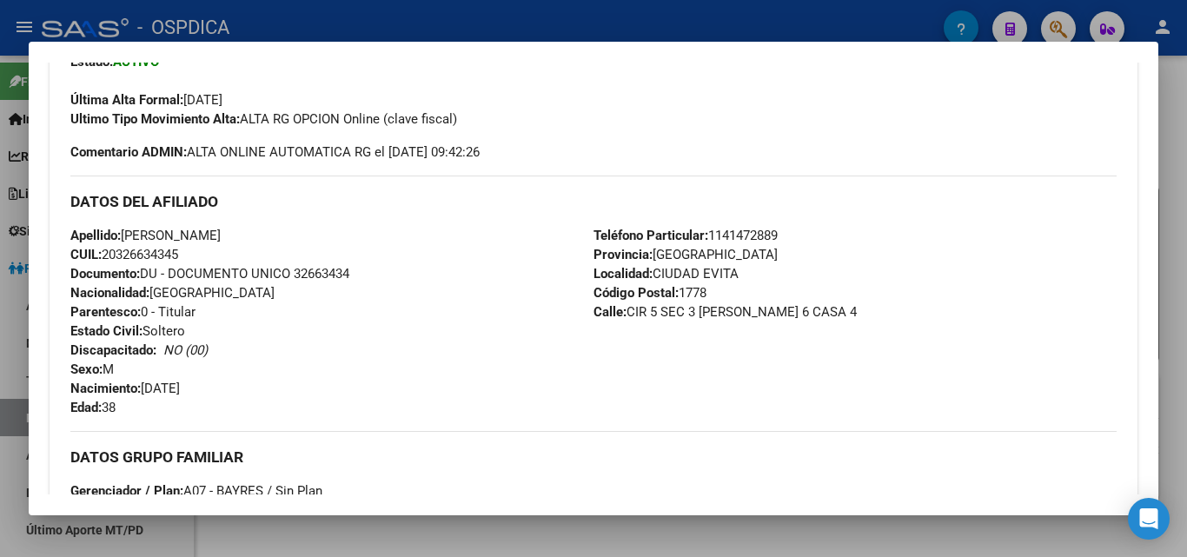
drag, startPoint x: 121, startPoint y: 255, endPoint x: 179, endPoint y: 252, distance: 58.3
click at [178, 252] on span "CUIL: 20326634345" at bounding box center [124, 255] width 108 height 16
